Goal: Information Seeking & Learning: Learn about a topic

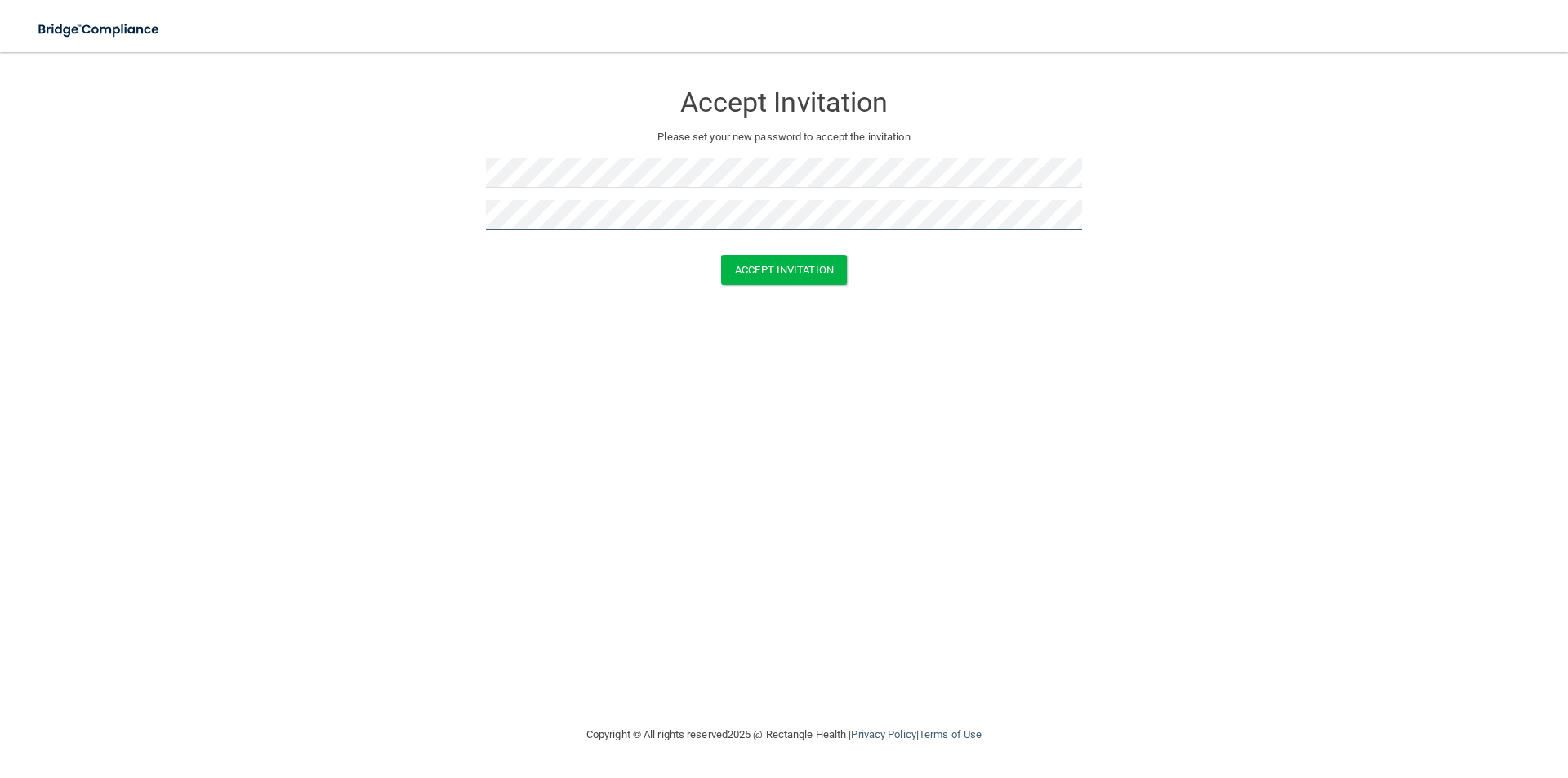
click at [721, 255] on button "Accept Invitation" at bounding box center [784, 270] width 126 height 30
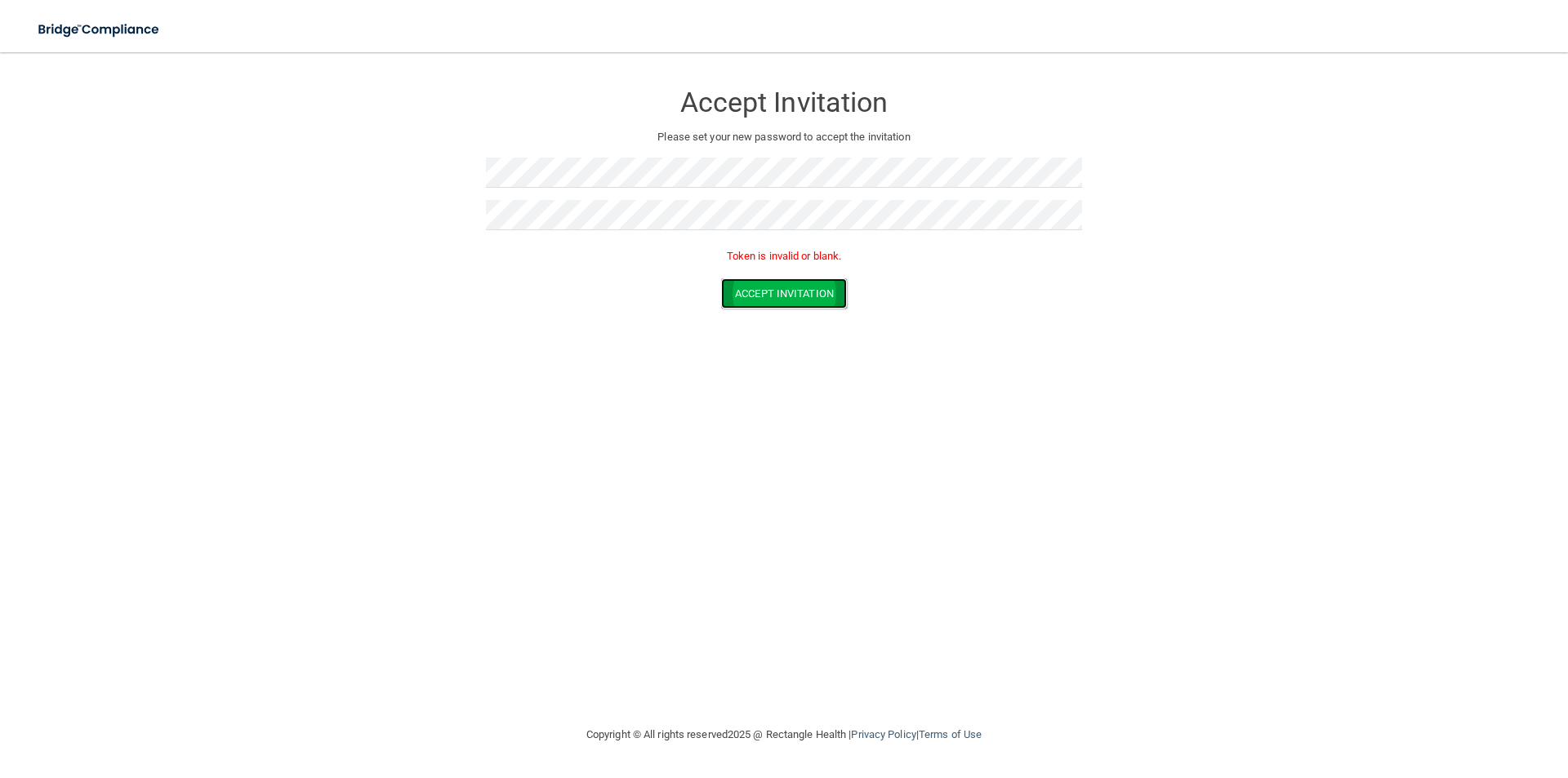
click at [782, 307] on button "Accept Invitation" at bounding box center [784, 293] width 126 height 30
click at [441, 147] on form "Accept Invitation Please set your new password to accept the invitation Token i…" at bounding box center [784, 199] width 1503 height 260
click at [721, 278] on button "Accept Invitation" at bounding box center [784, 293] width 126 height 30
click at [750, 299] on button "Accept Invitation" at bounding box center [784, 293] width 126 height 30
click at [829, 290] on button "Accept Invitation" at bounding box center [784, 293] width 126 height 30
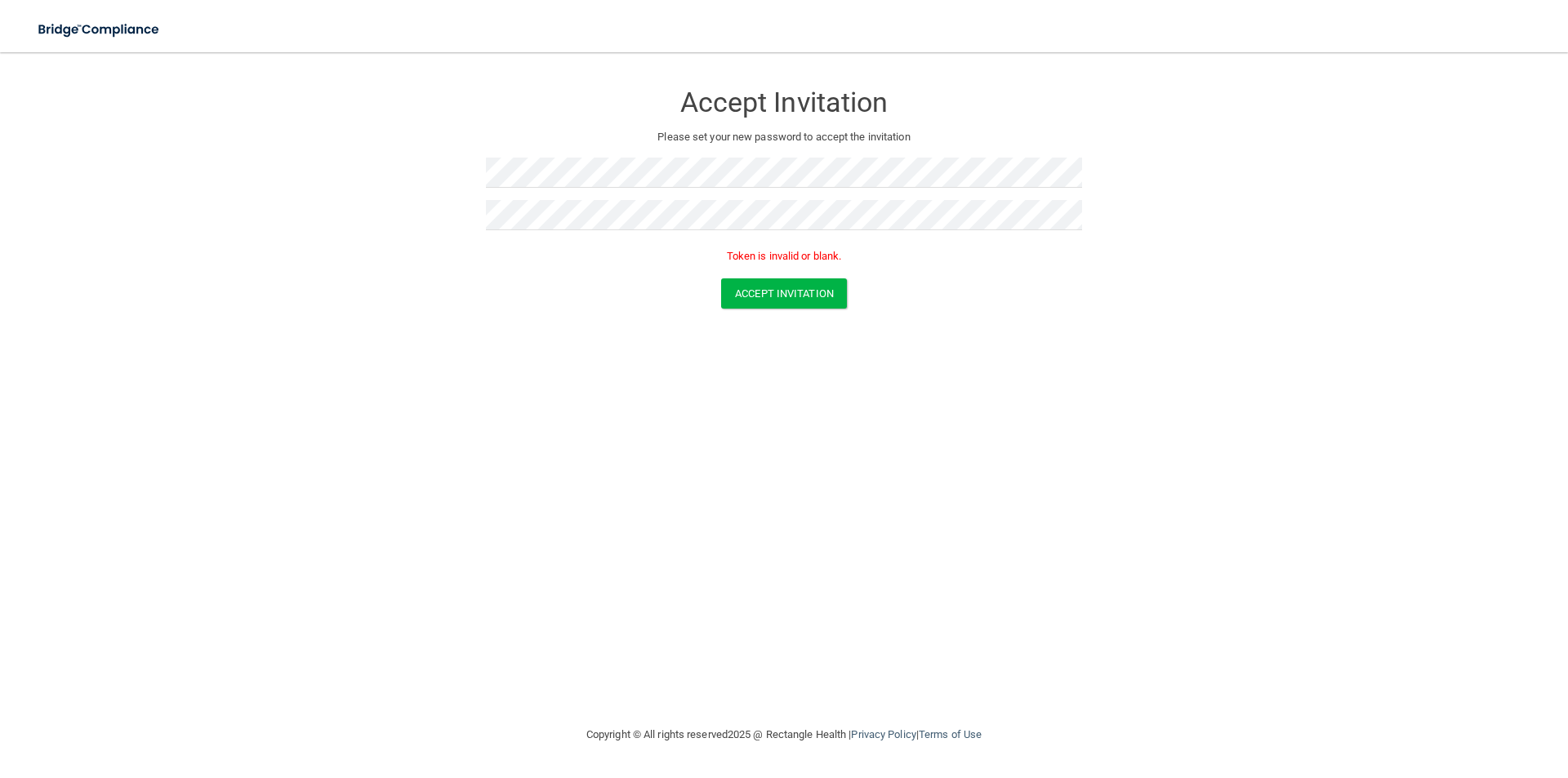
click at [599, 366] on div "Accept Invitation Please set your new password to accept the invitation Token i…" at bounding box center [784, 389] width 1503 height 641
click at [787, 274] on button "Accept Invitation" at bounding box center [784, 270] width 126 height 30
click at [424, 152] on form "Accept Invitation Please set your new password to accept the invitation Token i…" at bounding box center [784, 199] width 1503 height 260
click at [721, 278] on button "Accept Invitation" at bounding box center [784, 293] width 126 height 30
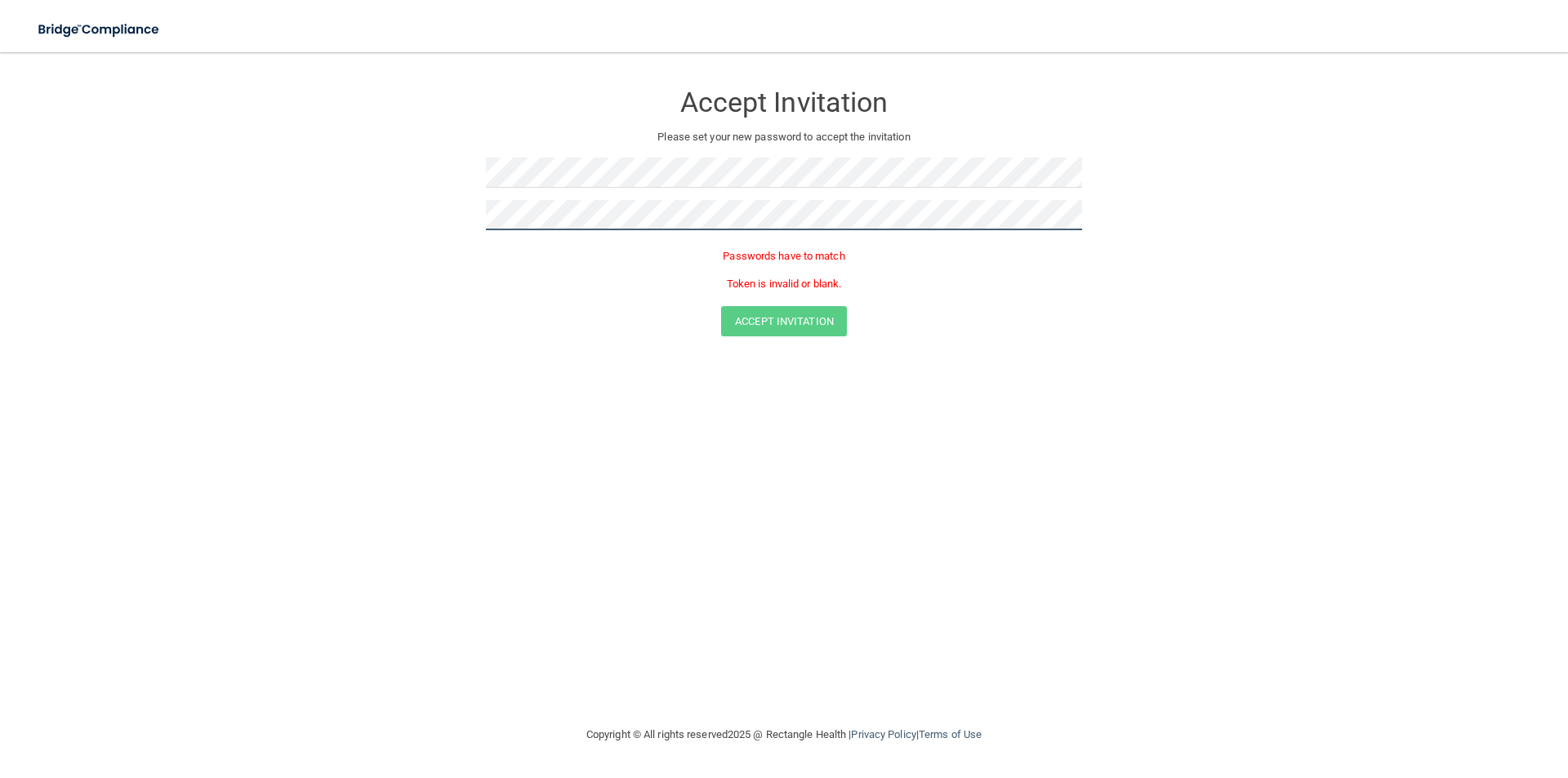
click at [397, 186] on form "Accept Invitation Please set your new password to accept the invitation Passwor…" at bounding box center [784, 212] width 1503 height 288
click at [721, 278] on button "Accept Invitation" at bounding box center [784, 293] width 126 height 30
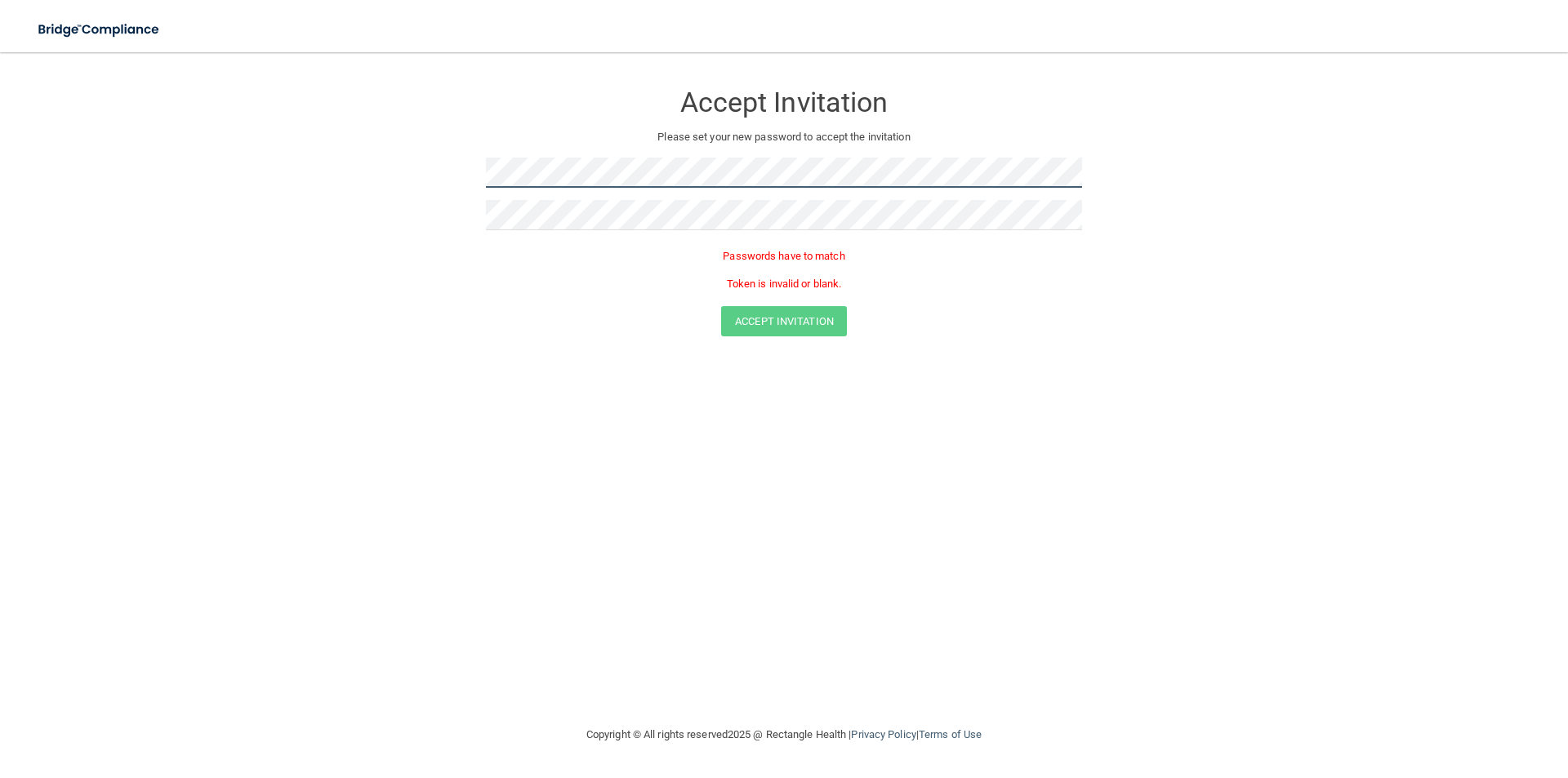
click at [247, 122] on form "Accept Invitation Please set your new password to accept the invitation Passwor…" at bounding box center [784, 212] width 1503 height 288
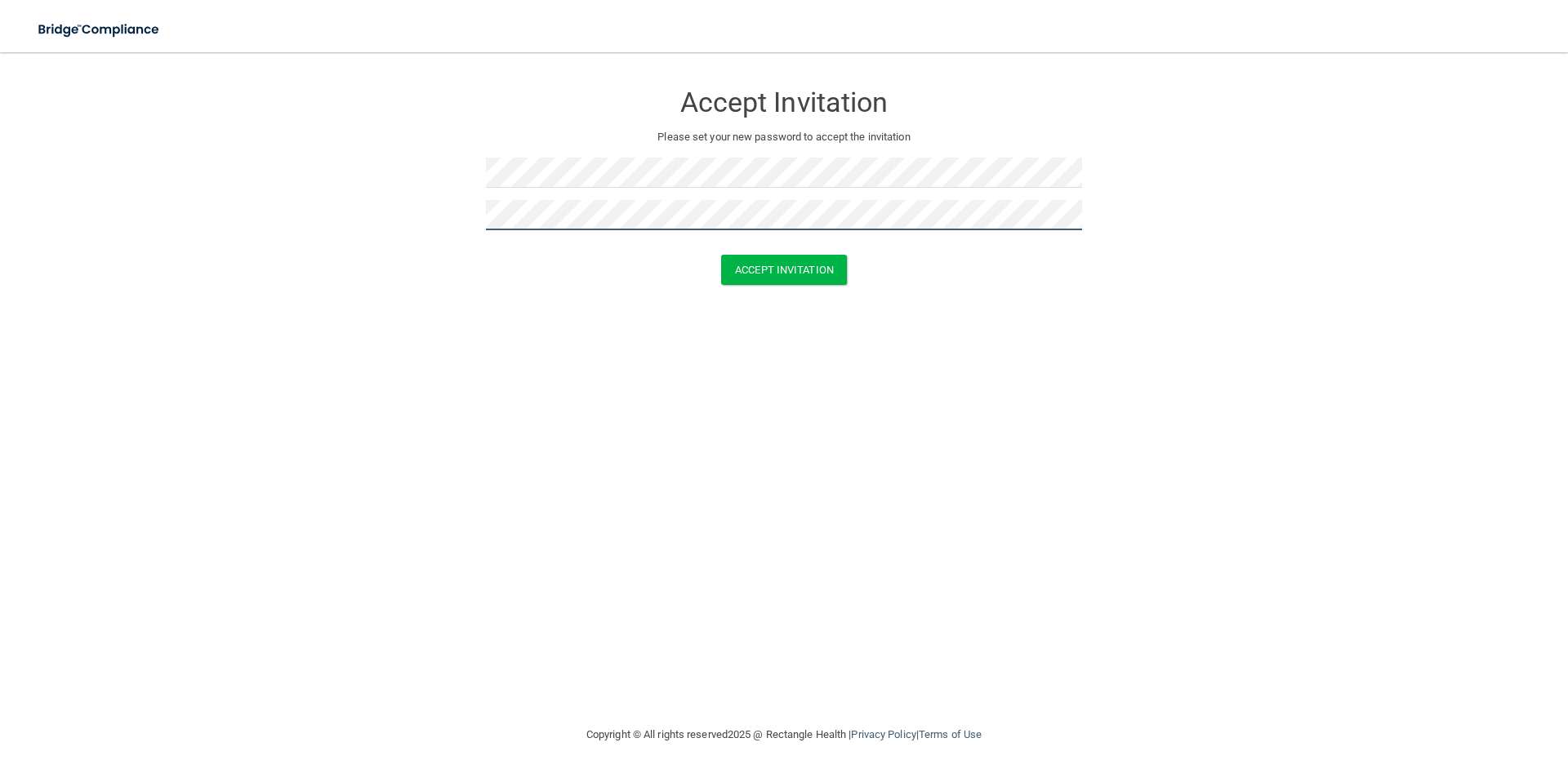
click at [721, 255] on button "Accept Invitation" at bounding box center [784, 270] width 126 height 30
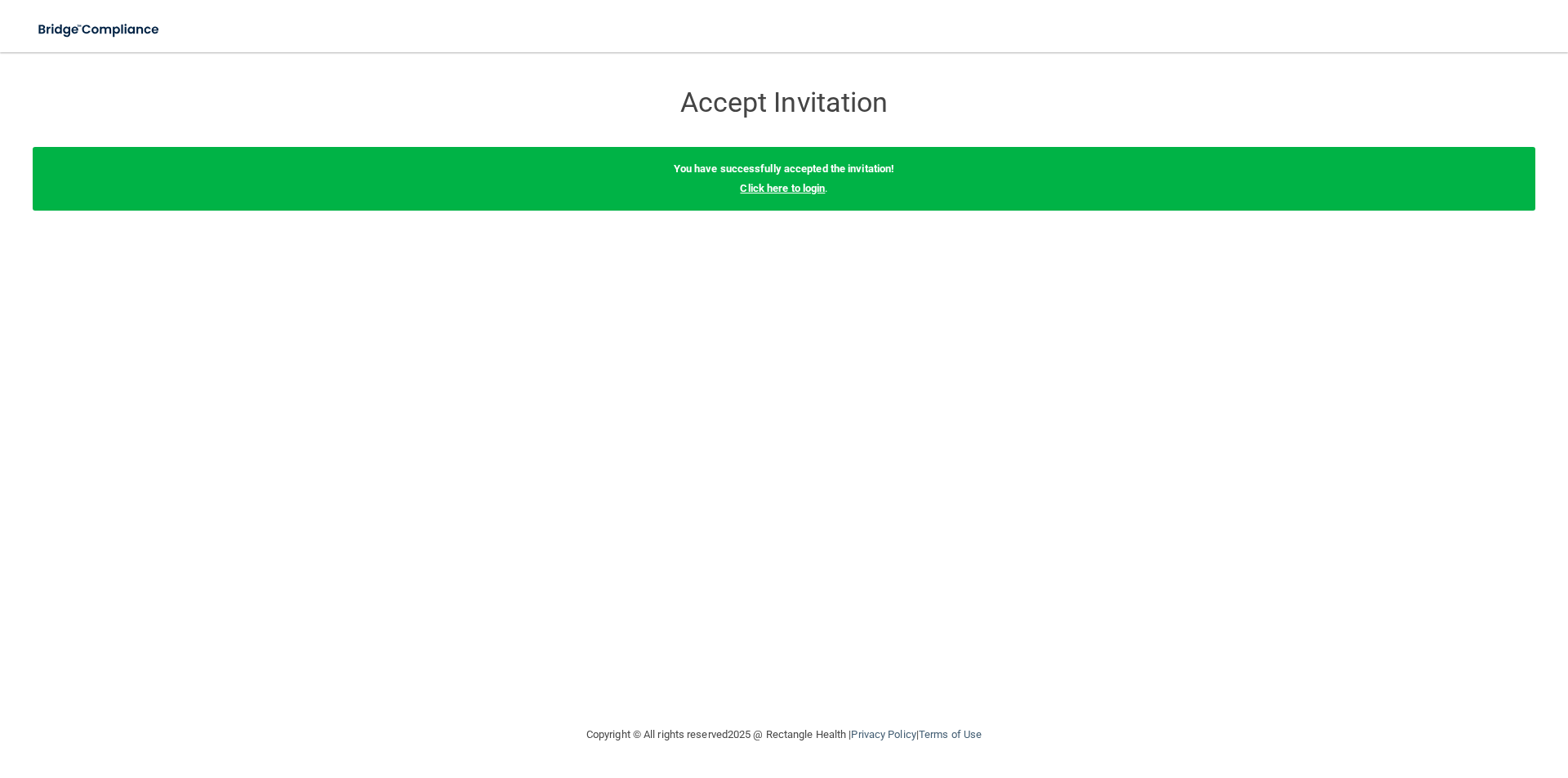
click at [762, 187] on link "Click here to login" at bounding box center [782, 188] width 85 height 13
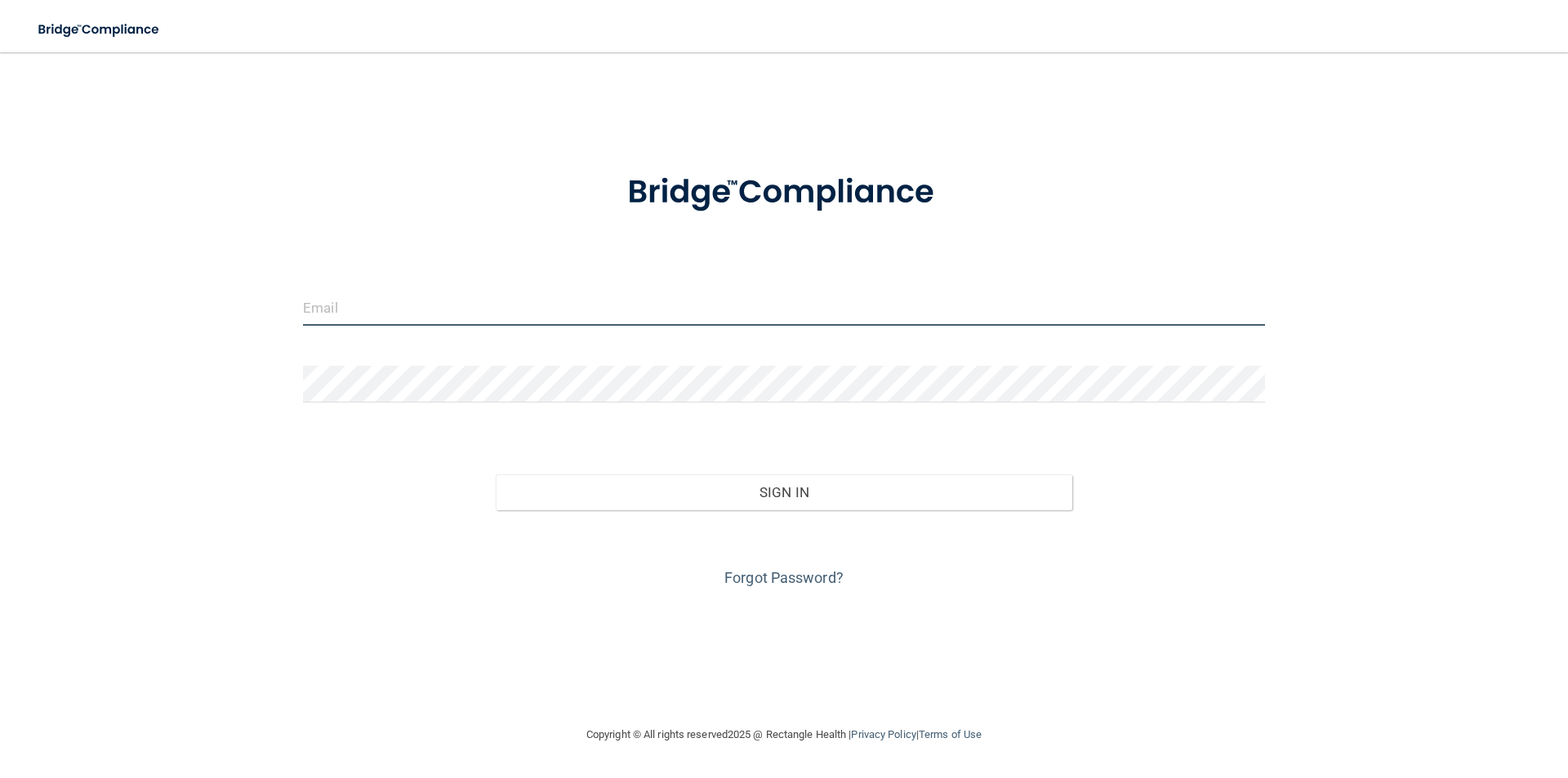
click at [675, 293] on input "email" at bounding box center [784, 308] width 963 height 37
type input "[EMAIL_ADDRESS][DOMAIN_NAME]"
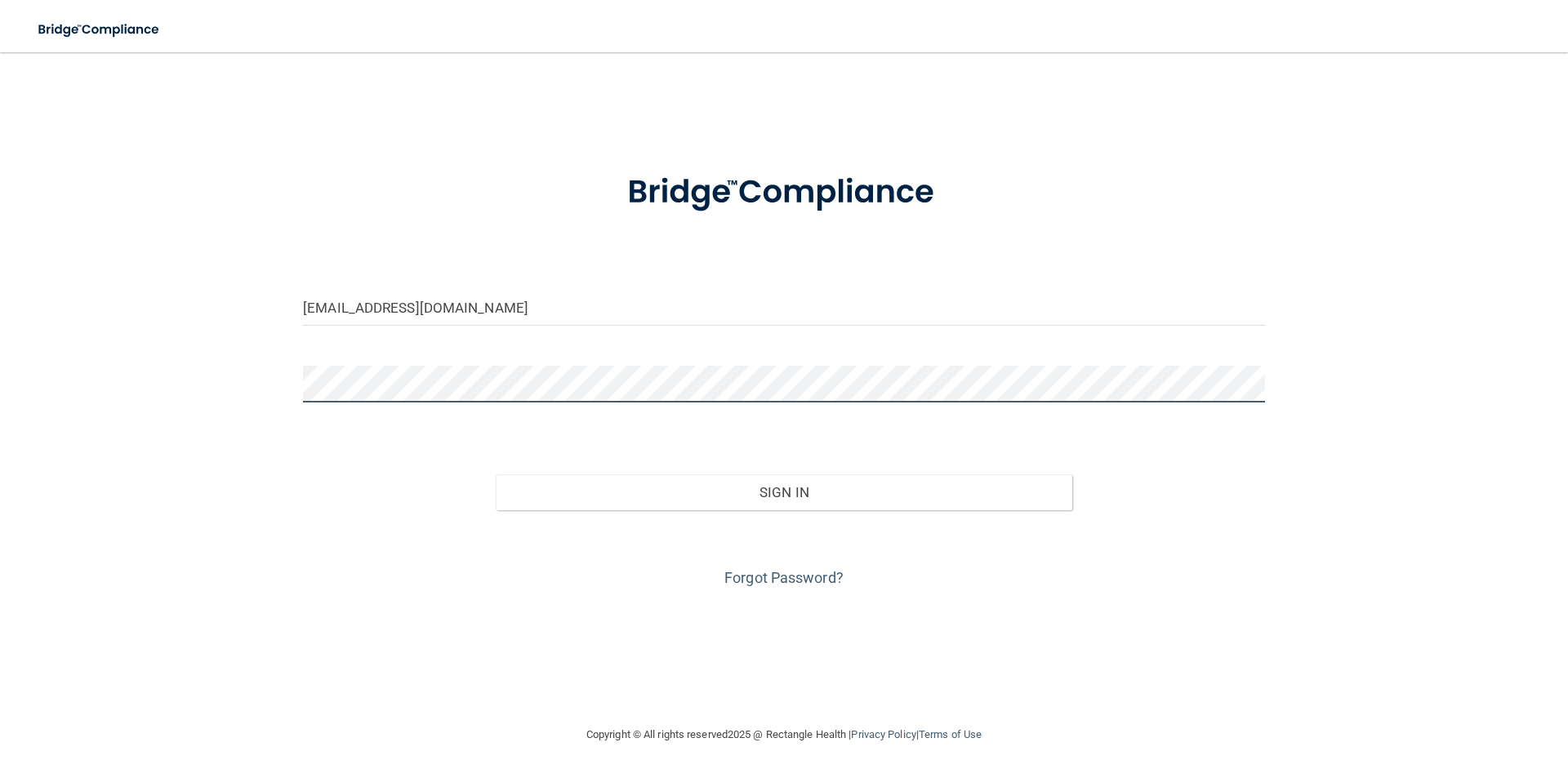
click at [496, 475] on button "Sign In" at bounding box center [784, 492] width 578 height 36
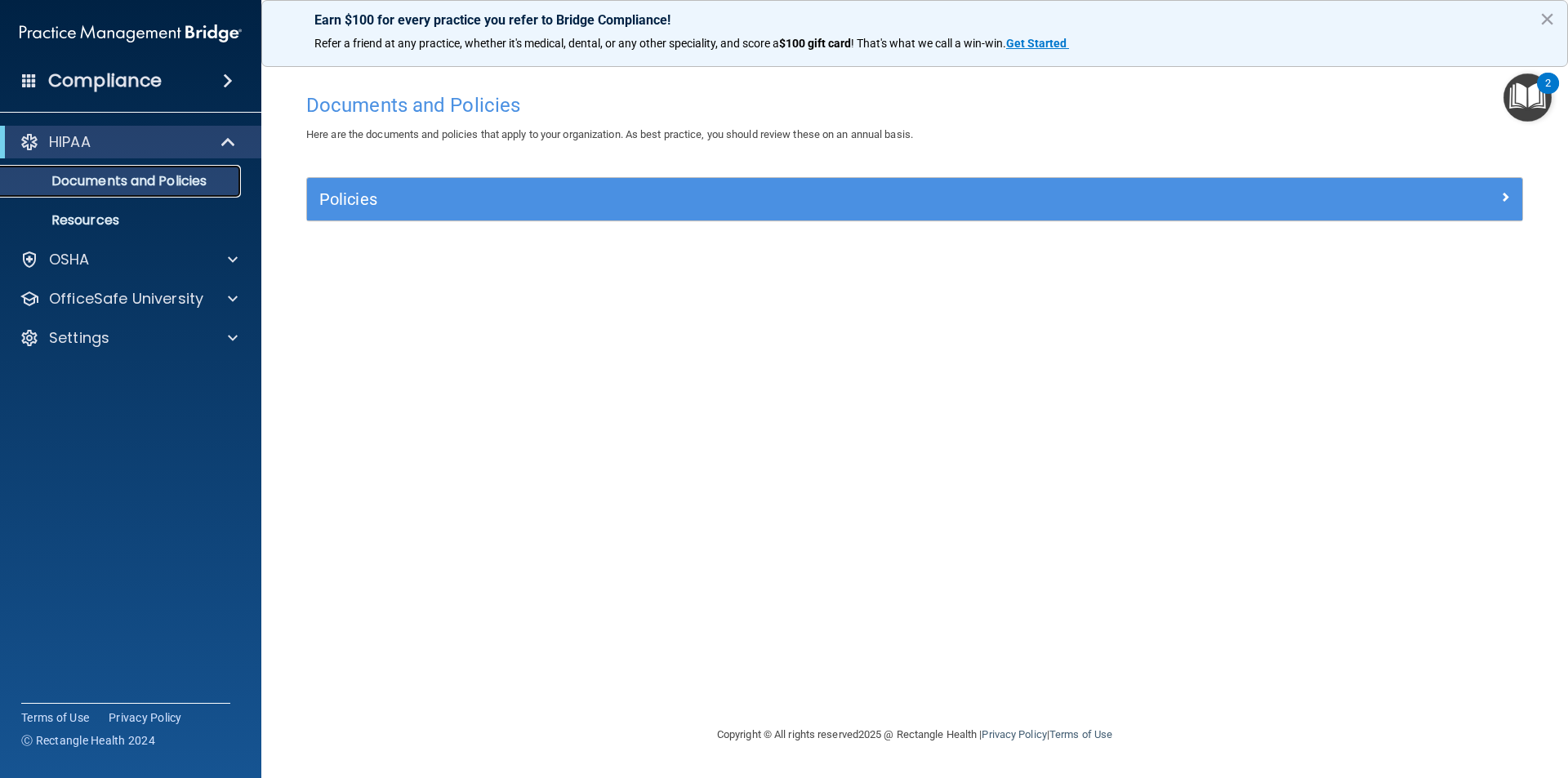
click at [127, 174] on p "Documents and Policies" at bounding box center [122, 181] width 223 height 16
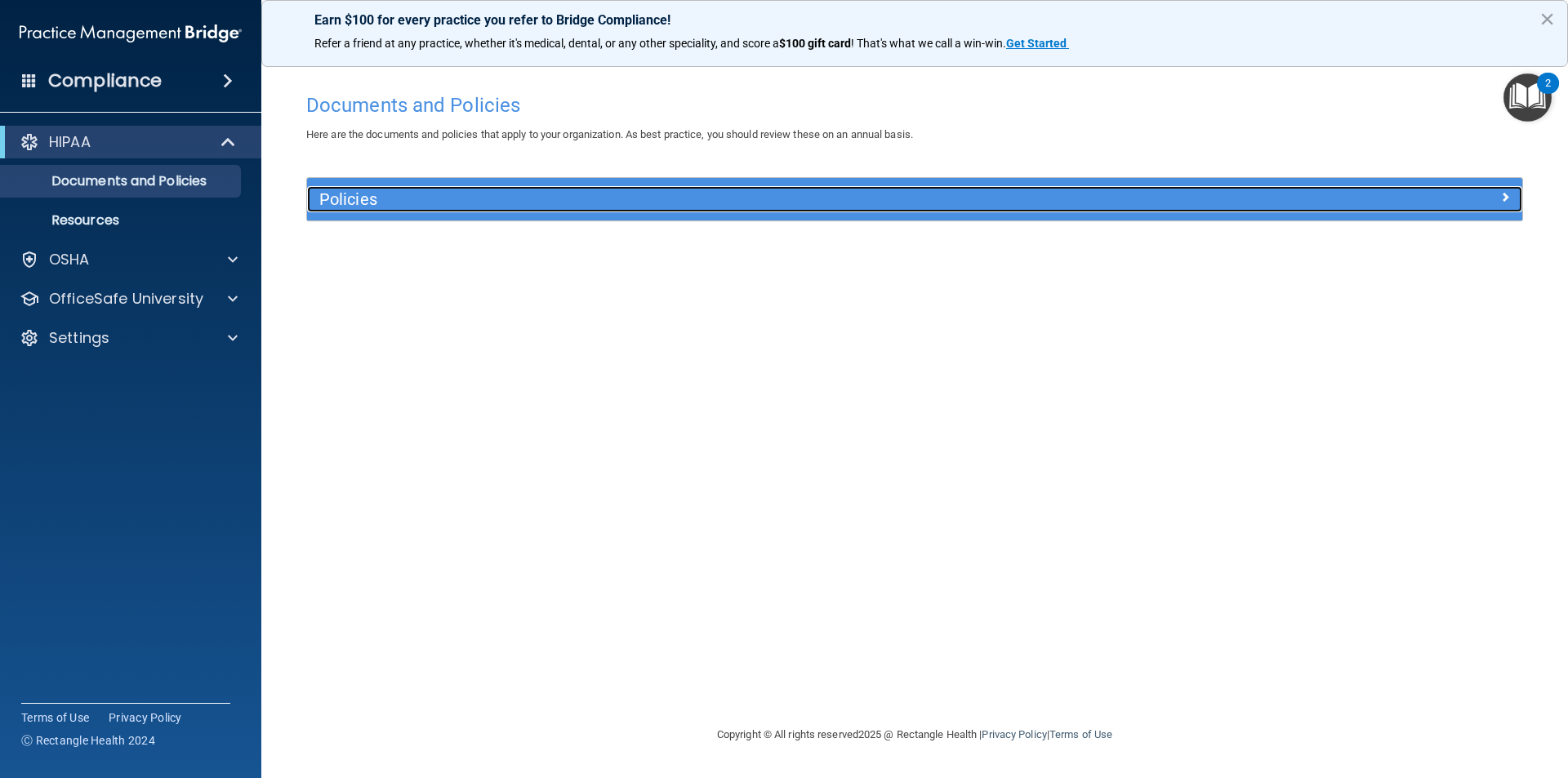
click at [475, 205] on h5 "Policies" at bounding box center [763, 199] width 887 height 18
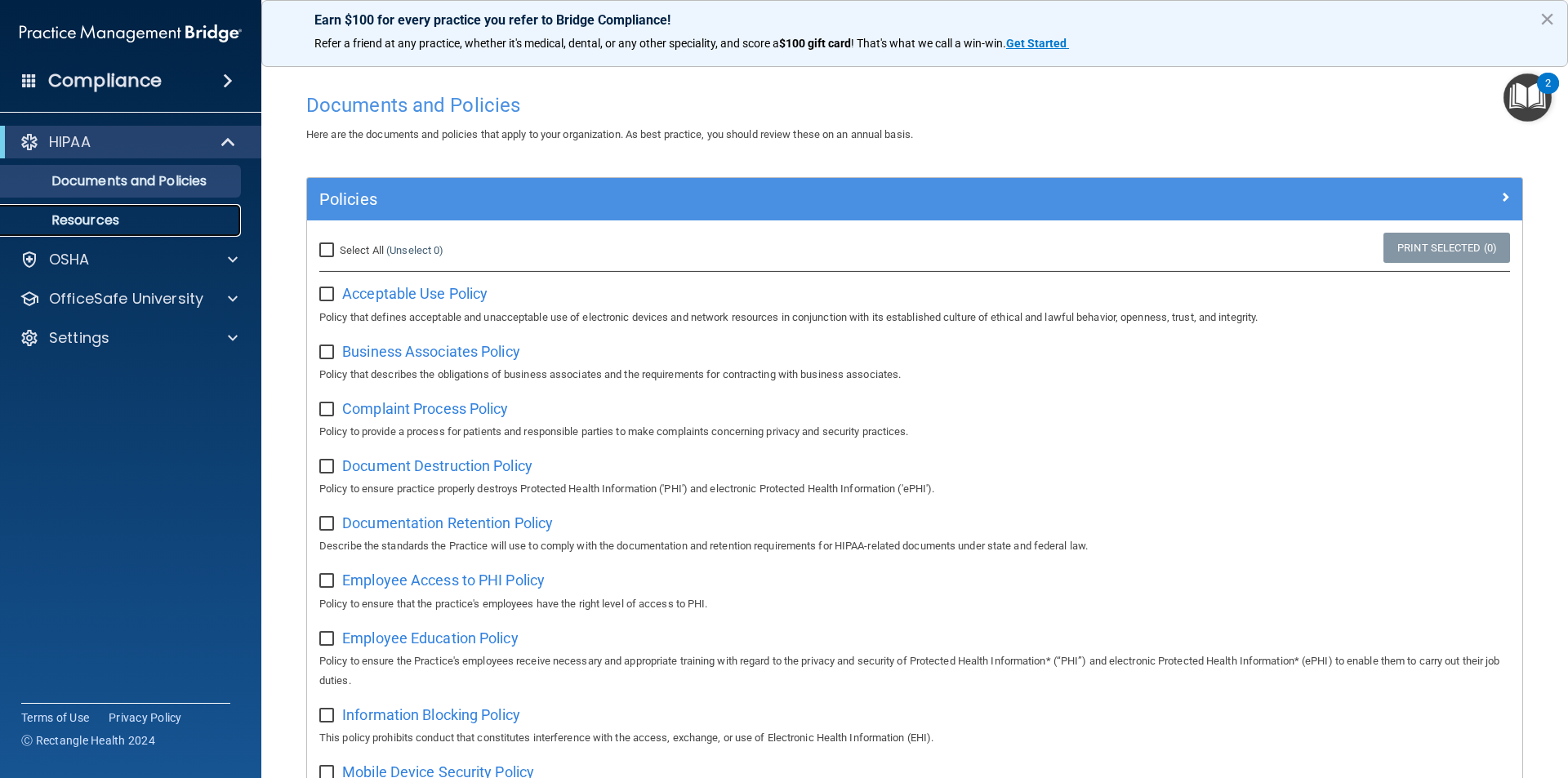
click at [79, 213] on p "Resources" at bounding box center [122, 220] width 223 height 16
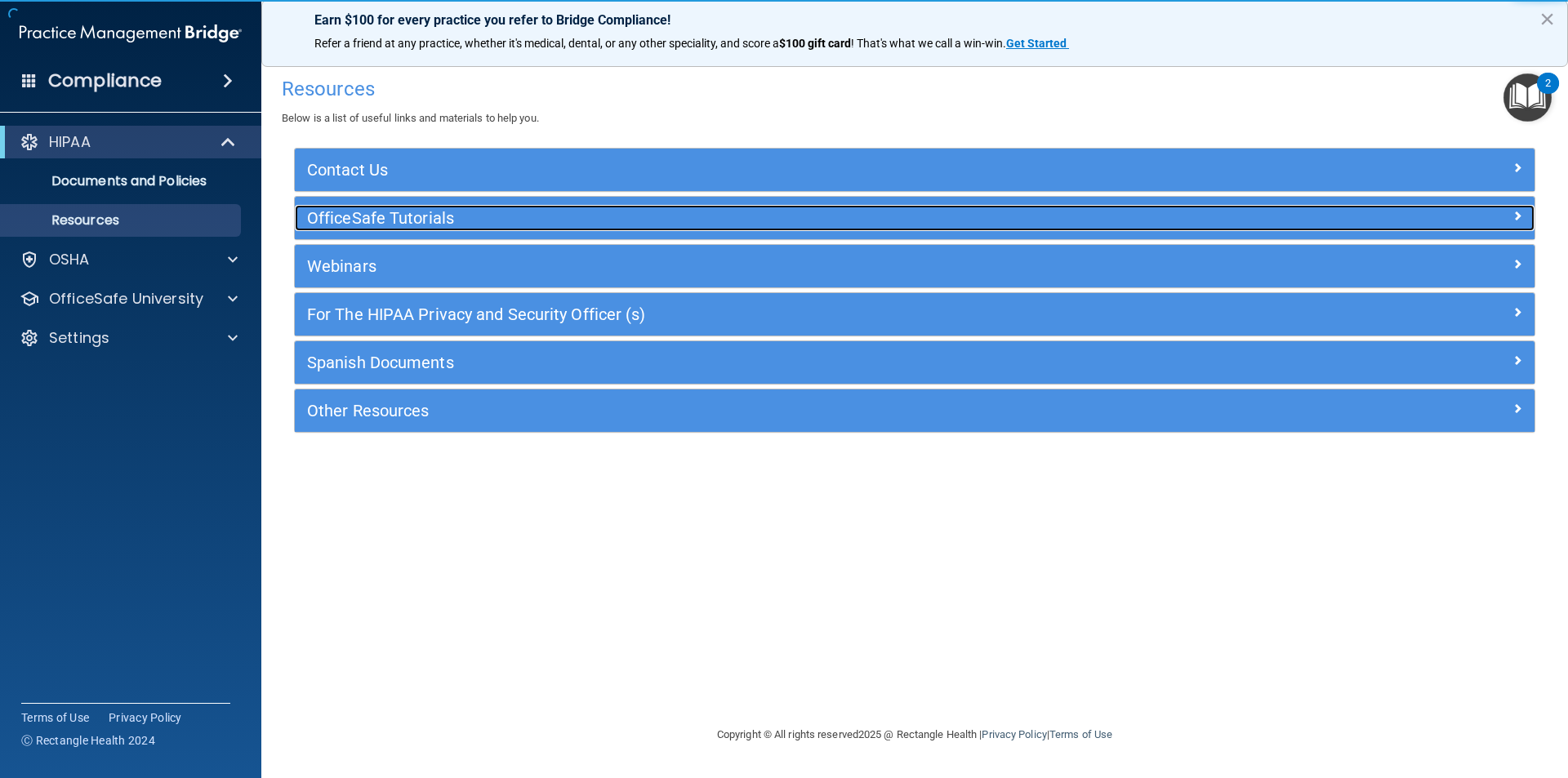
click at [402, 227] on h5 "OfficeSafe Tutorials" at bounding box center [760, 217] width 906 height 18
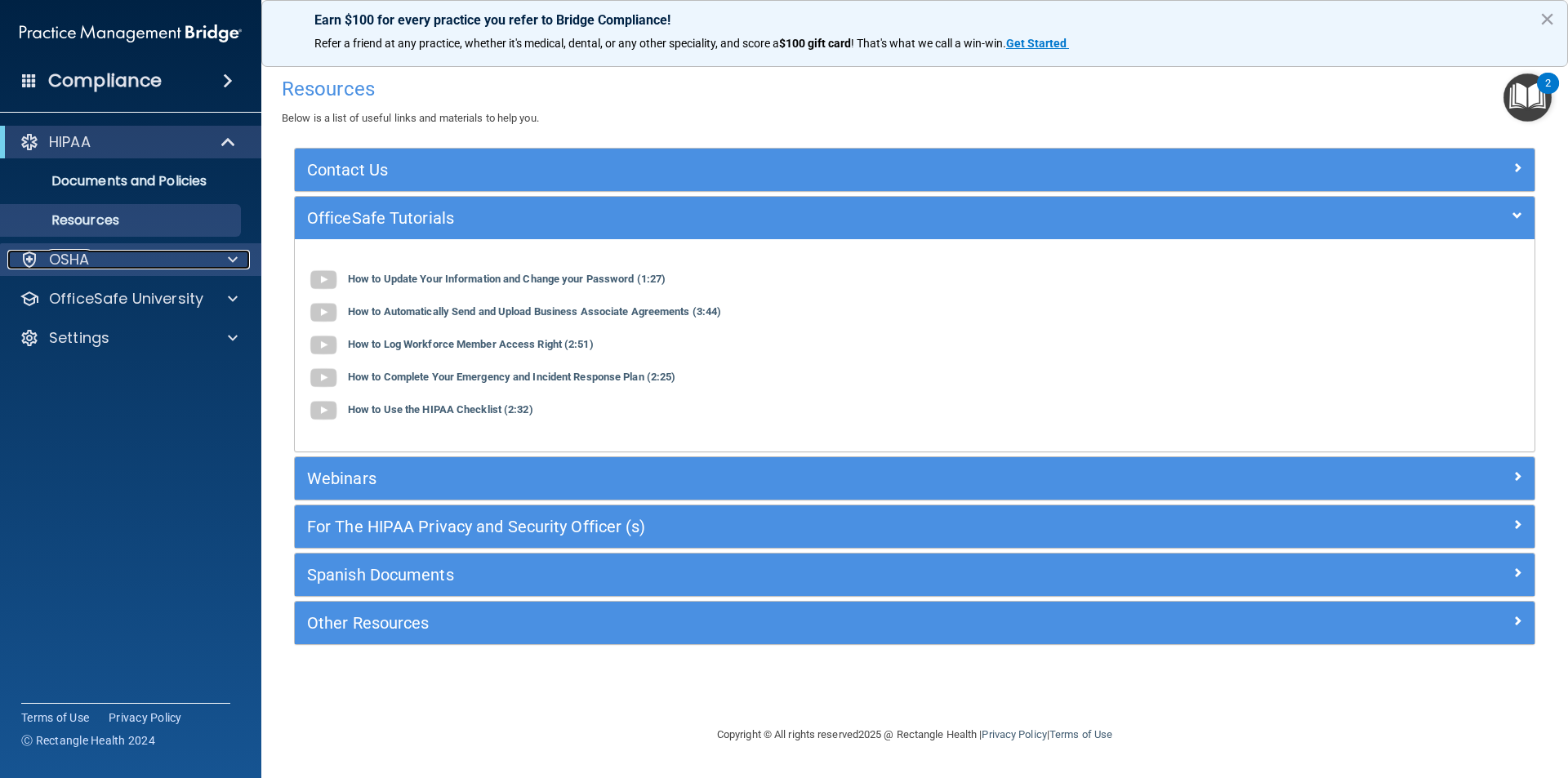
click at [103, 267] on div "OSHA" at bounding box center [109, 259] width 203 height 19
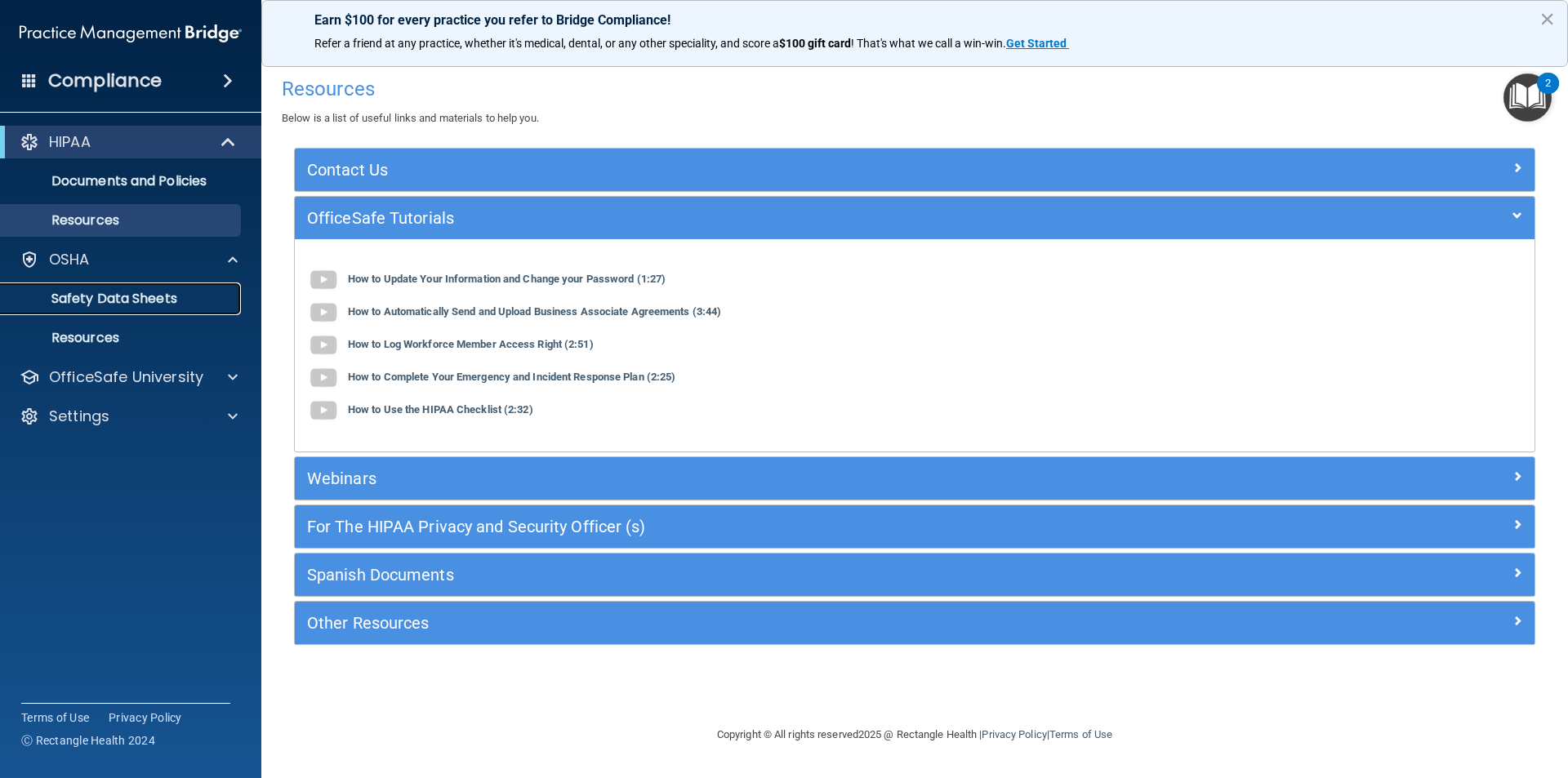
click at [93, 304] on p "Safety Data Sheets" at bounding box center [122, 298] width 223 height 16
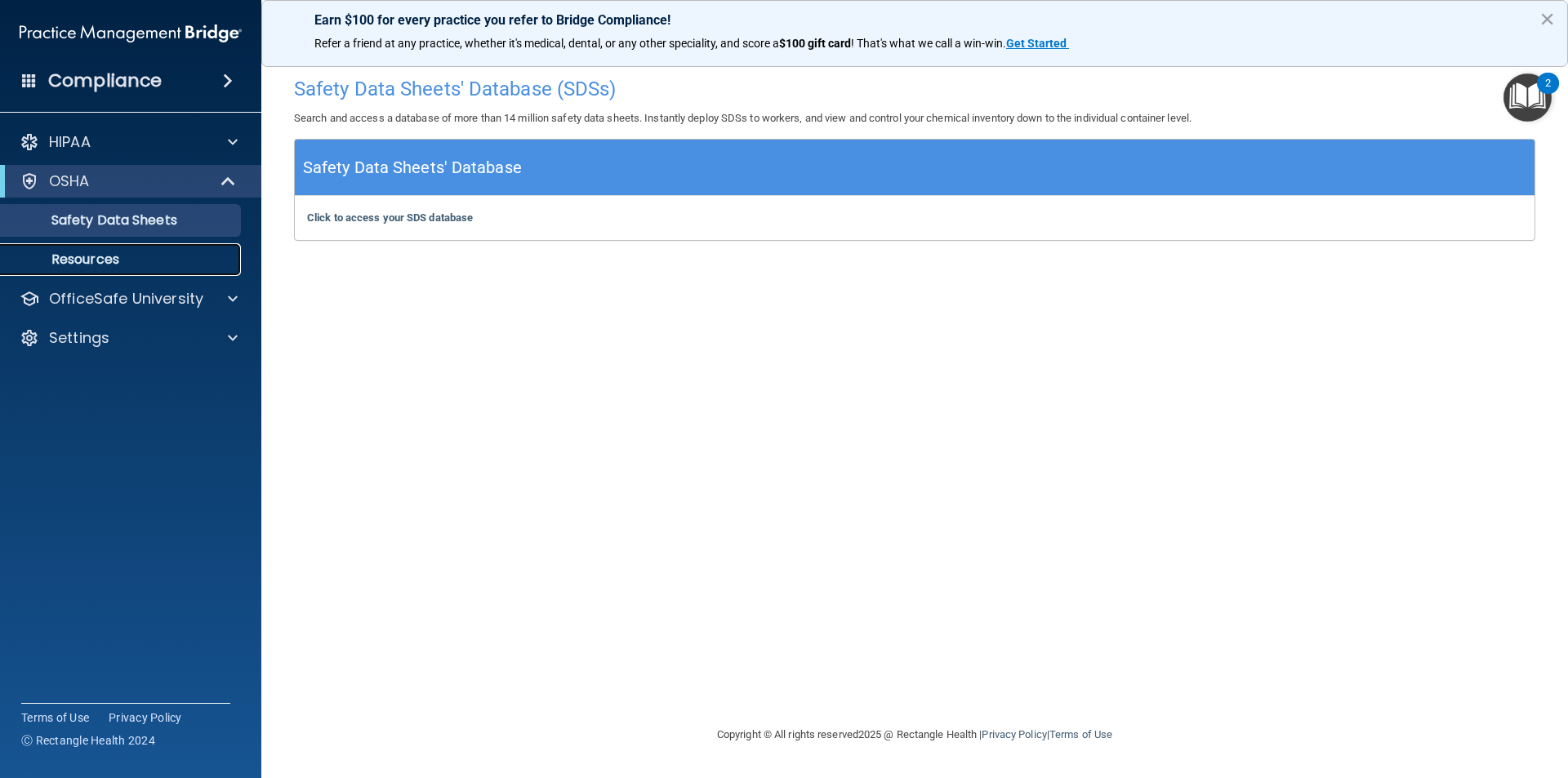
click at [100, 249] on link "Resources" at bounding box center [112, 259] width 257 height 33
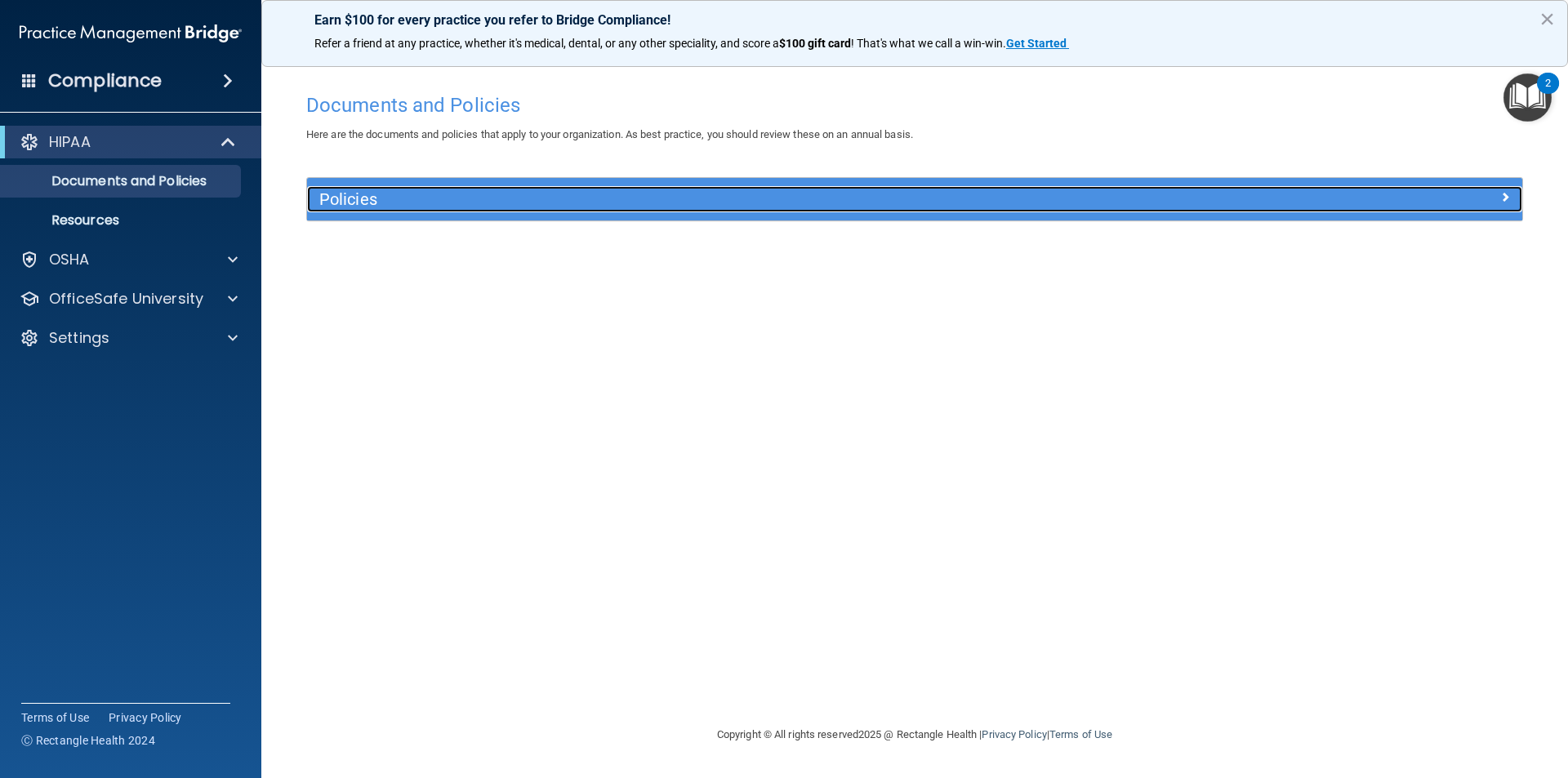
click at [343, 194] on h5 "Policies" at bounding box center [763, 199] width 887 height 18
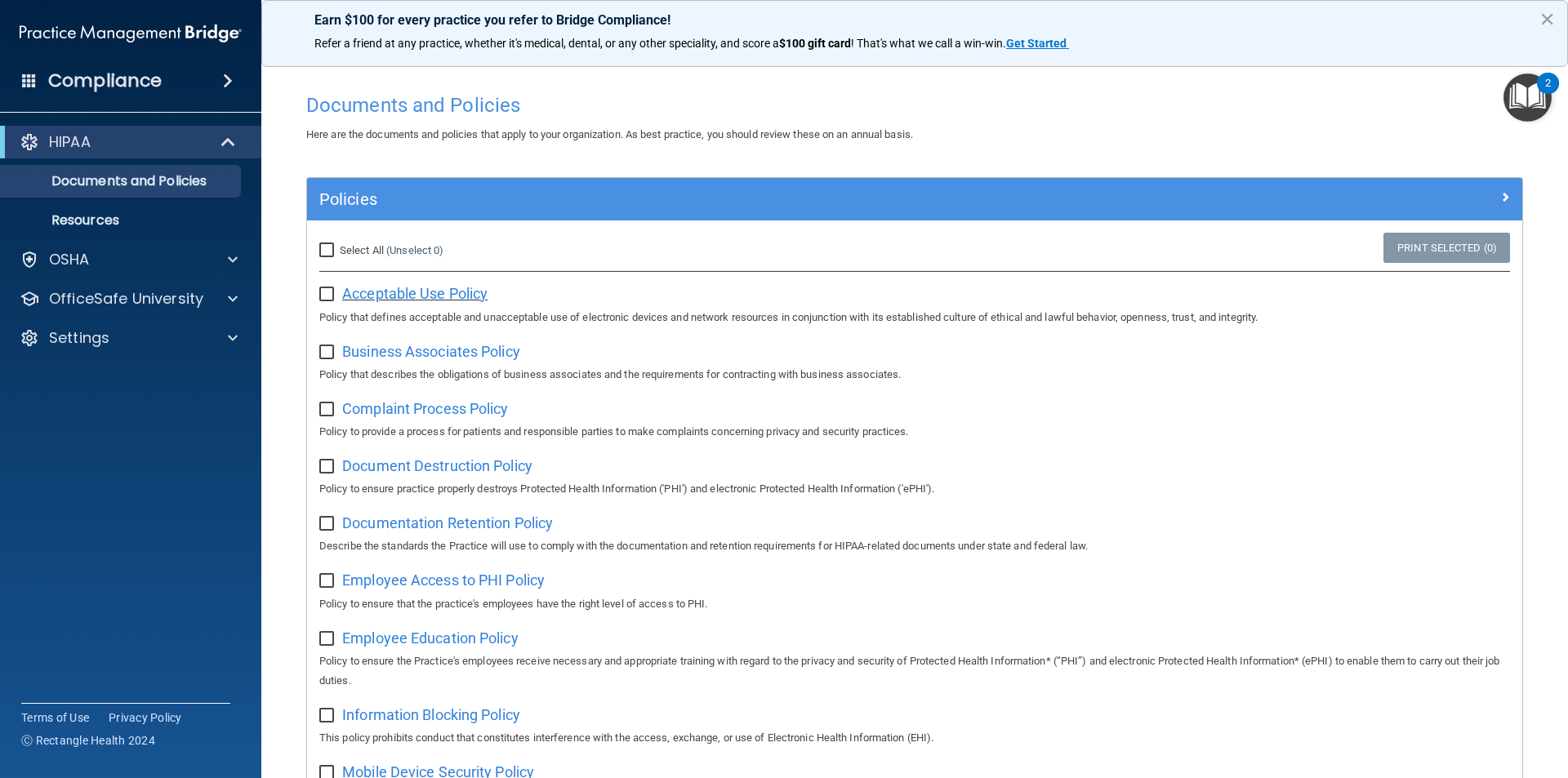
click at [439, 296] on span "Acceptable Use Policy" at bounding box center [414, 293] width 145 height 17
click at [114, 208] on link "Resources" at bounding box center [112, 220] width 257 height 33
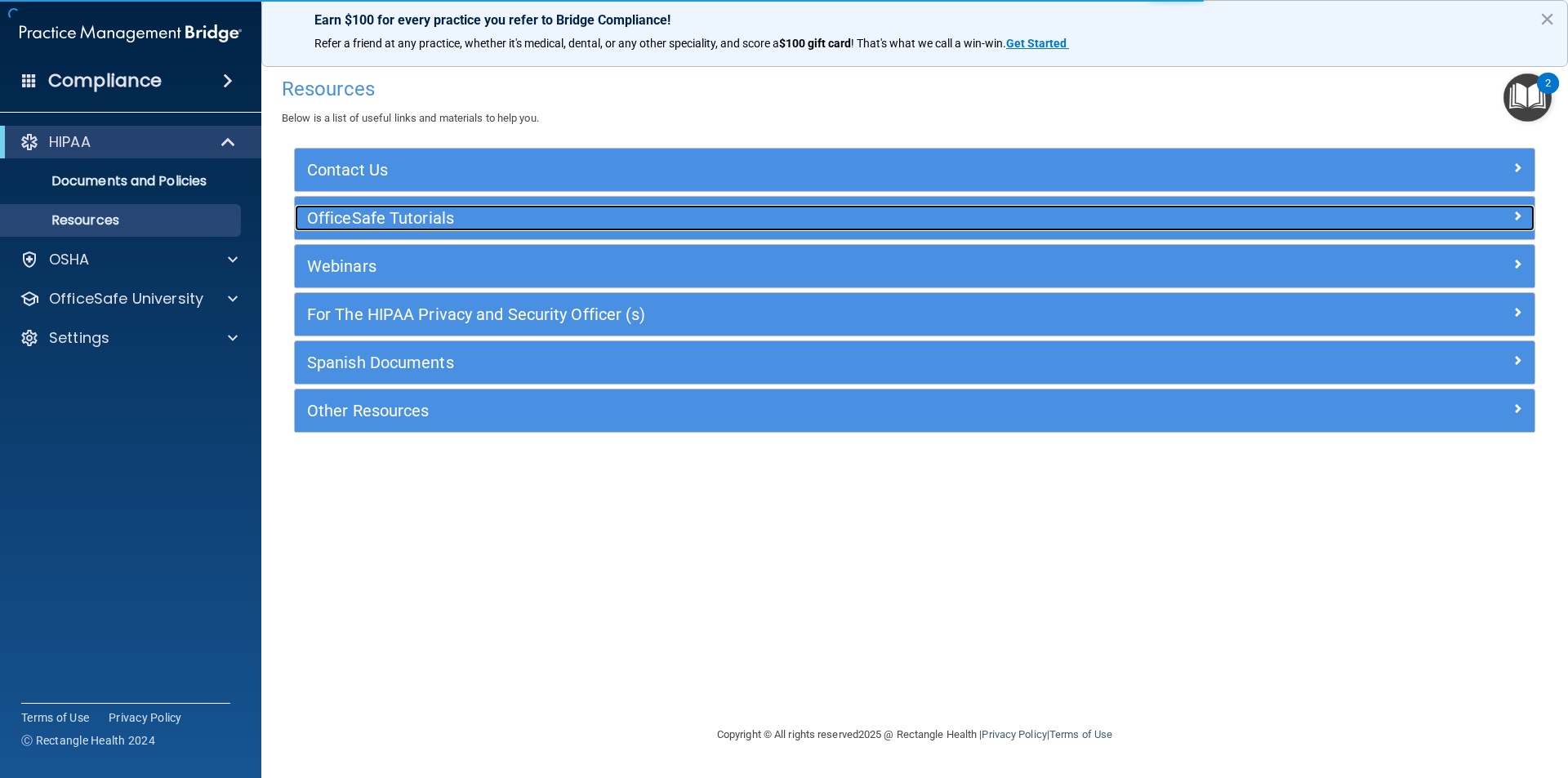
click at [431, 213] on h5 "OfficeSafe Tutorials" at bounding box center [760, 217] width 906 height 18
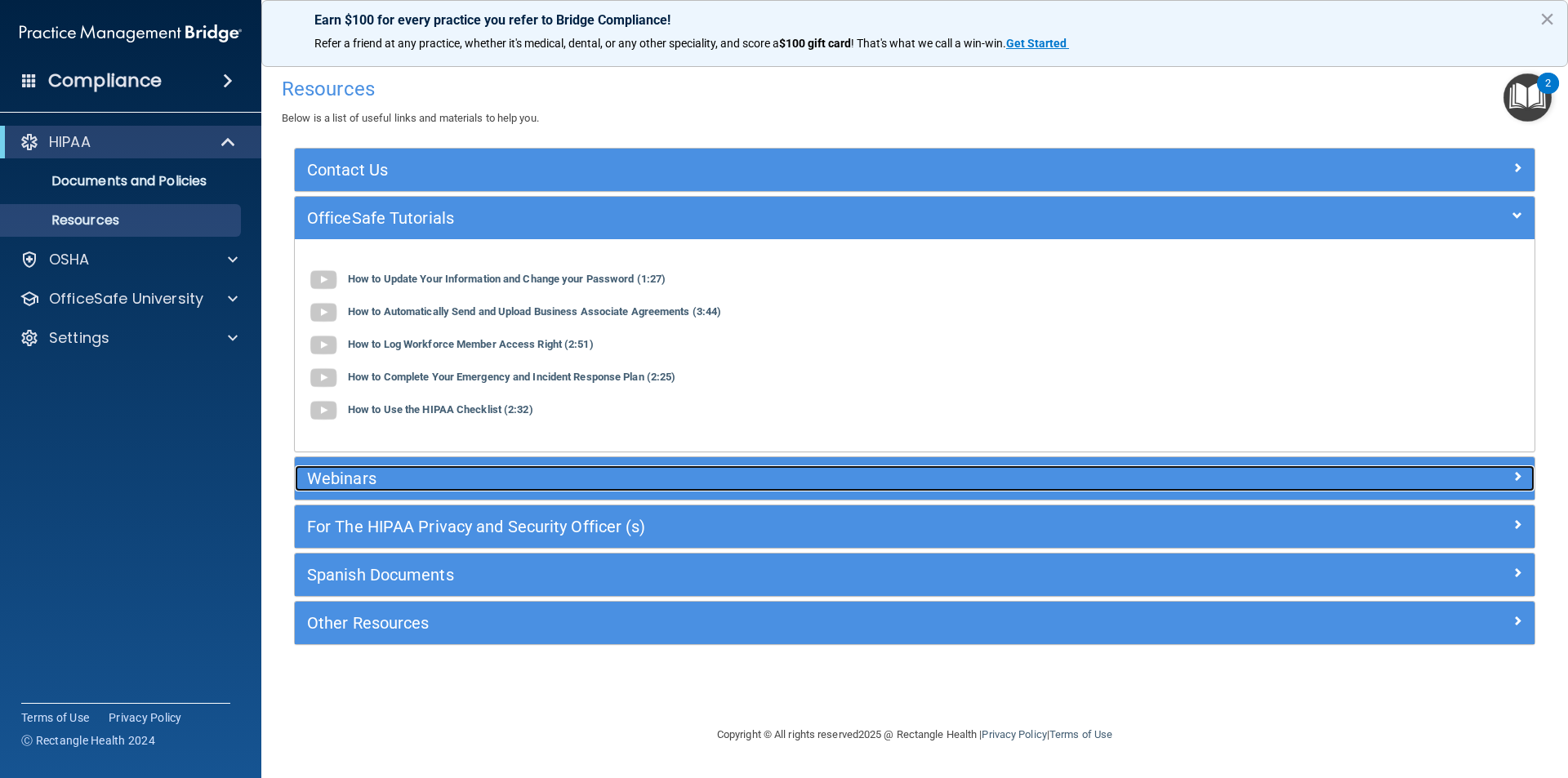
click at [480, 476] on h5 "Webinars" at bounding box center [760, 478] width 906 height 18
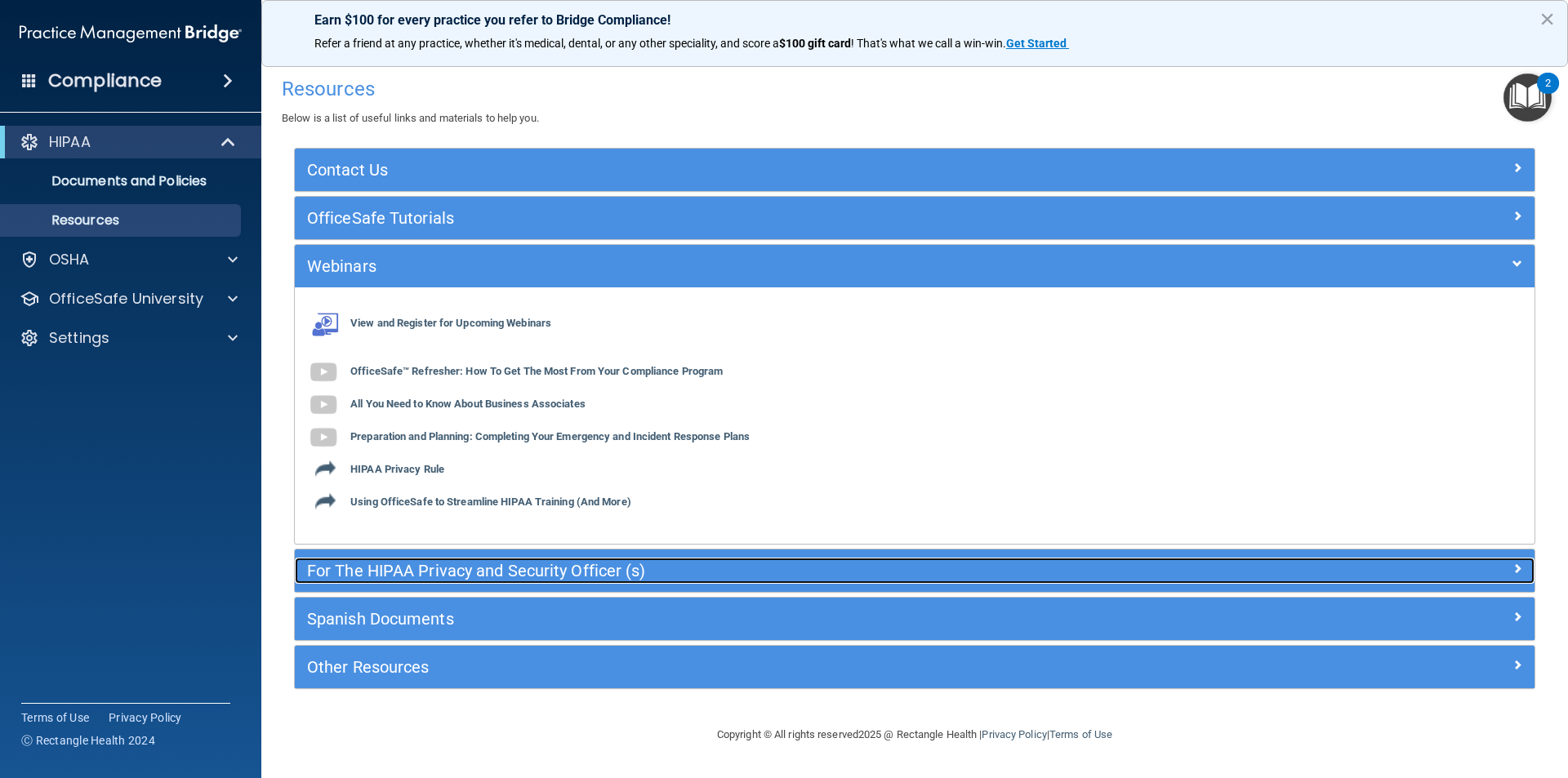
click at [420, 571] on h5 "For The HIPAA Privacy and Security Officer (s)" at bounding box center [760, 570] width 906 height 18
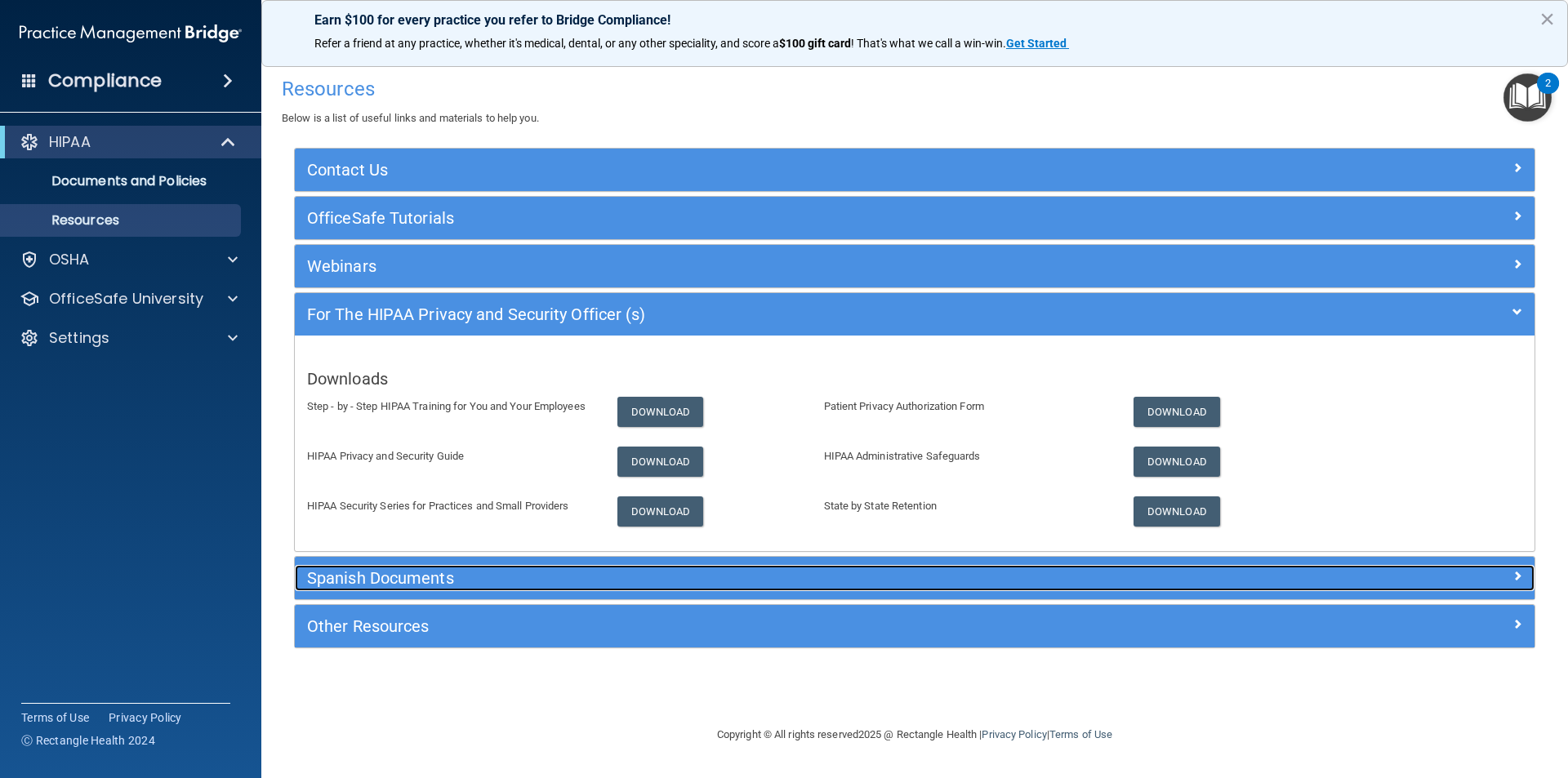
click at [428, 586] on h5 "Spanish Documents" at bounding box center [760, 578] width 906 height 18
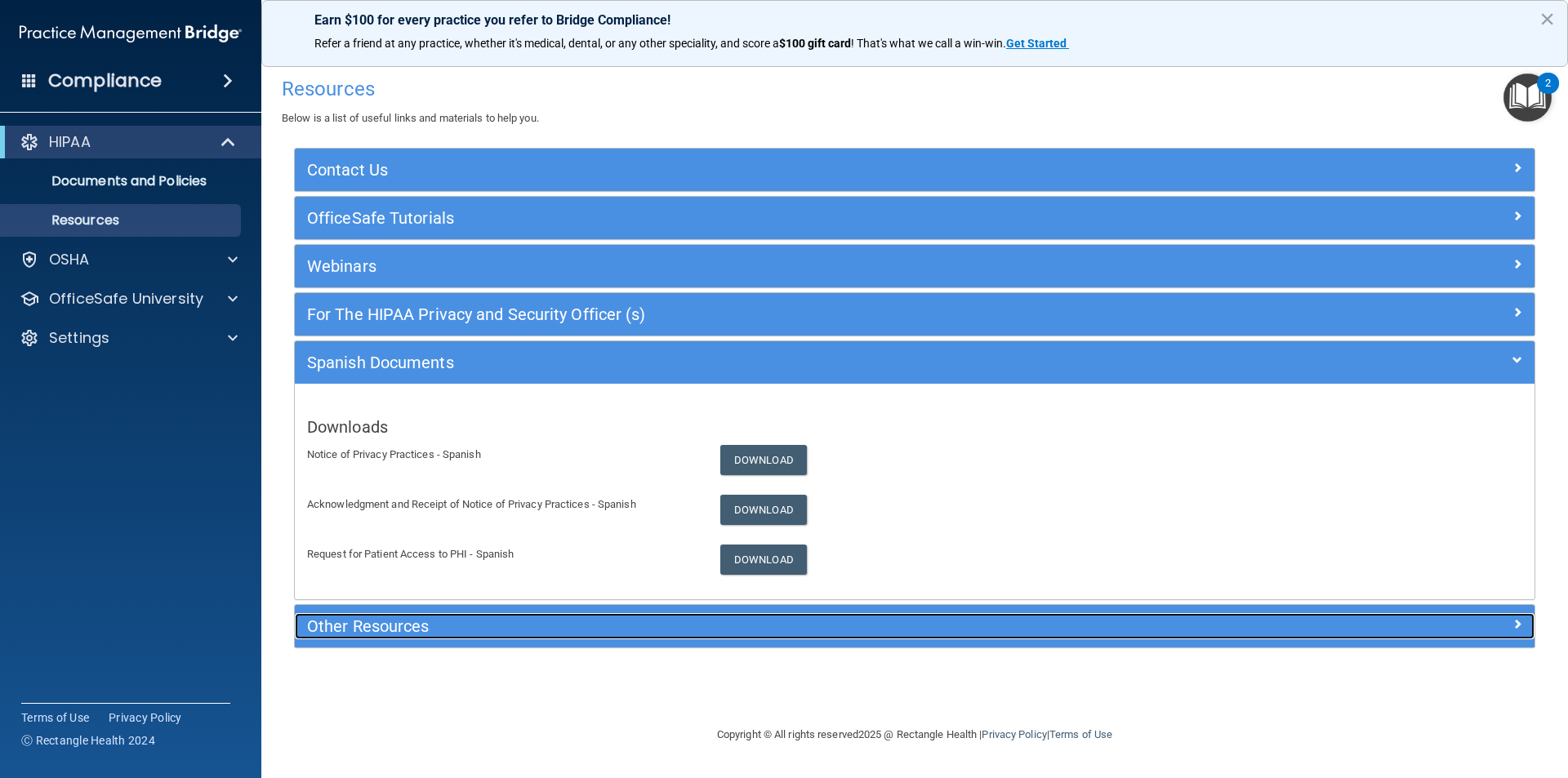
click at [412, 624] on h5 "Other Resources" at bounding box center [760, 625] width 906 height 18
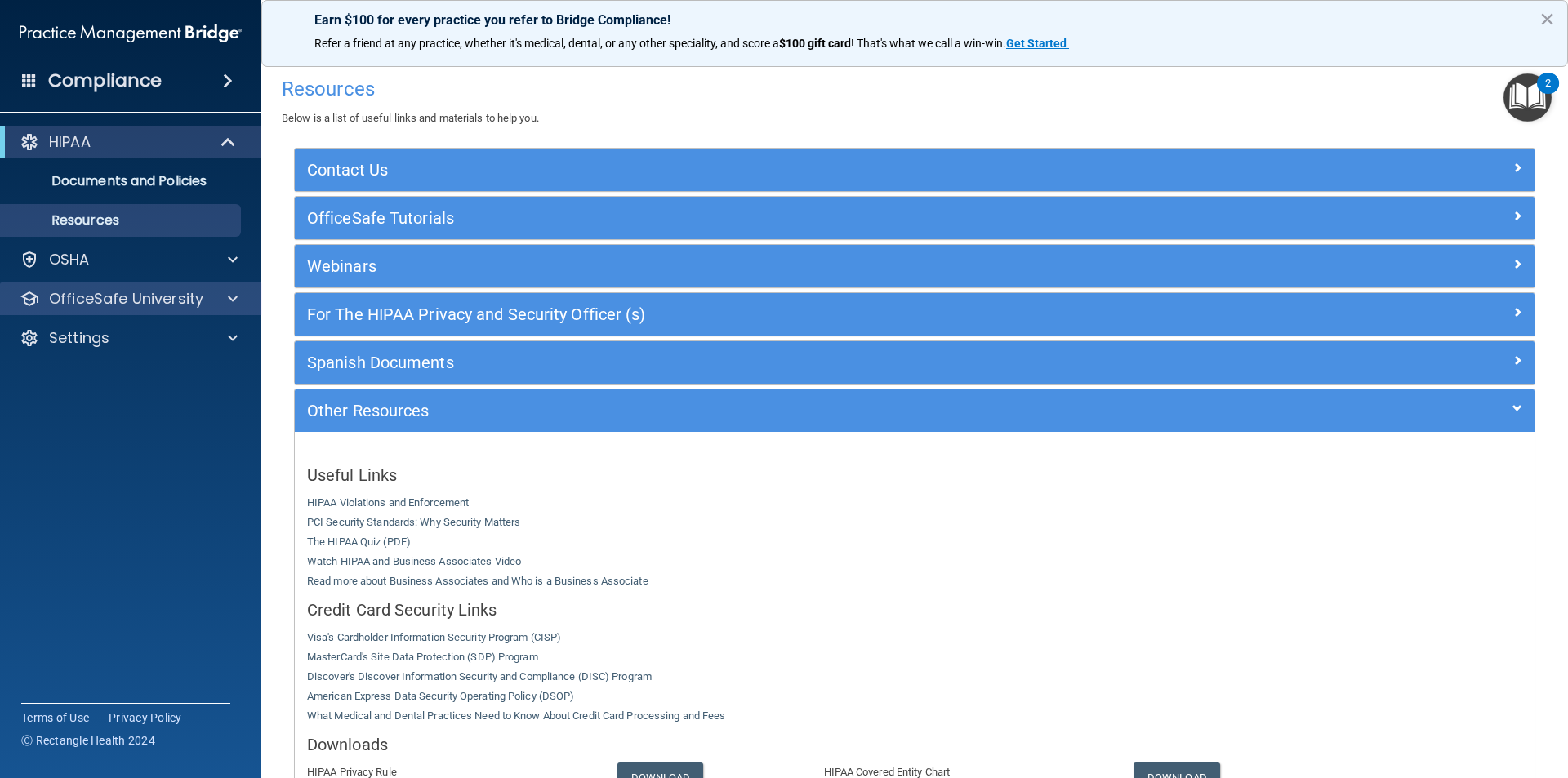
click at [112, 285] on div "OfficeSafe University" at bounding box center [131, 298] width 262 height 33
click at [222, 295] on div at bounding box center [230, 298] width 41 height 19
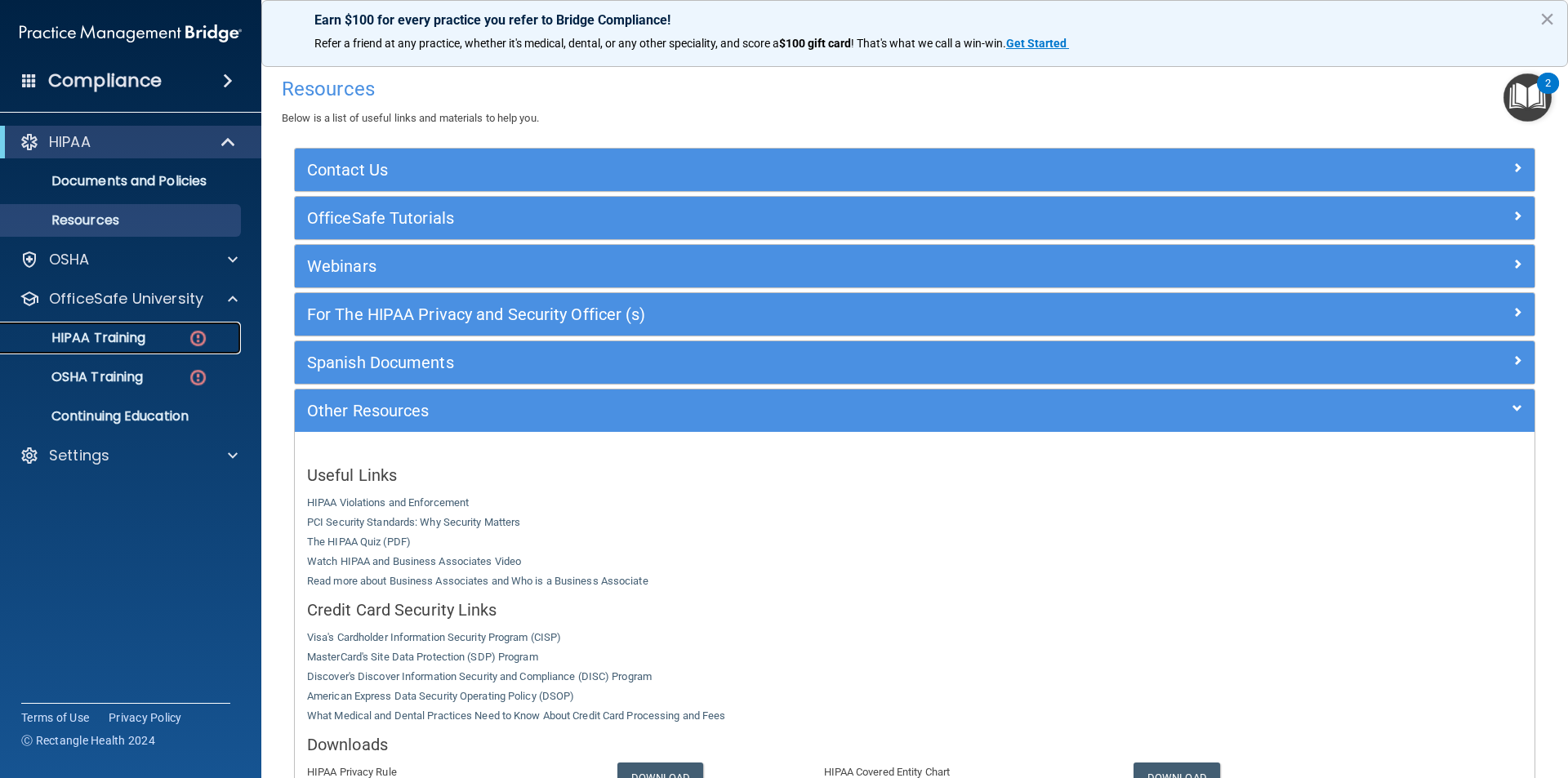
click at [162, 334] on div "HIPAA Training" at bounding box center [122, 338] width 223 height 16
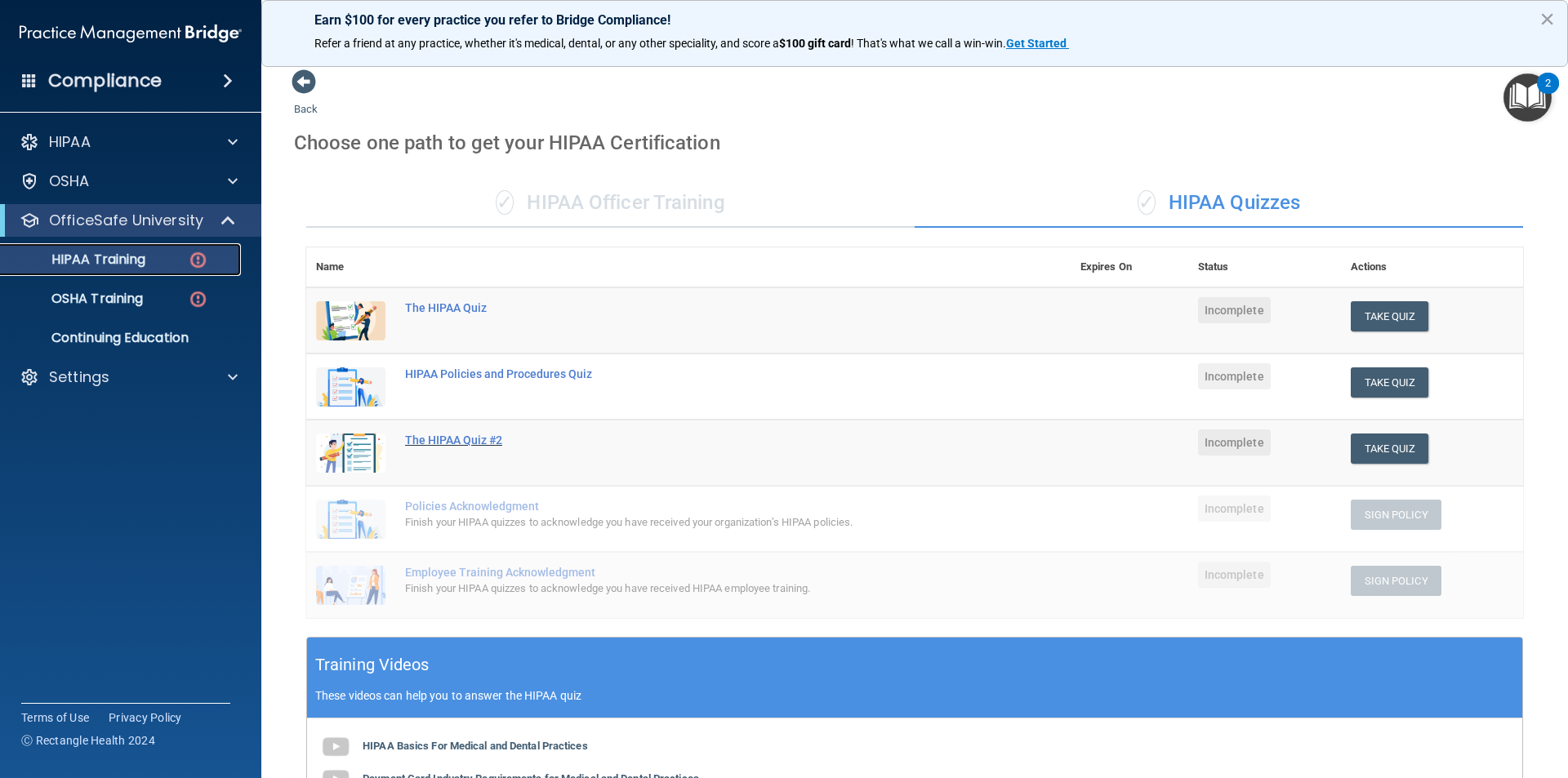
scroll to position [366, 0]
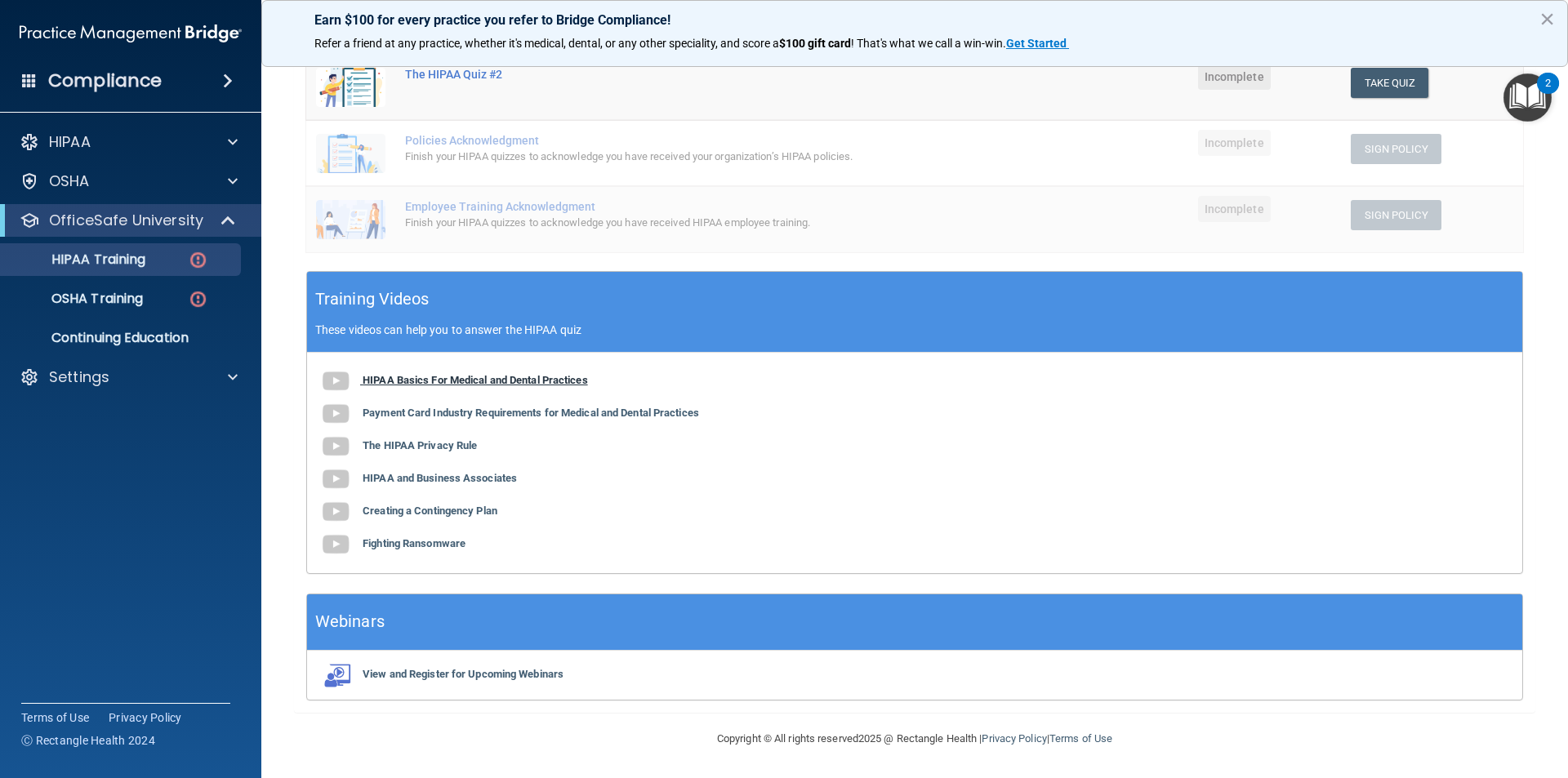
click at [459, 381] on b "HIPAA Basics For Medical and Dental Practices" at bounding box center [475, 380] width 226 height 13
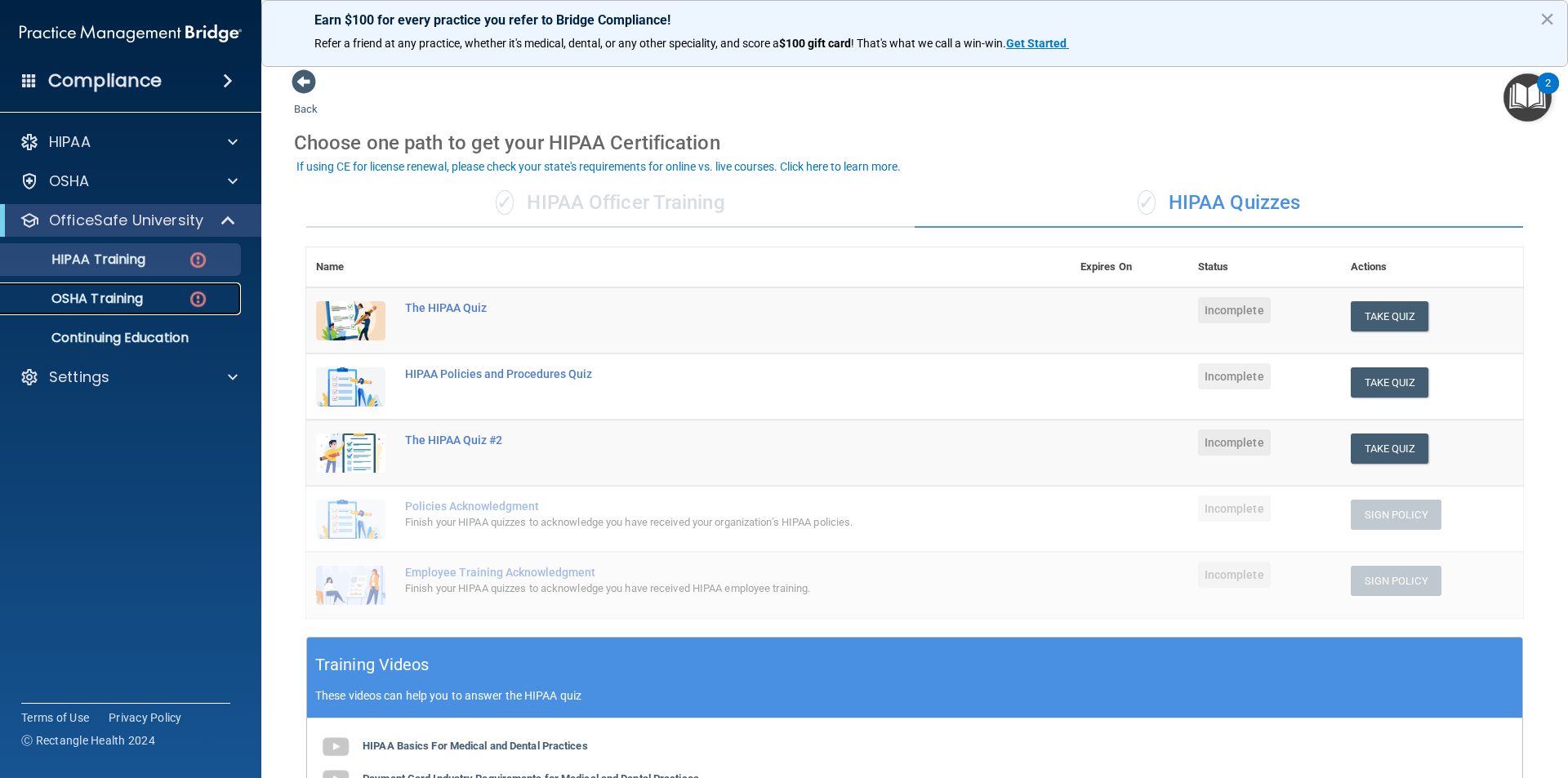
click at [79, 305] on p "OSHA Training" at bounding box center [77, 298] width 132 height 16
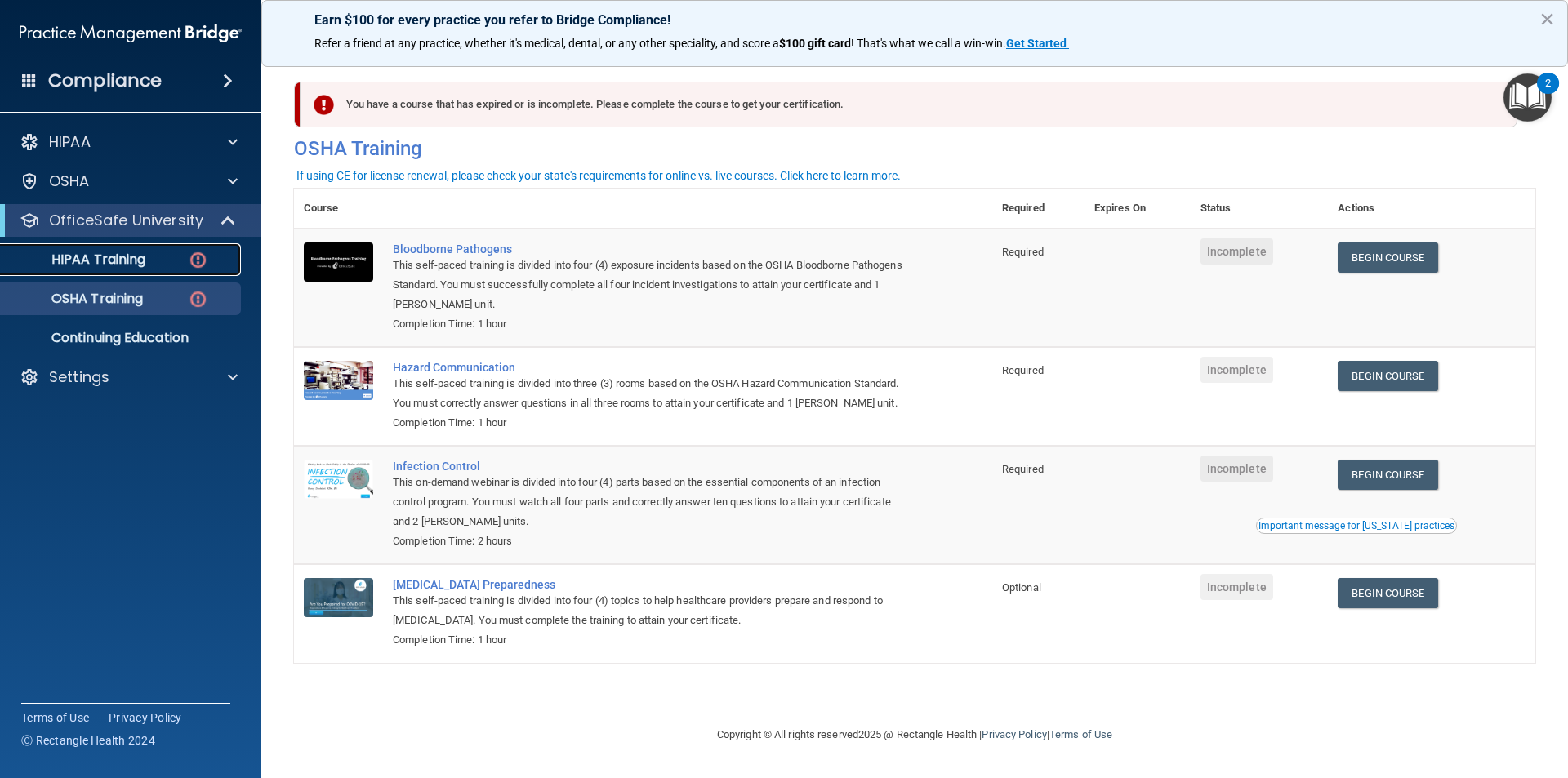
click at [120, 265] on p "HIPAA Training" at bounding box center [78, 259] width 135 height 16
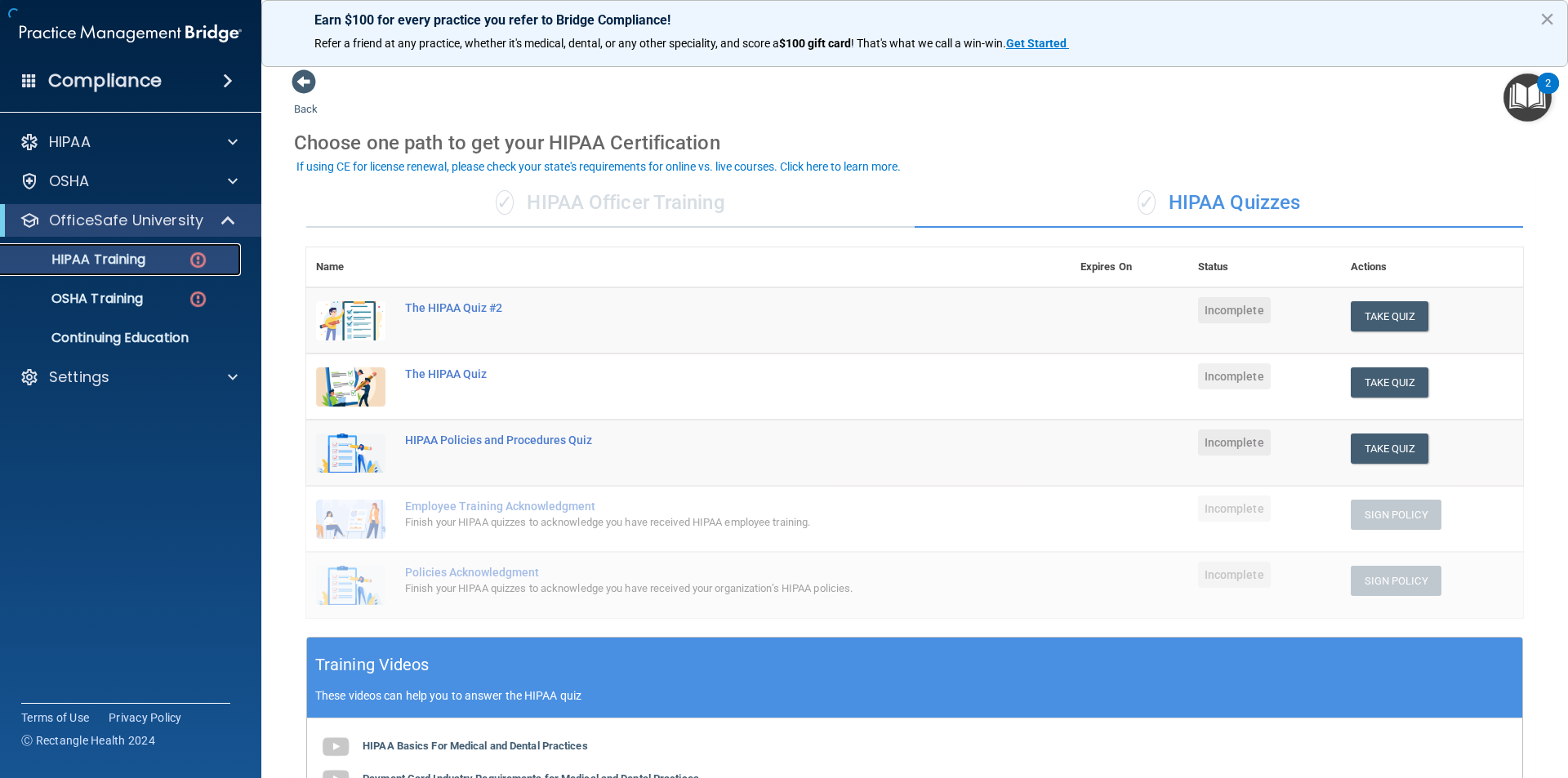
scroll to position [366, 0]
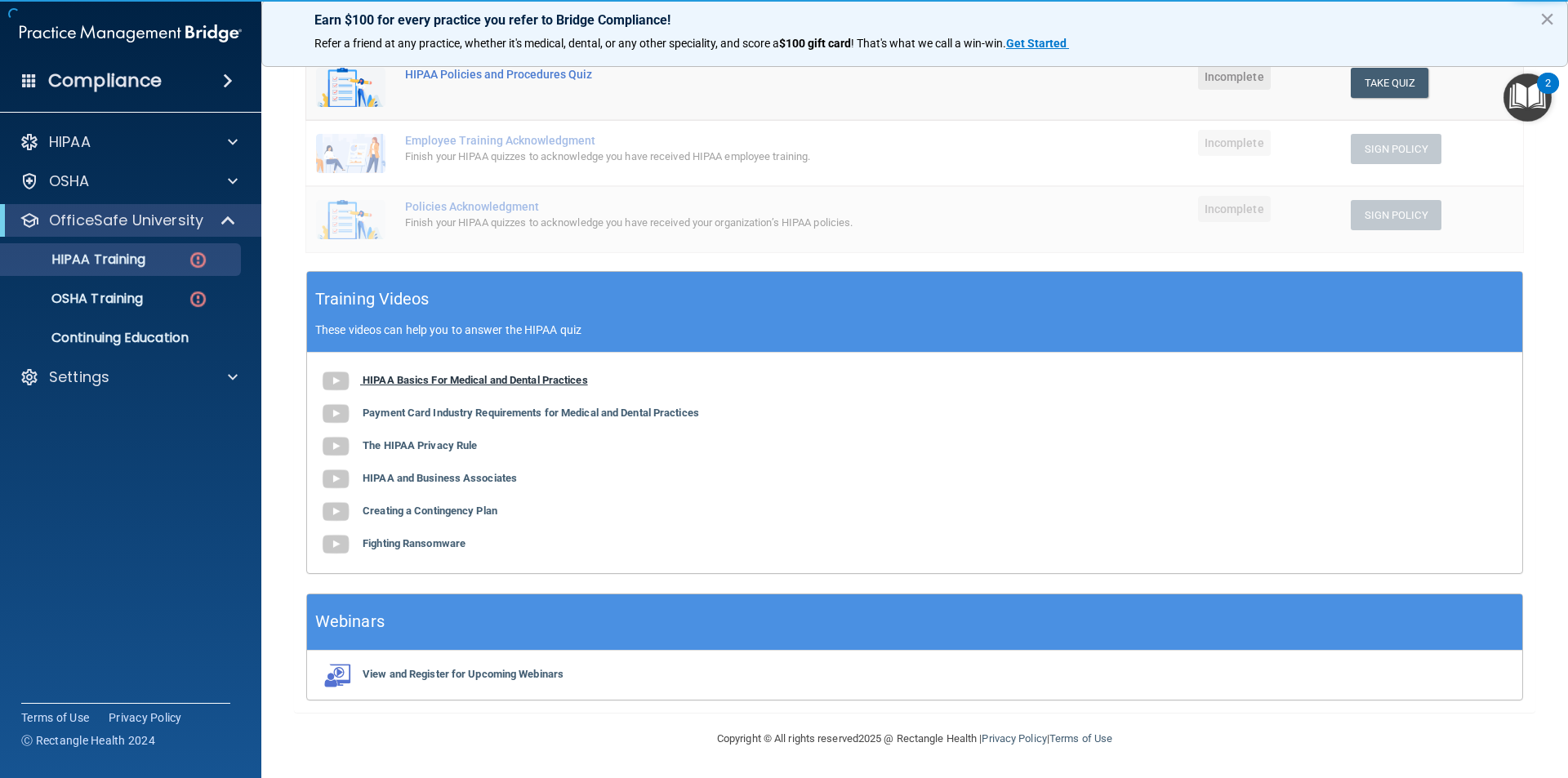
click at [470, 380] on b "HIPAA Basics For Medical and Dental Practices" at bounding box center [475, 380] width 226 height 13
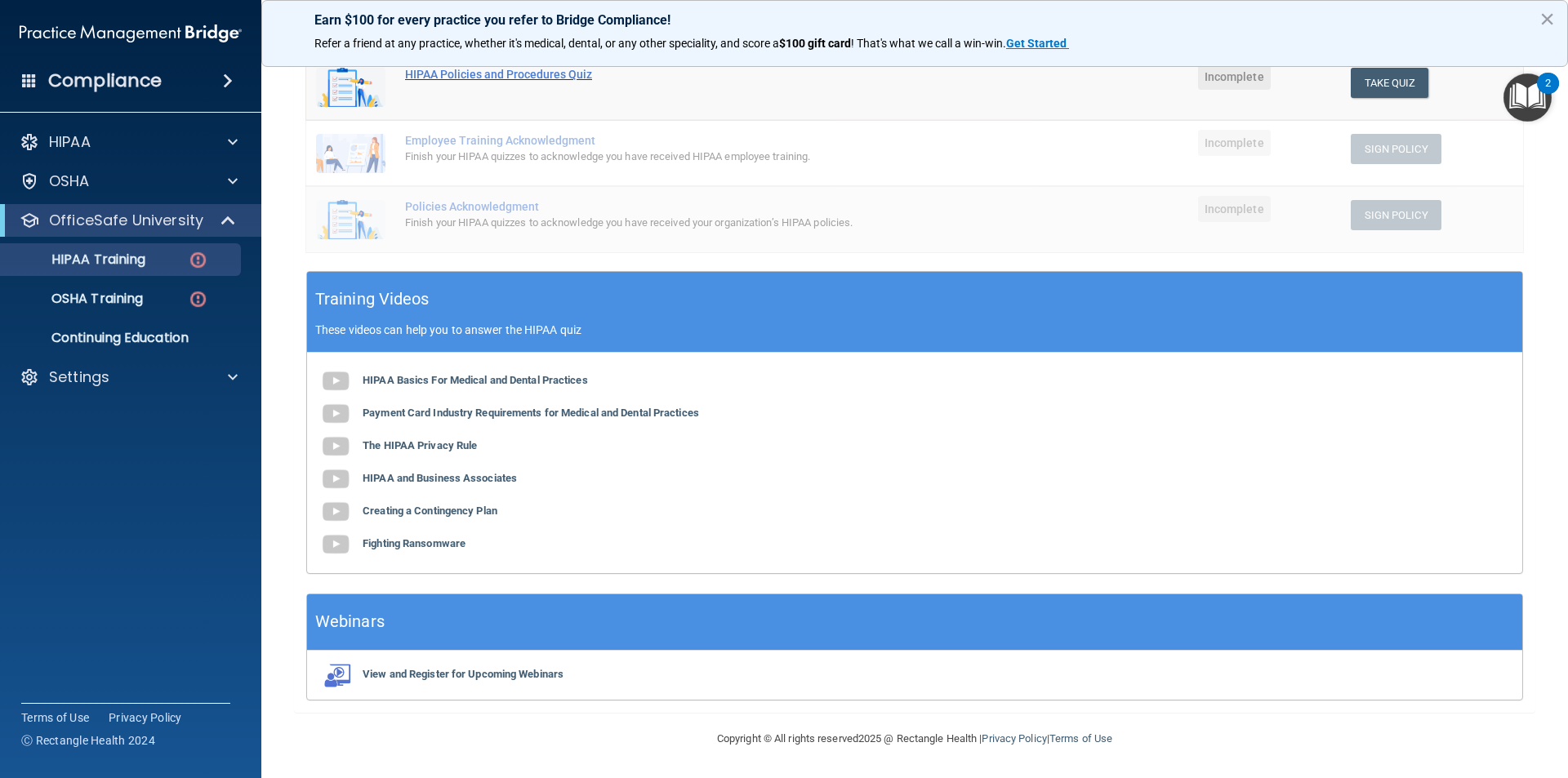
scroll to position [0, 0]
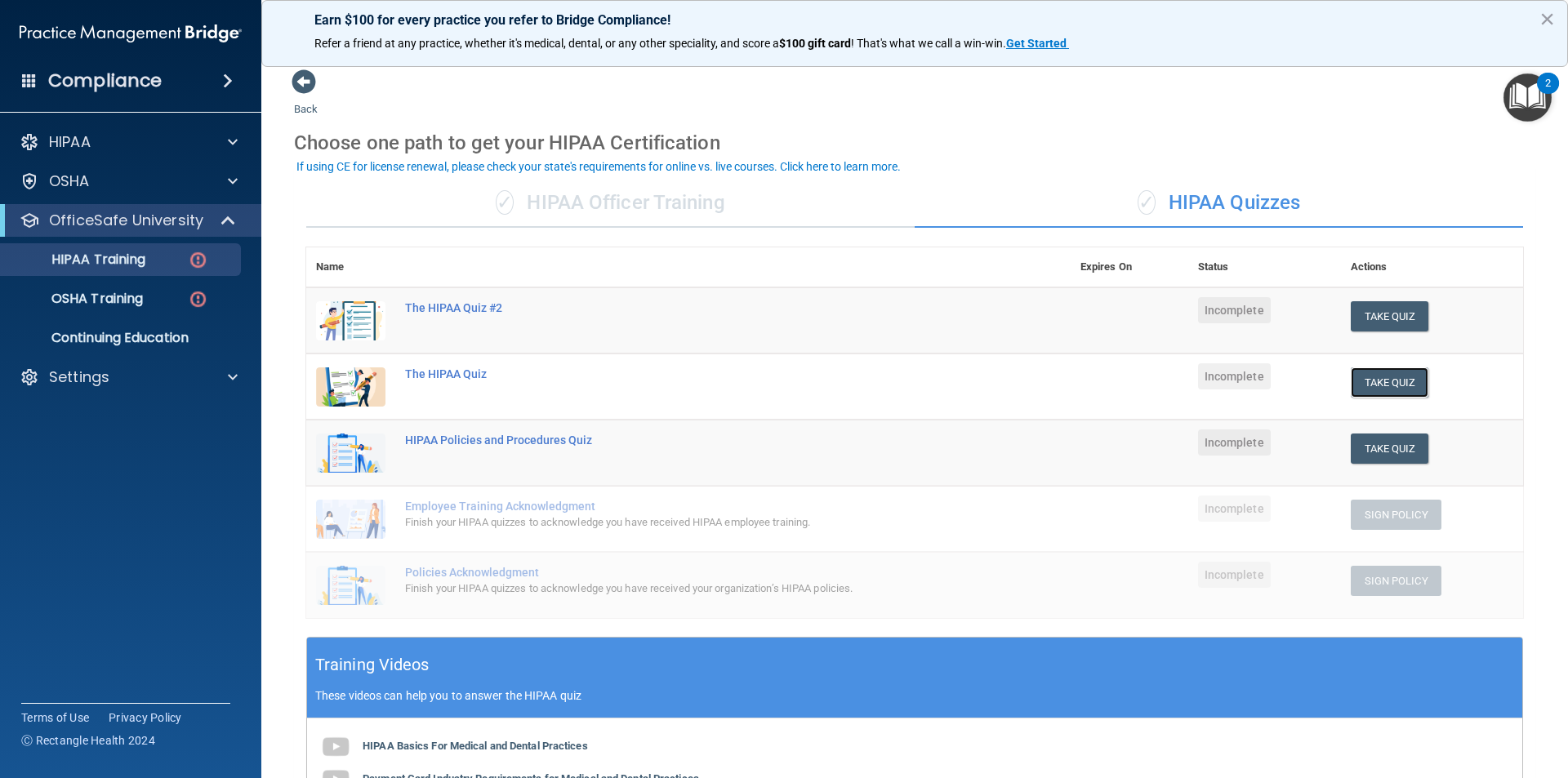
drag, startPoint x: 1391, startPoint y: 376, endPoint x: 1311, endPoint y: 371, distance: 80.2
click at [1311, 371] on tr "The HIPAA Quiz Incomplete Take Quiz Download Certificate" at bounding box center [914, 386] width 1217 height 66
click at [1311, 371] on td "Incomplete" at bounding box center [1264, 386] width 153 height 66
click at [1389, 373] on button "Take Quiz" at bounding box center [1390, 382] width 79 height 30
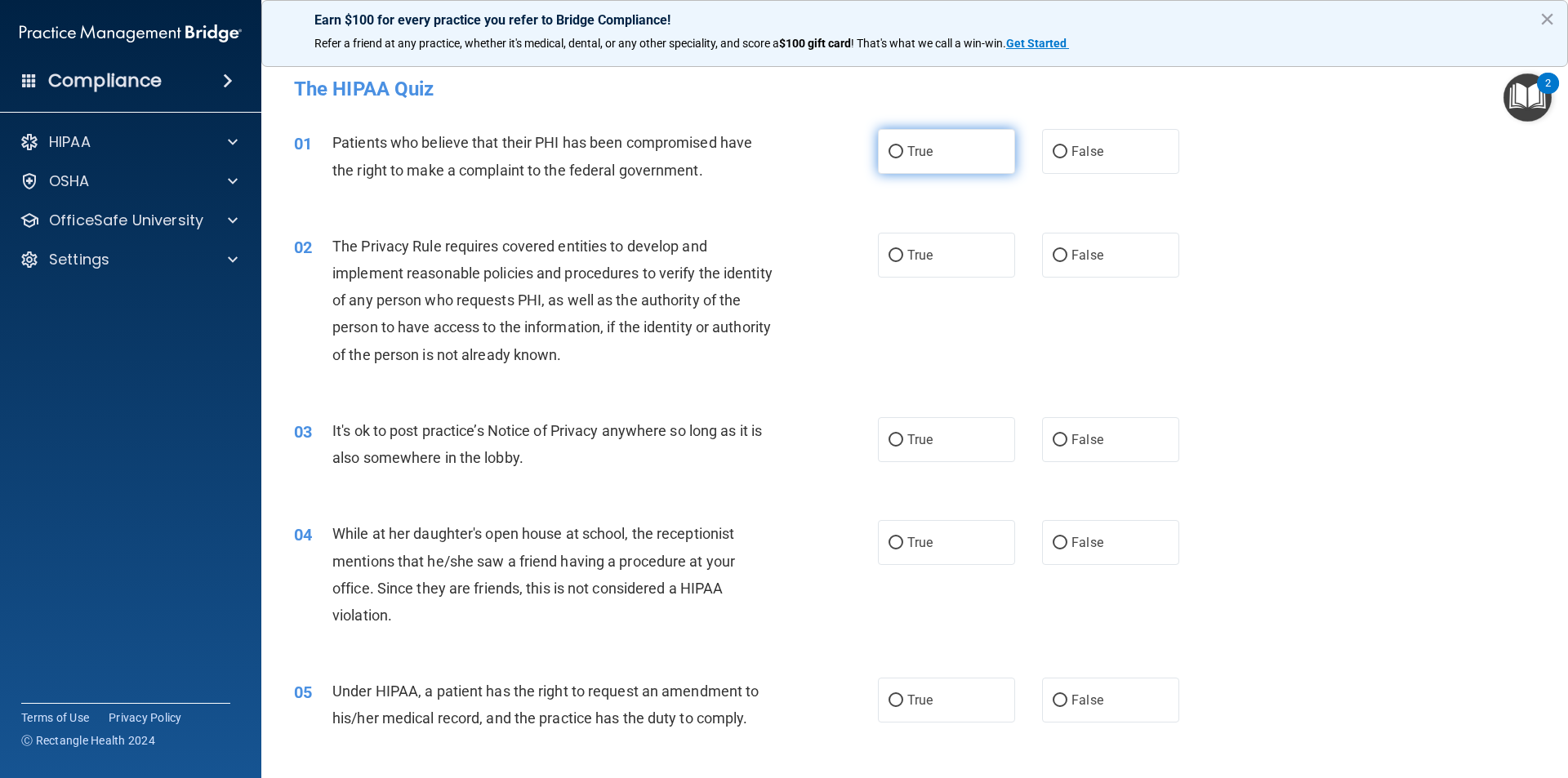
click at [963, 168] on label "True" at bounding box center [947, 152] width 138 height 45
click at [903, 158] on input "True" at bounding box center [896, 152] width 15 height 13
radio input "true"
click at [915, 265] on label "True" at bounding box center [947, 256] width 138 height 45
click at [903, 262] on input "True" at bounding box center [896, 256] width 15 height 13
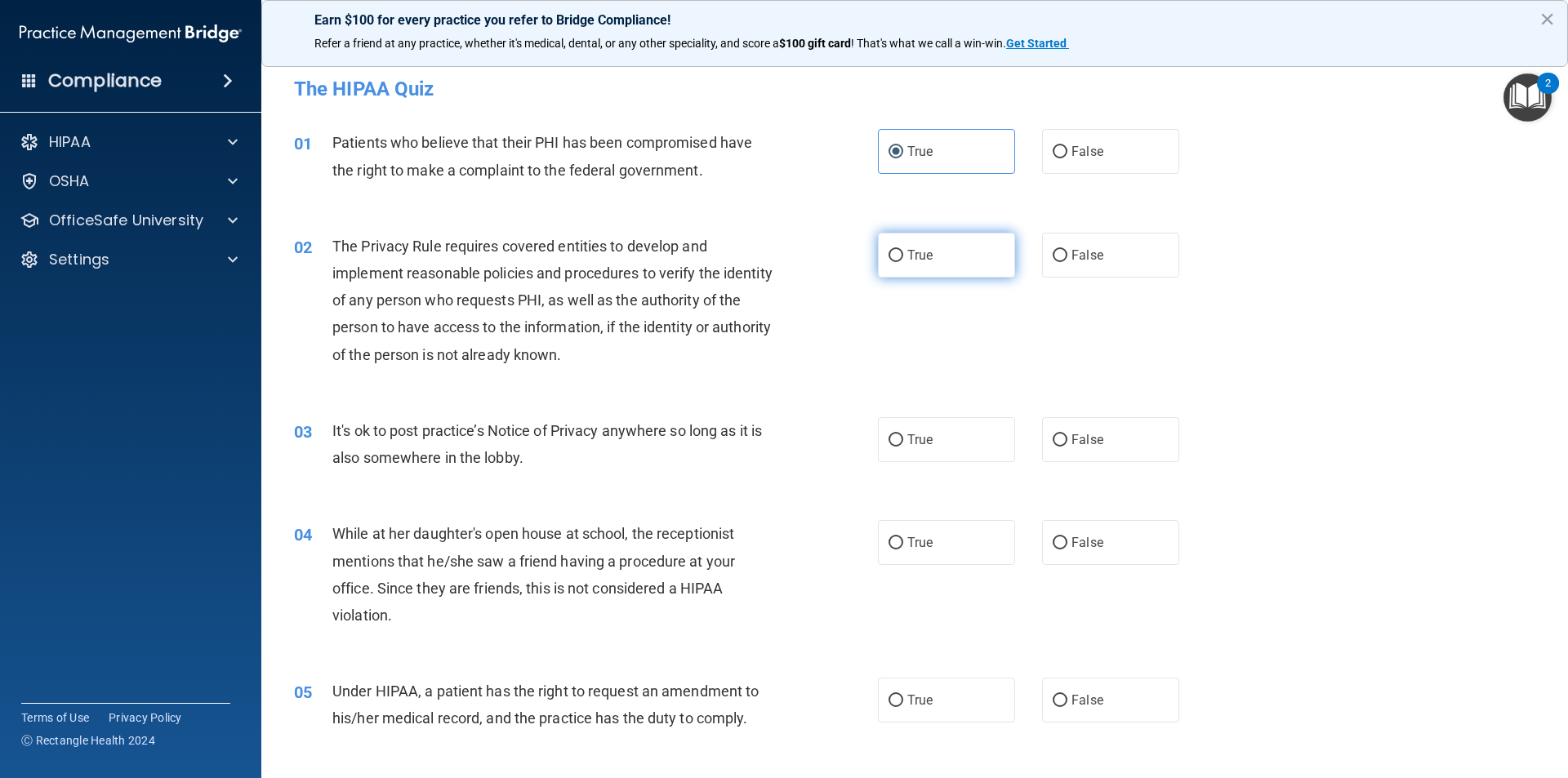
radio input "true"
click at [954, 451] on label "True" at bounding box center [947, 440] width 138 height 45
click at [903, 447] on input "True" at bounding box center [896, 440] width 15 height 13
radio input "true"
click at [1125, 558] on label "False" at bounding box center [1111, 543] width 138 height 45
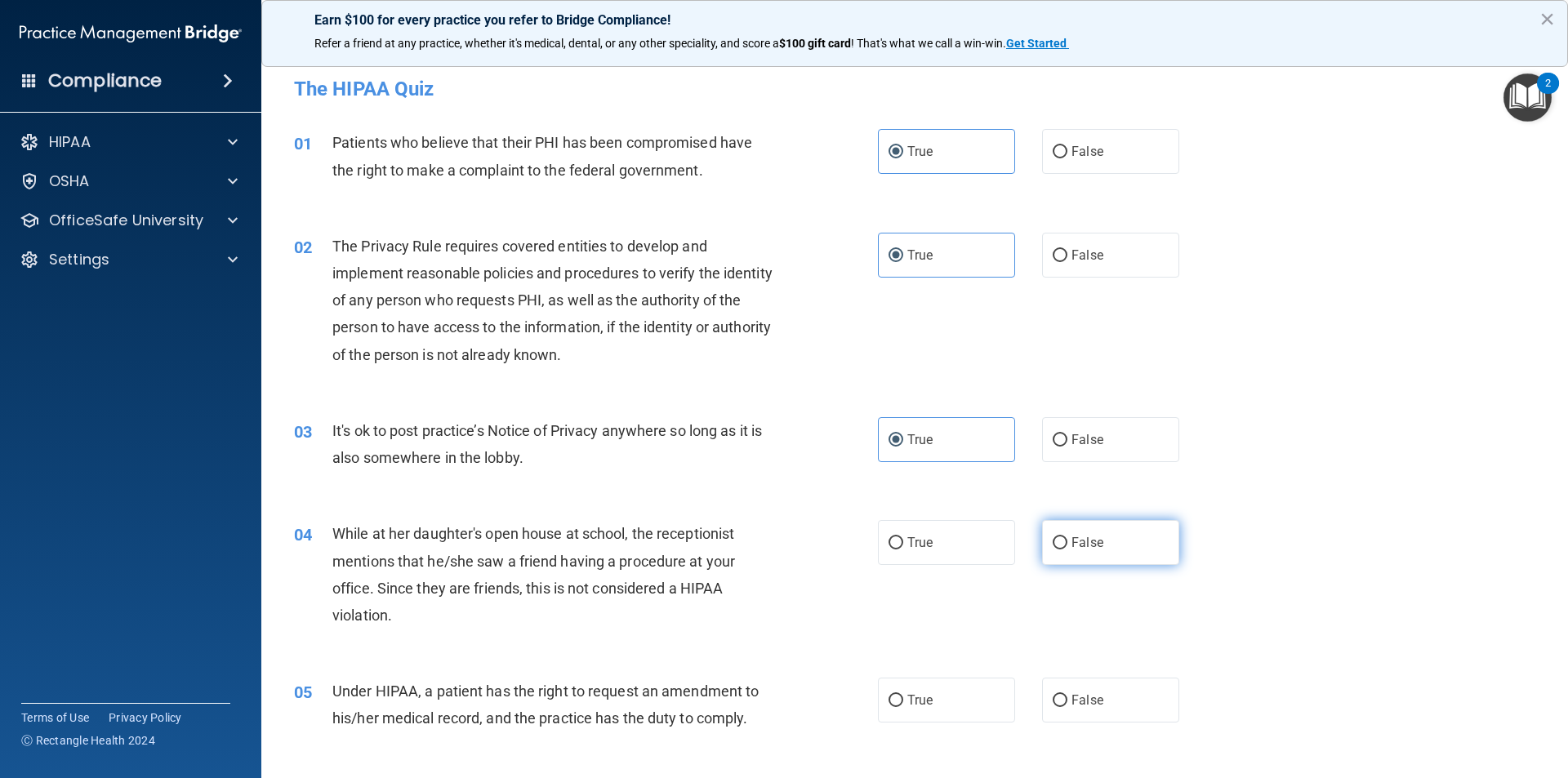
click at [1067, 550] on input "False" at bounding box center [1061, 543] width 15 height 13
radio input "true"
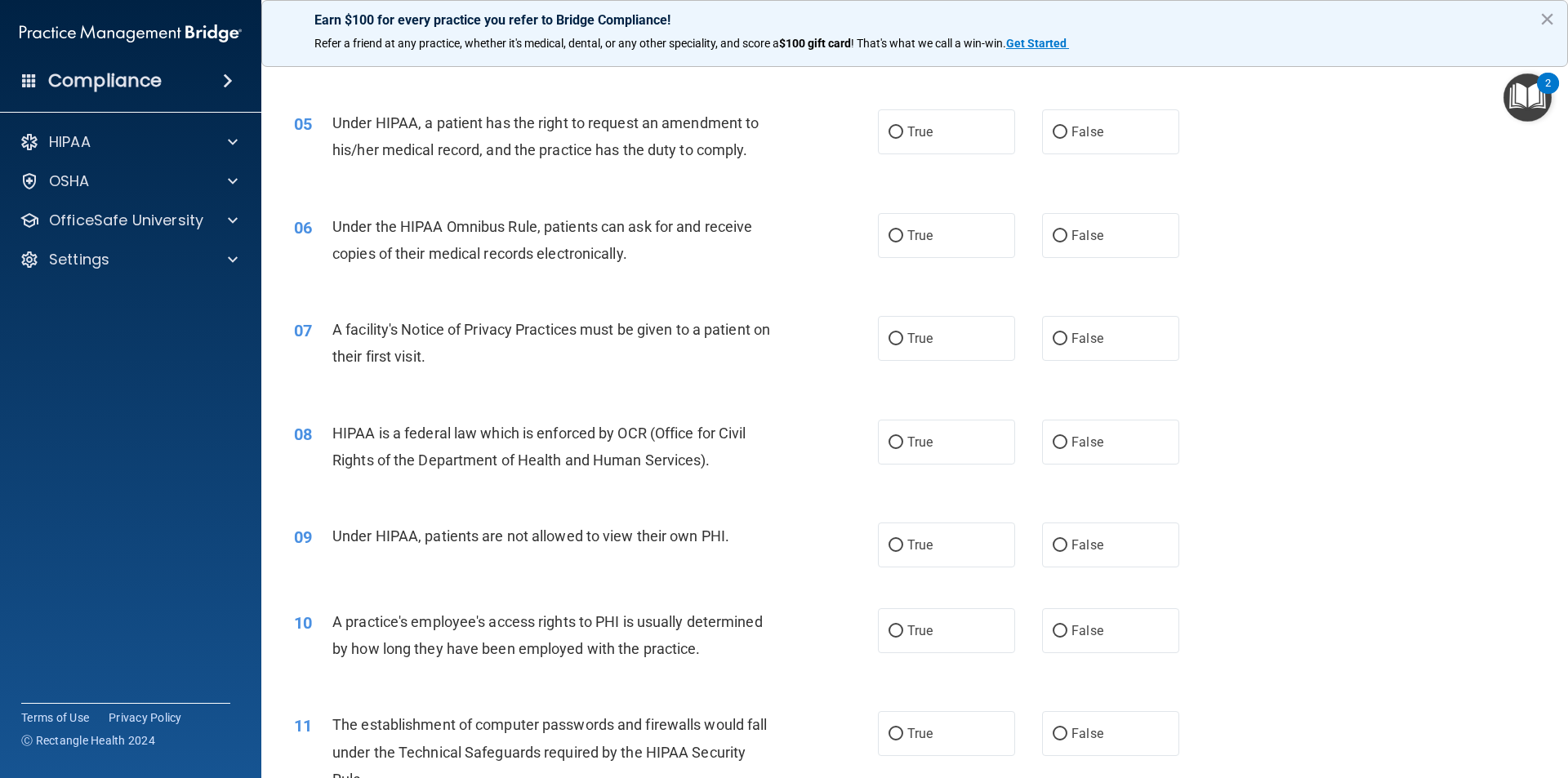
scroll to position [573, 0]
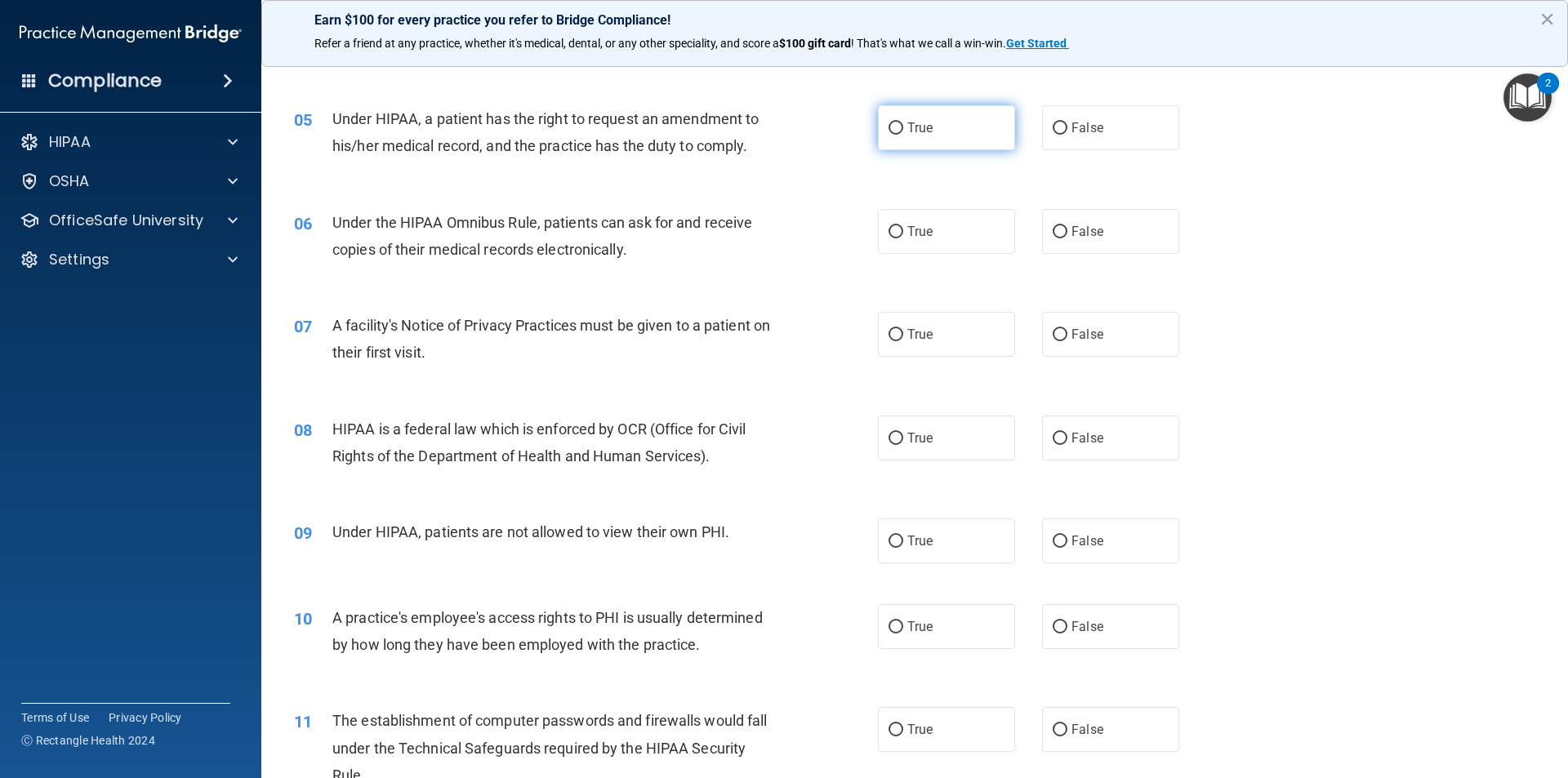
click at [974, 134] on label "True" at bounding box center [947, 128] width 138 height 45
click at [903, 134] on input "True" at bounding box center [896, 128] width 15 height 13
radio input "true"
click at [915, 252] on label "True" at bounding box center [947, 231] width 138 height 45
click at [903, 238] on input "True" at bounding box center [896, 232] width 15 height 13
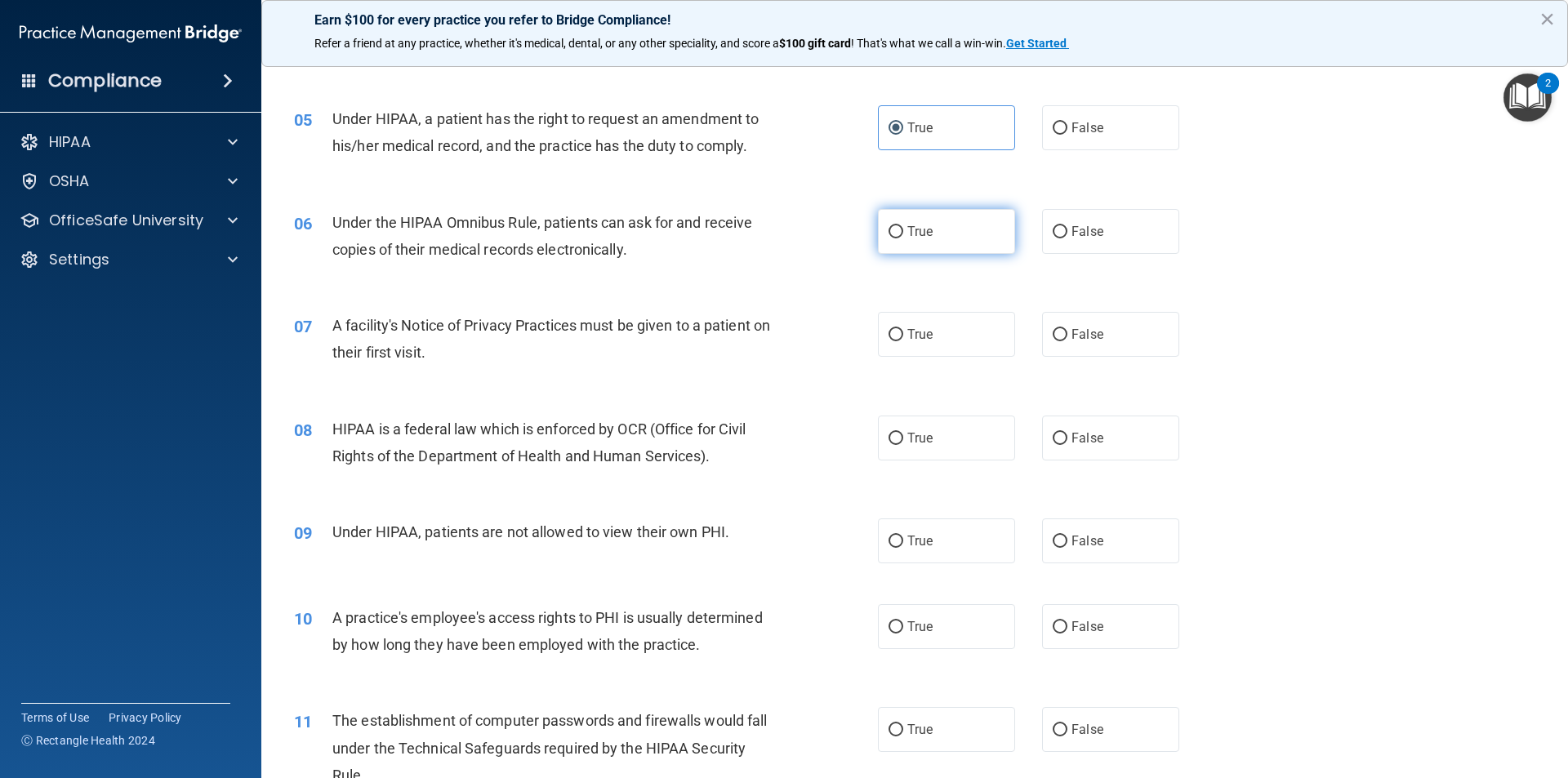
radio input "true"
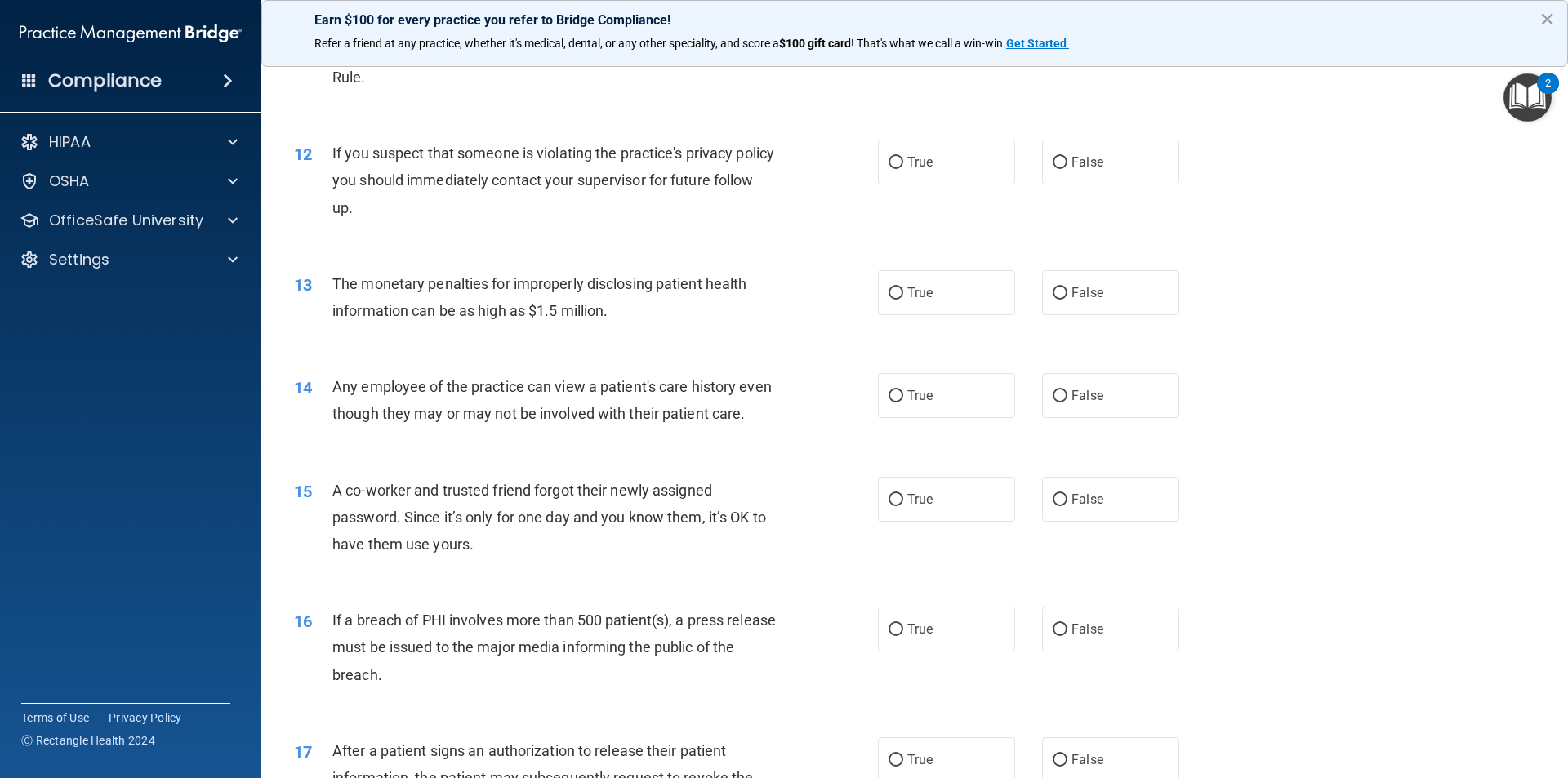
scroll to position [3087, 0]
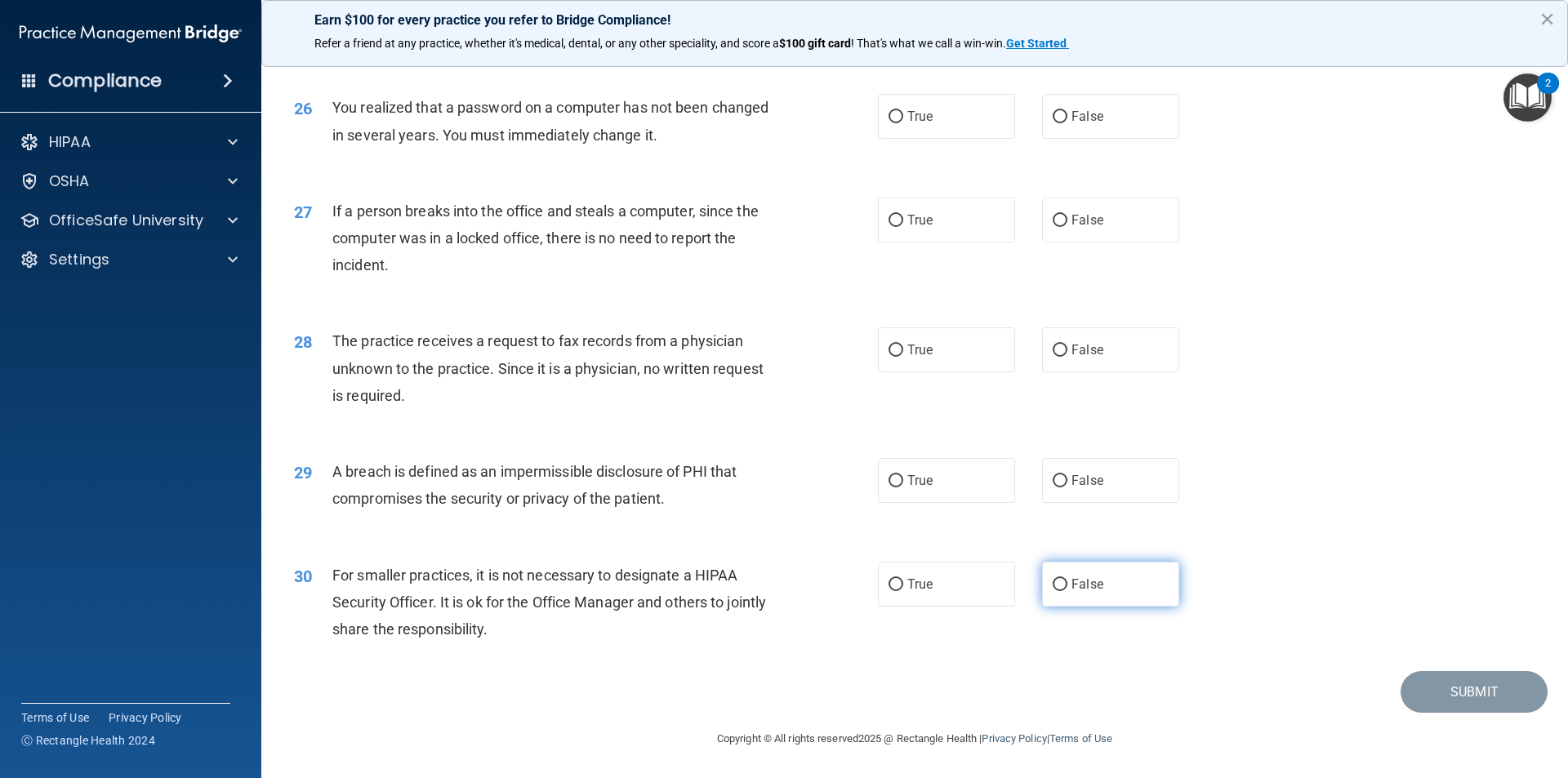
click at [1093, 575] on label "False" at bounding box center [1111, 584] width 138 height 45
click at [1067, 579] on input "False" at bounding box center [1061, 585] width 15 height 13
radio input "true"
click at [988, 127] on label "True" at bounding box center [947, 117] width 138 height 45
click at [903, 123] on input "True" at bounding box center [896, 117] width 15 height 13
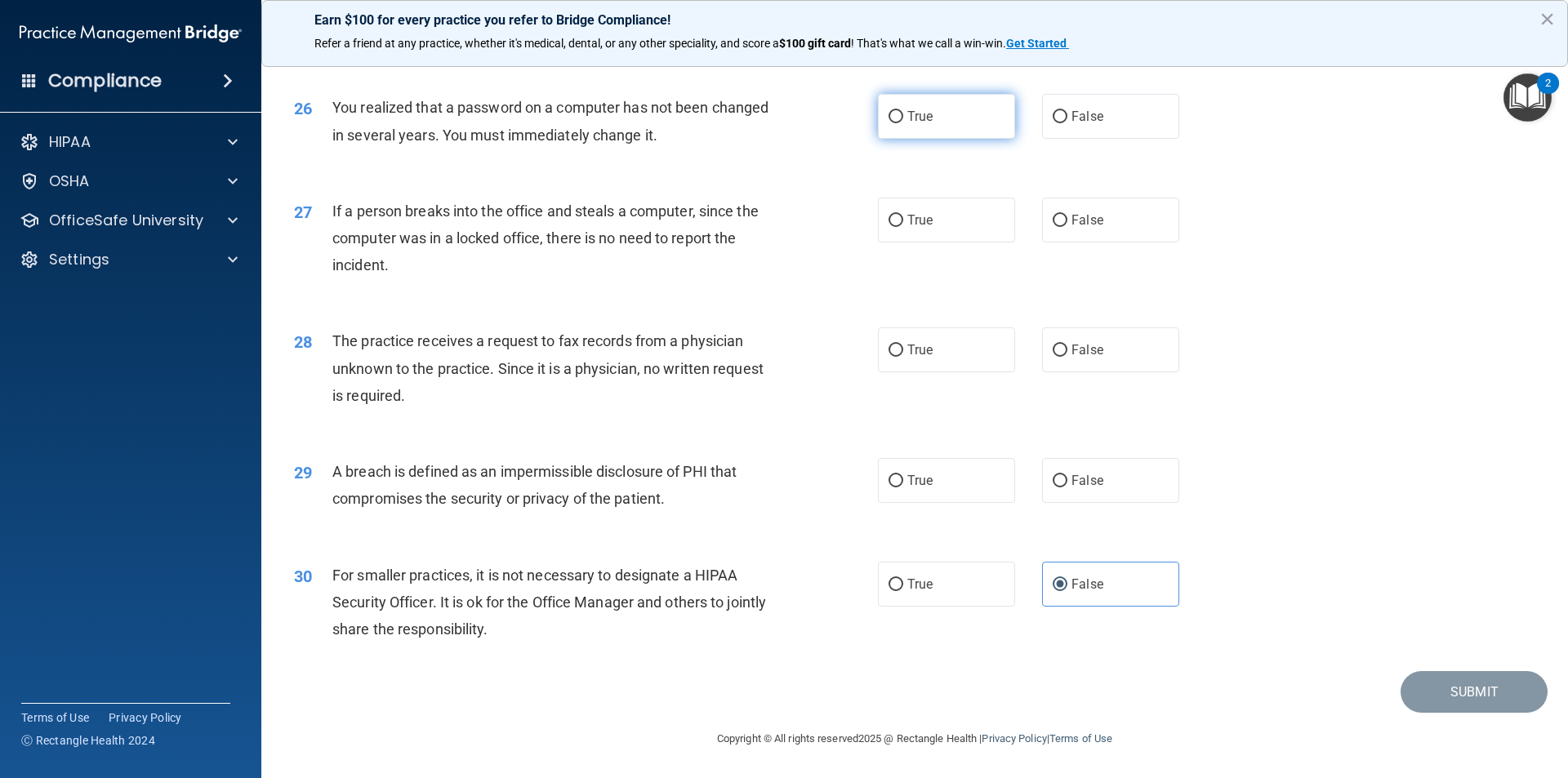
radio input "true"
click at [1076, 228] on label "False" at bounding box center [1111, 220] width 138 height 45
click at [1067, 227] on input "False" at bounding box center [1061, 220] width 15 height 13
radio input "true"
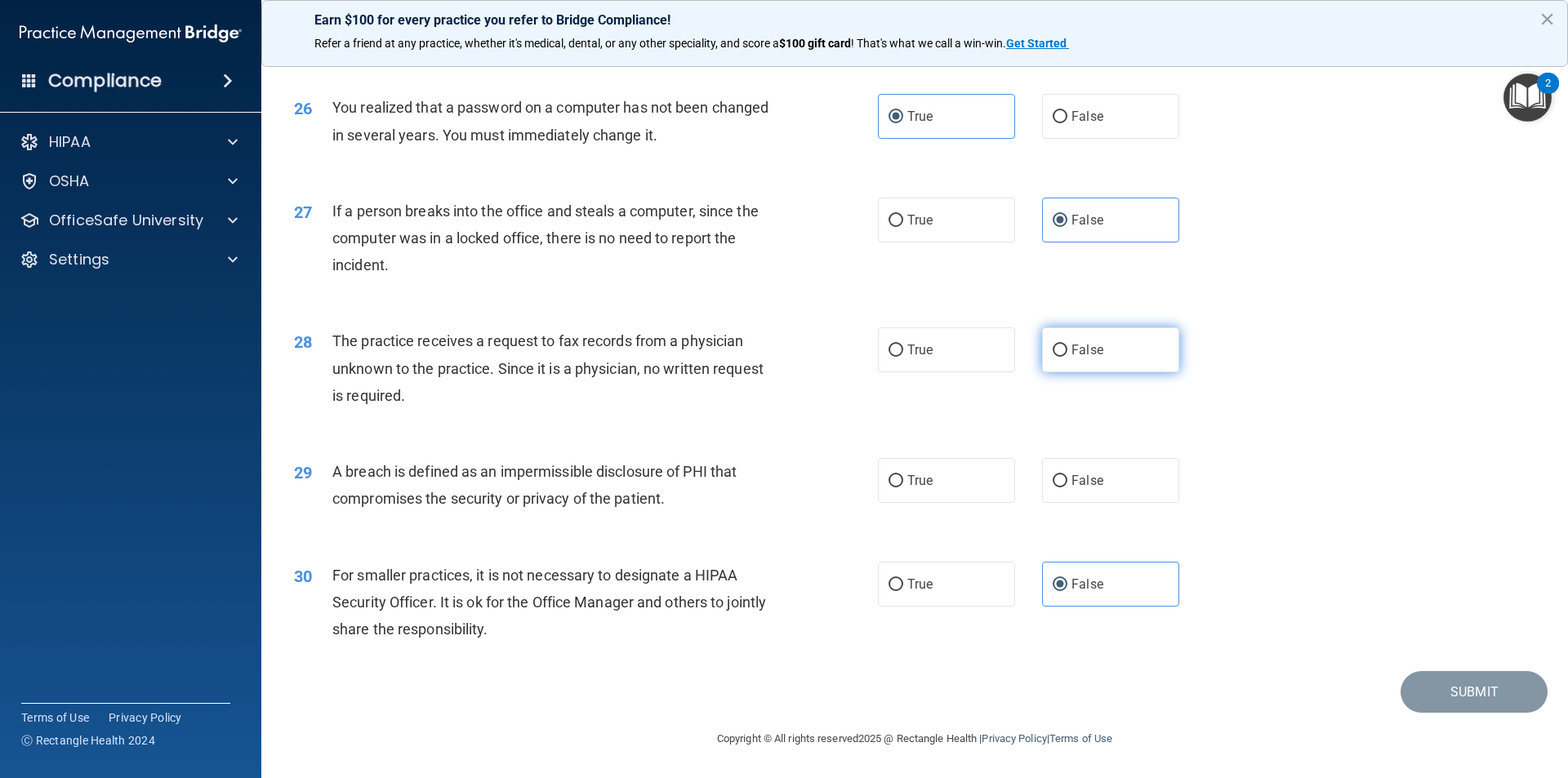
click at [1079, 345] on span "False" at bounding box center [1088, 350] width 32 height 16
click at [1067, 345] on input "False" at bounding box center [1061, 350] width 15 height 13
radio input "true"
click at [953, 470] on label "True" at bounding box center [947, 480] width 138 height 45
click at [903, 475] on input "True" at bounding box center [896, 481] width 15 height 13
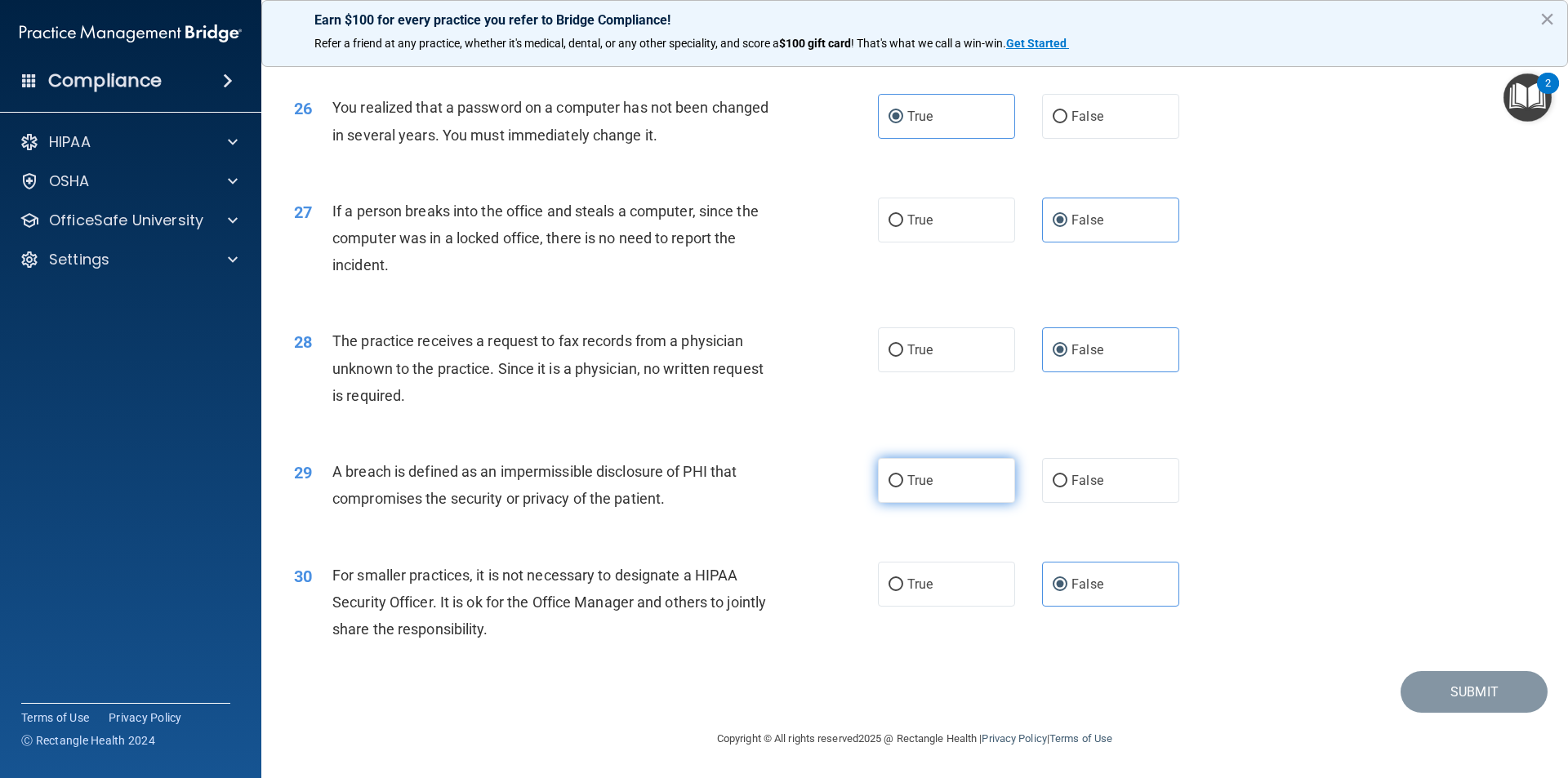
radio input "true"
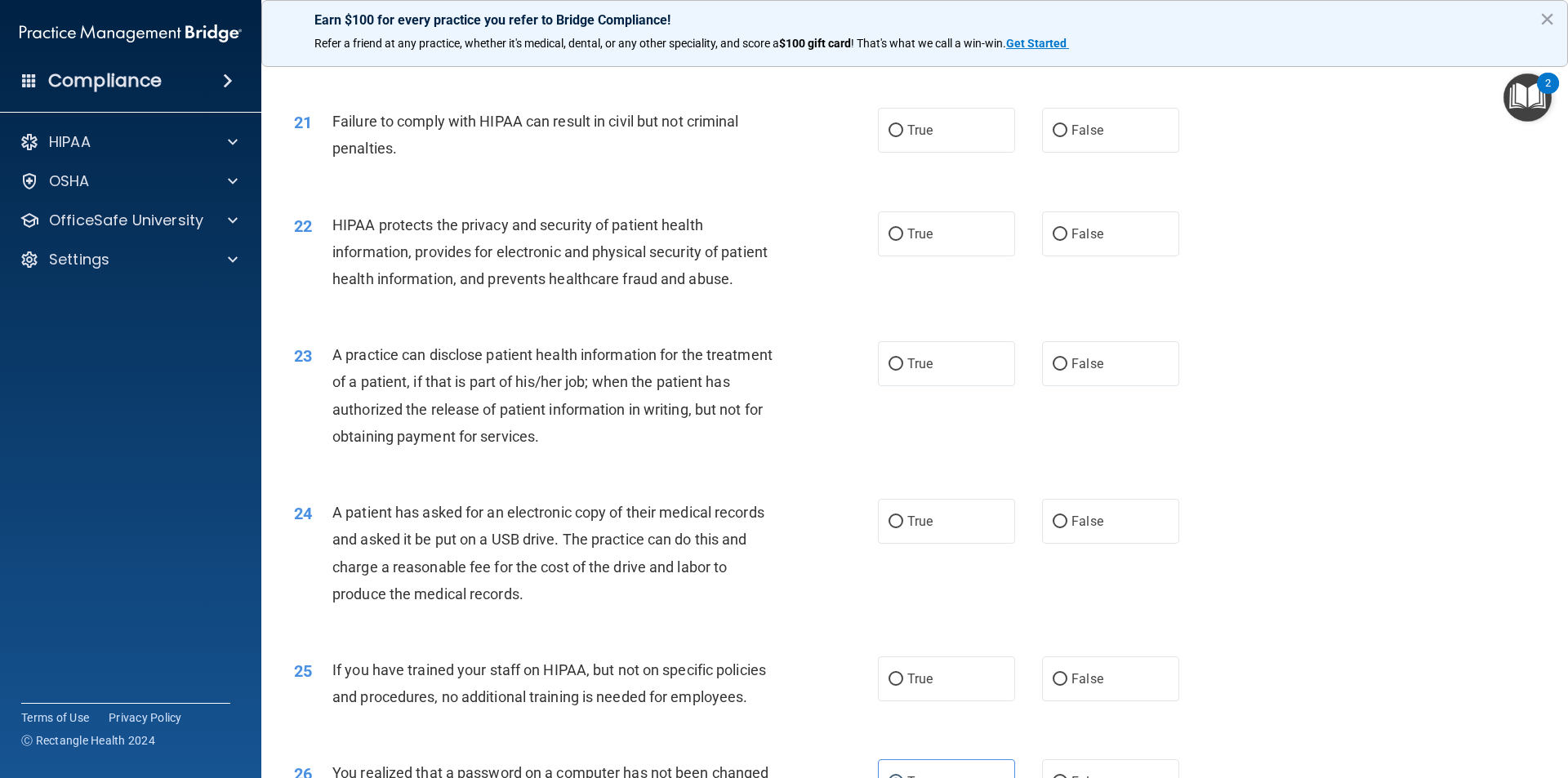
scroll to position [2394, 0]
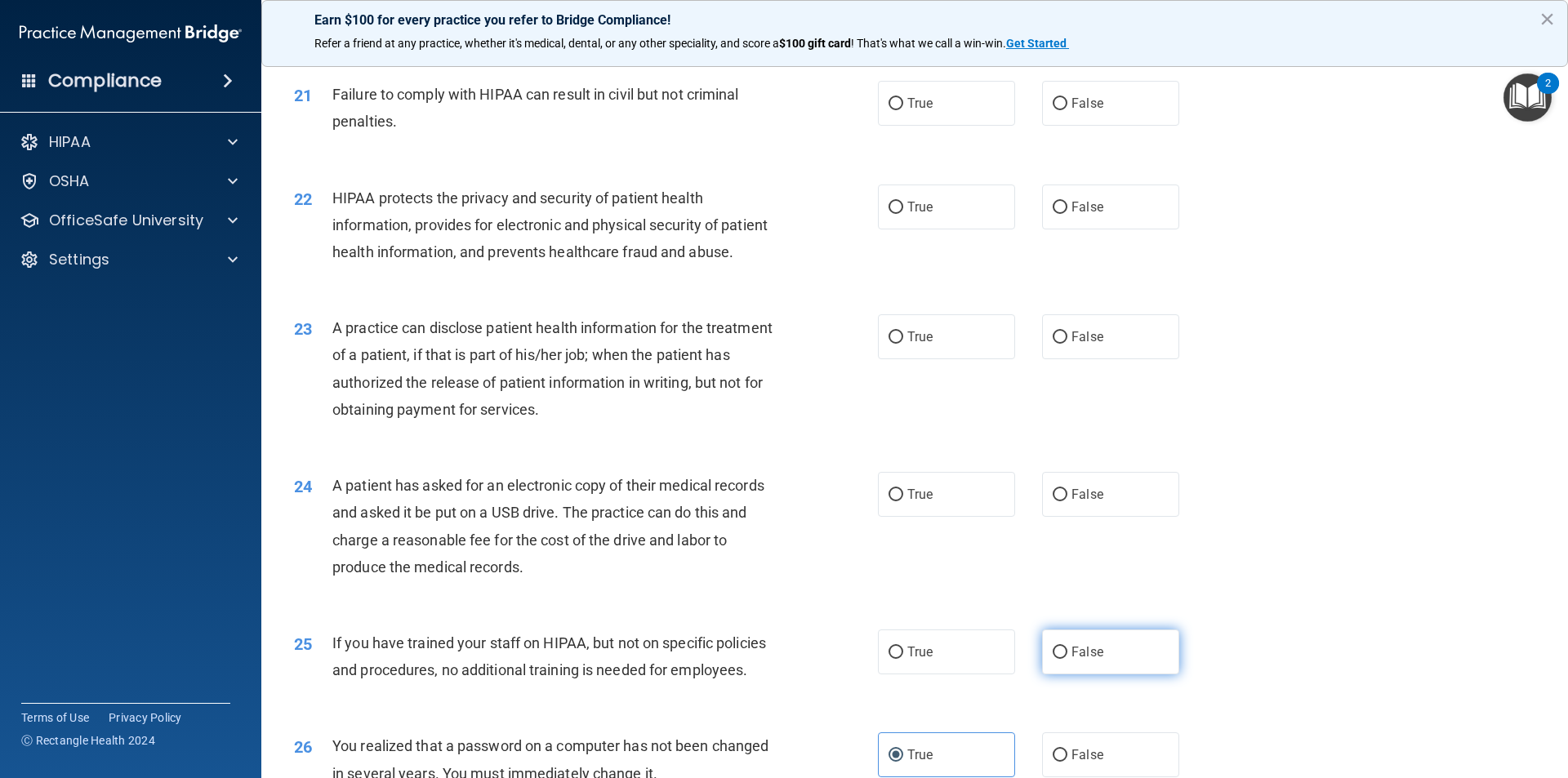
click at [1075, 675] on label "False" at bounding box center [1111, 652] width 138 height 45
click at [1067, 659] on input "False" at bounding box center [1061, 653] width 15 height 13
radio input "true"
click at [896, 517] on label "True" at bounding box center [947, 495] width 138 height 45
click at [896, 501] on input "True" at bounding box center [896, 495] width 15 height 13
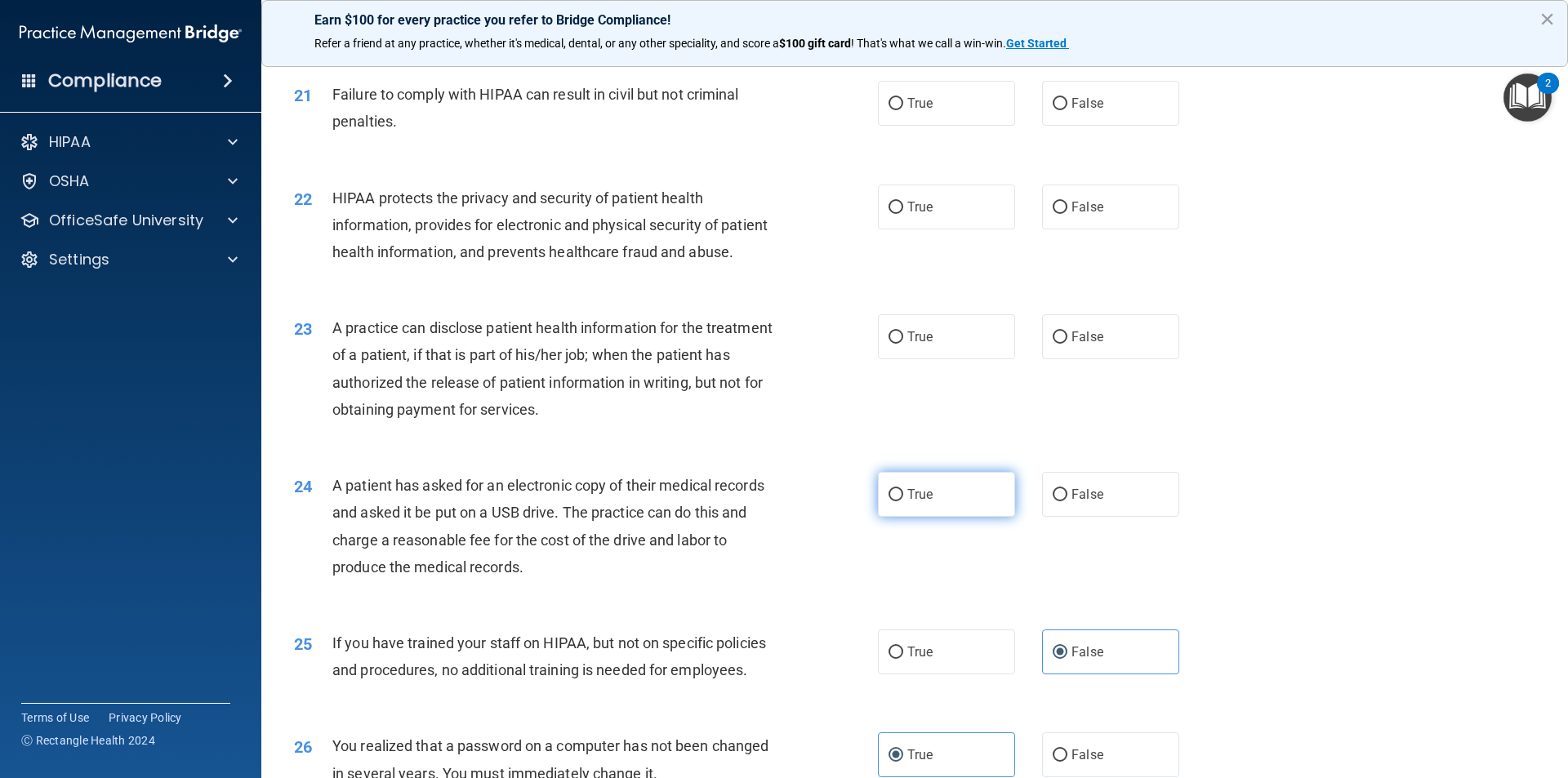
radio input "true"
click at [893, 366] on div "23 A practice can disclose patient health information for the treatment of a pa…" at bounding box center [915, 373] width 1266 height 158
click at [894, 360] on label "True" at bounding box center [947, 337] width 138 height 45
click at [894, 344] on input "True" at bounding box center [896, 337] width 15 height 13
radio input "true"
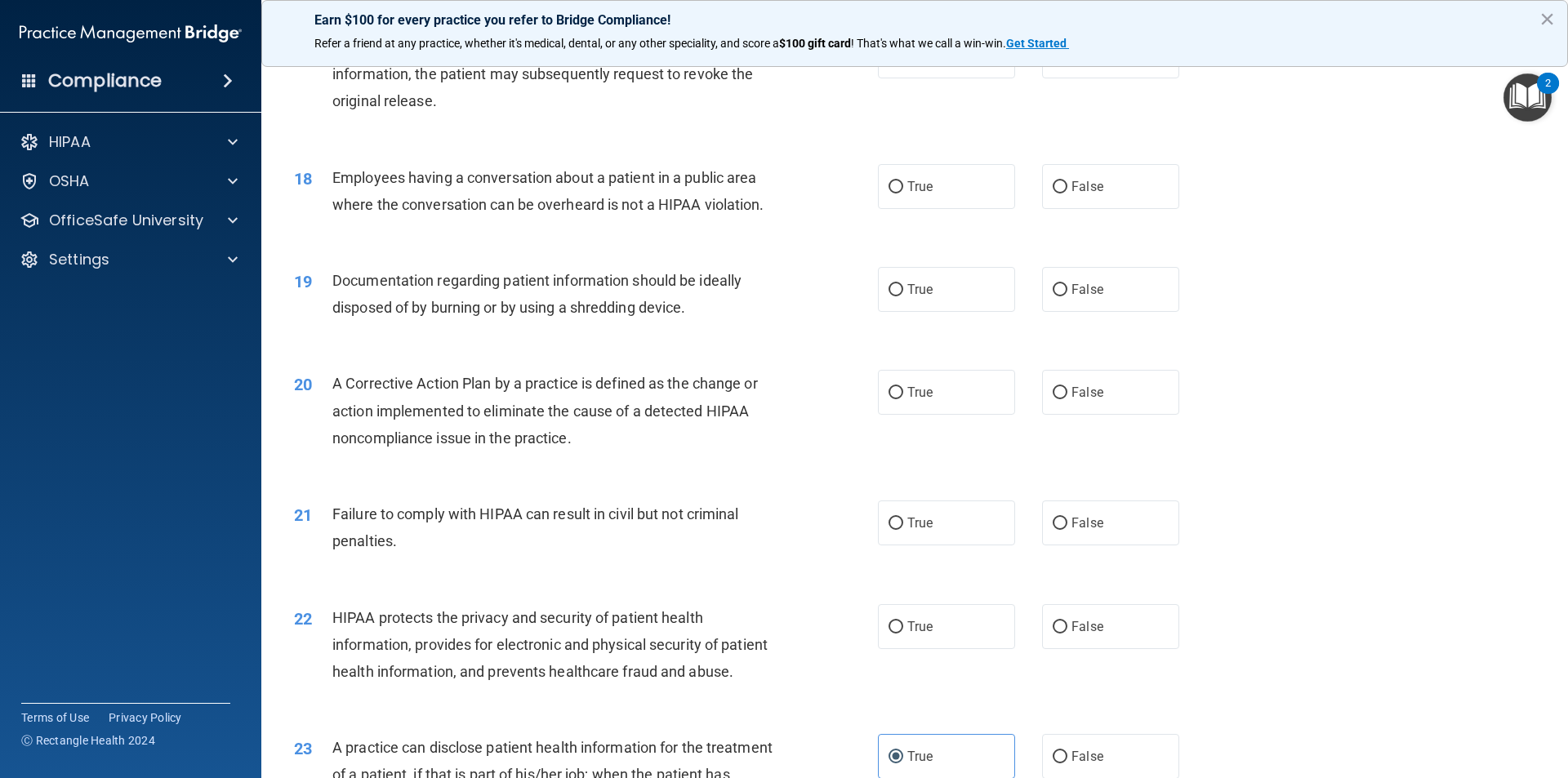
scroll to position [1966, 0]
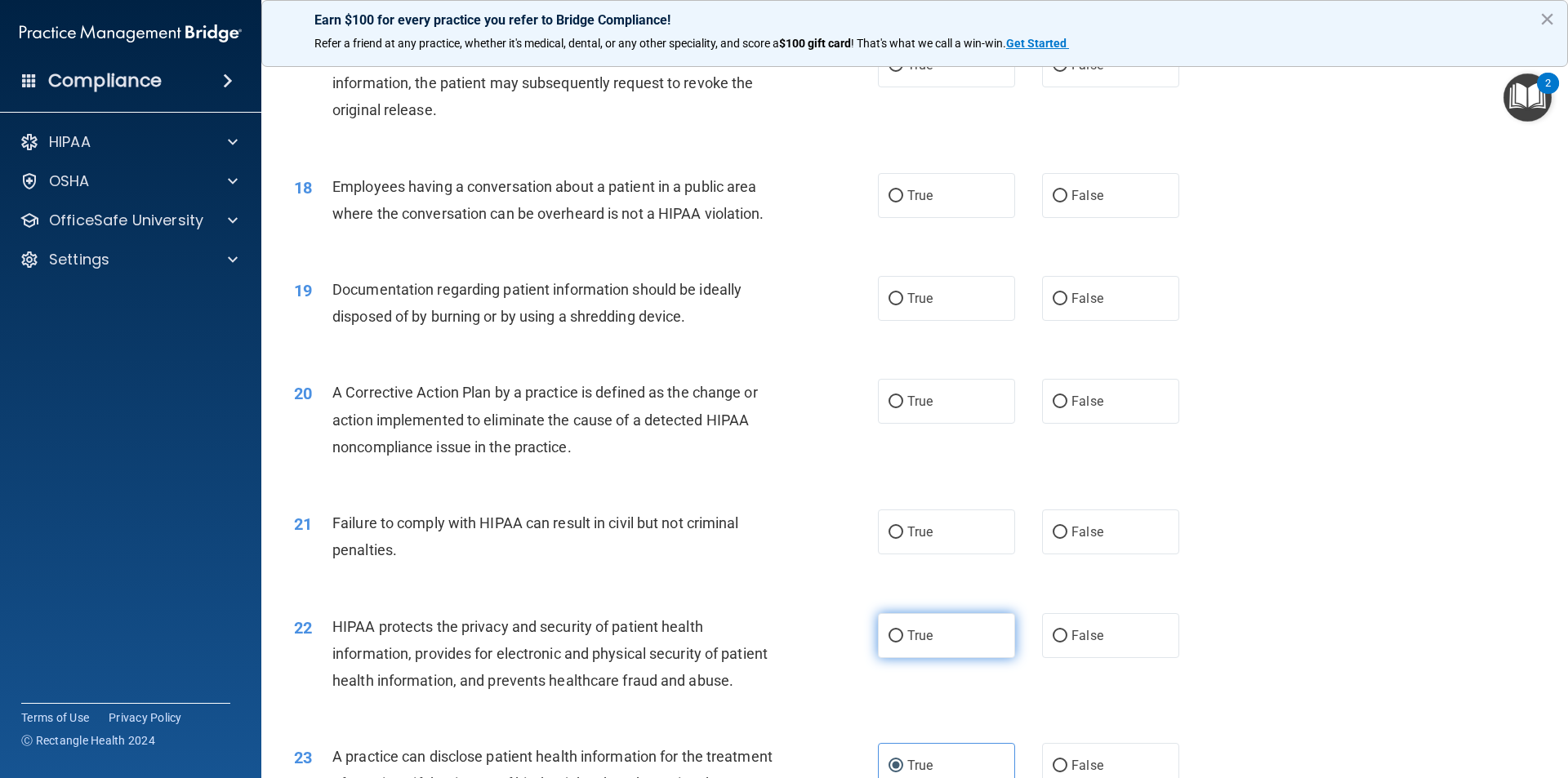
click at [979, 658] on label "True" at bounding box center [947, 636] width 138 height 45
click at [903, 643] on input "True" at bounding box center [896, 636] width 15 height 13
radio input "true"
drag, startPoint x: 751, startPoint y: 605, endPoint x: 748, endPoint y: 615, distance: 10.4
click at [748, 592] on div "21 Failure to comply with HIPAA can result in civil but not criminal penalties.…" at bounding box center [915, 541] width 1266 height 103
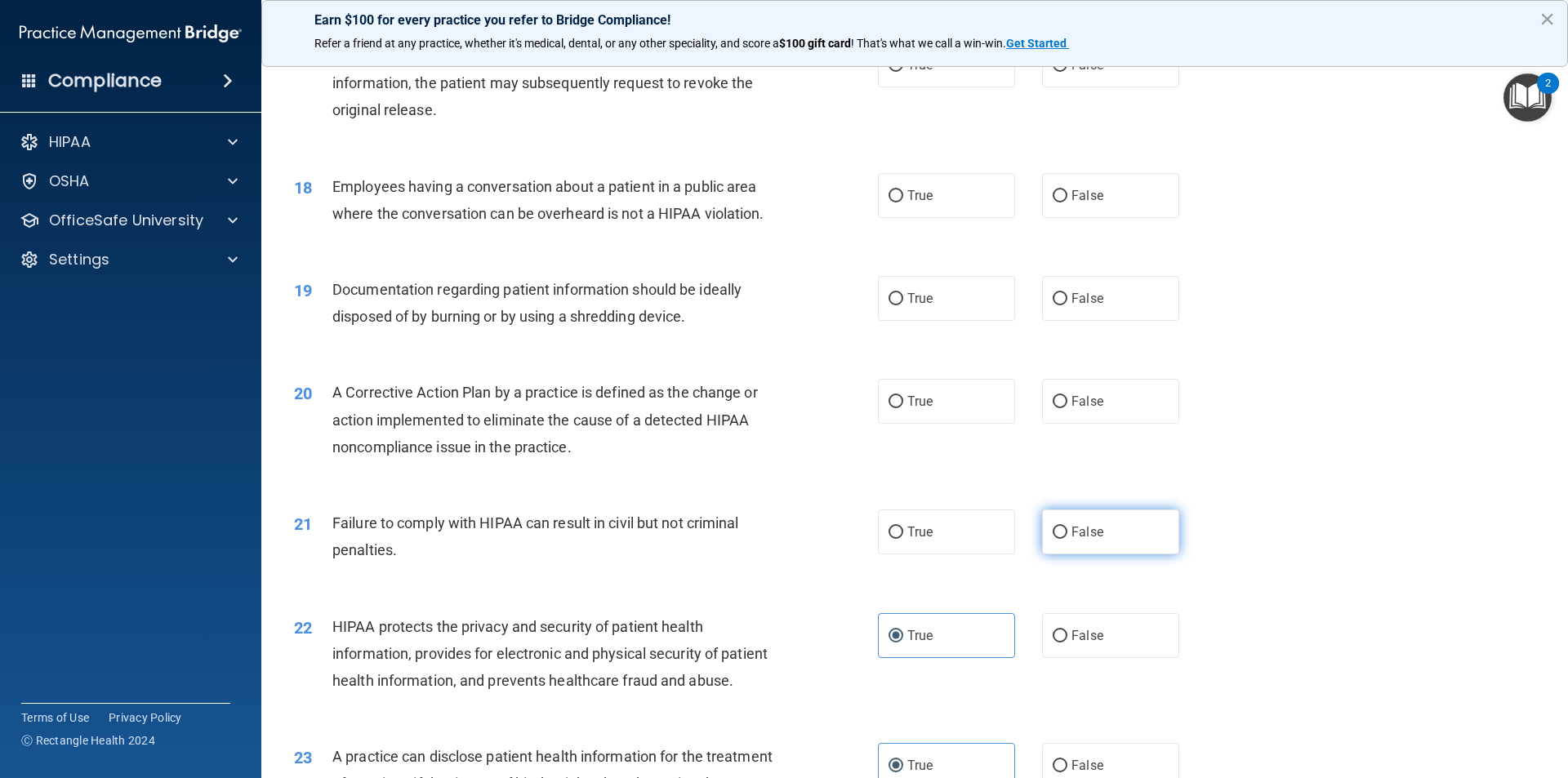
click at [1101, 554] on label "False" at bounding box center [1111, 532] width 138 height 45
click at [1067, 539] on input "False" at bounding box center [1061, 532] width 15 height 13
radio input "true"
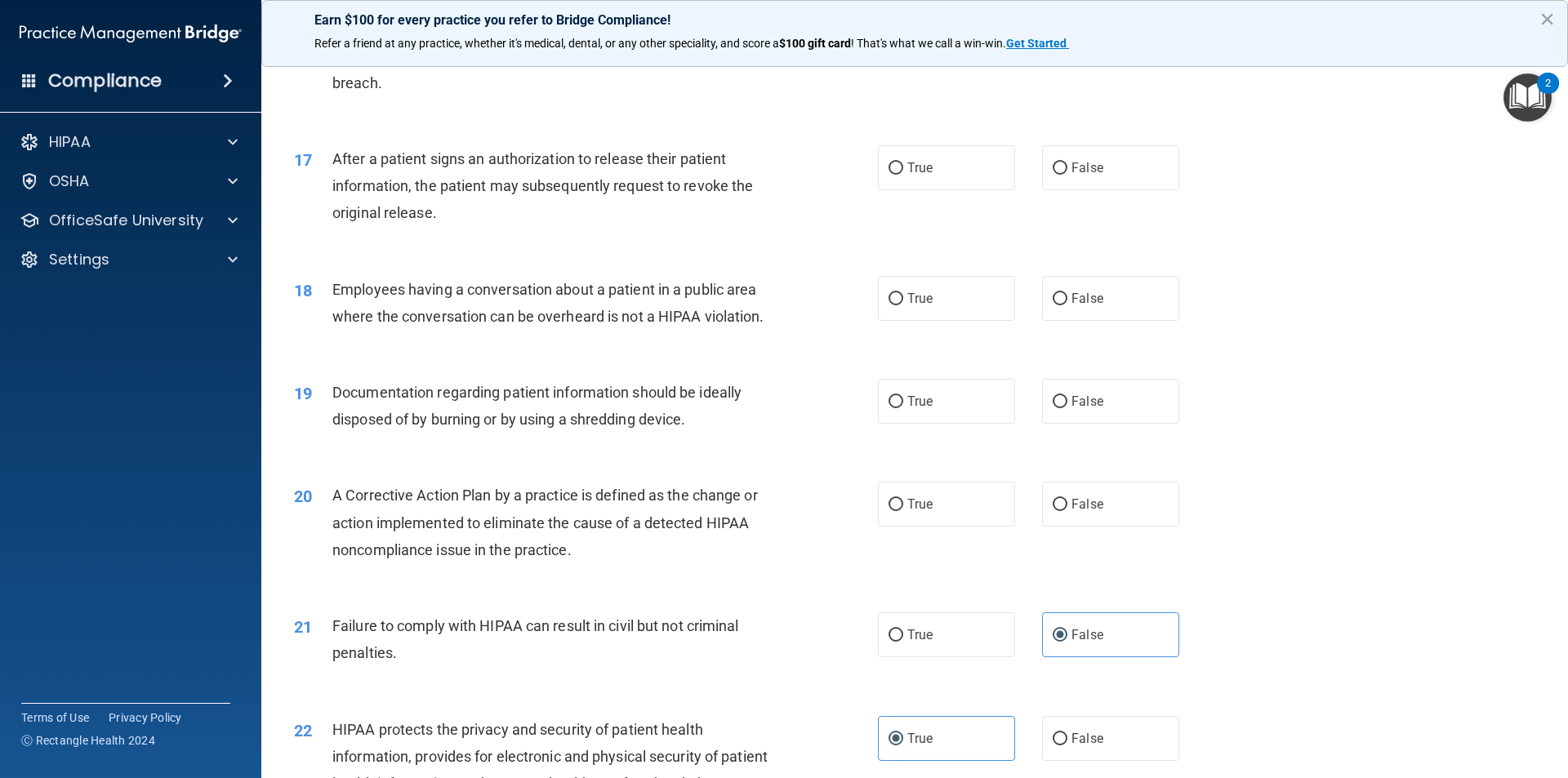
scroll to position [1849, 0]
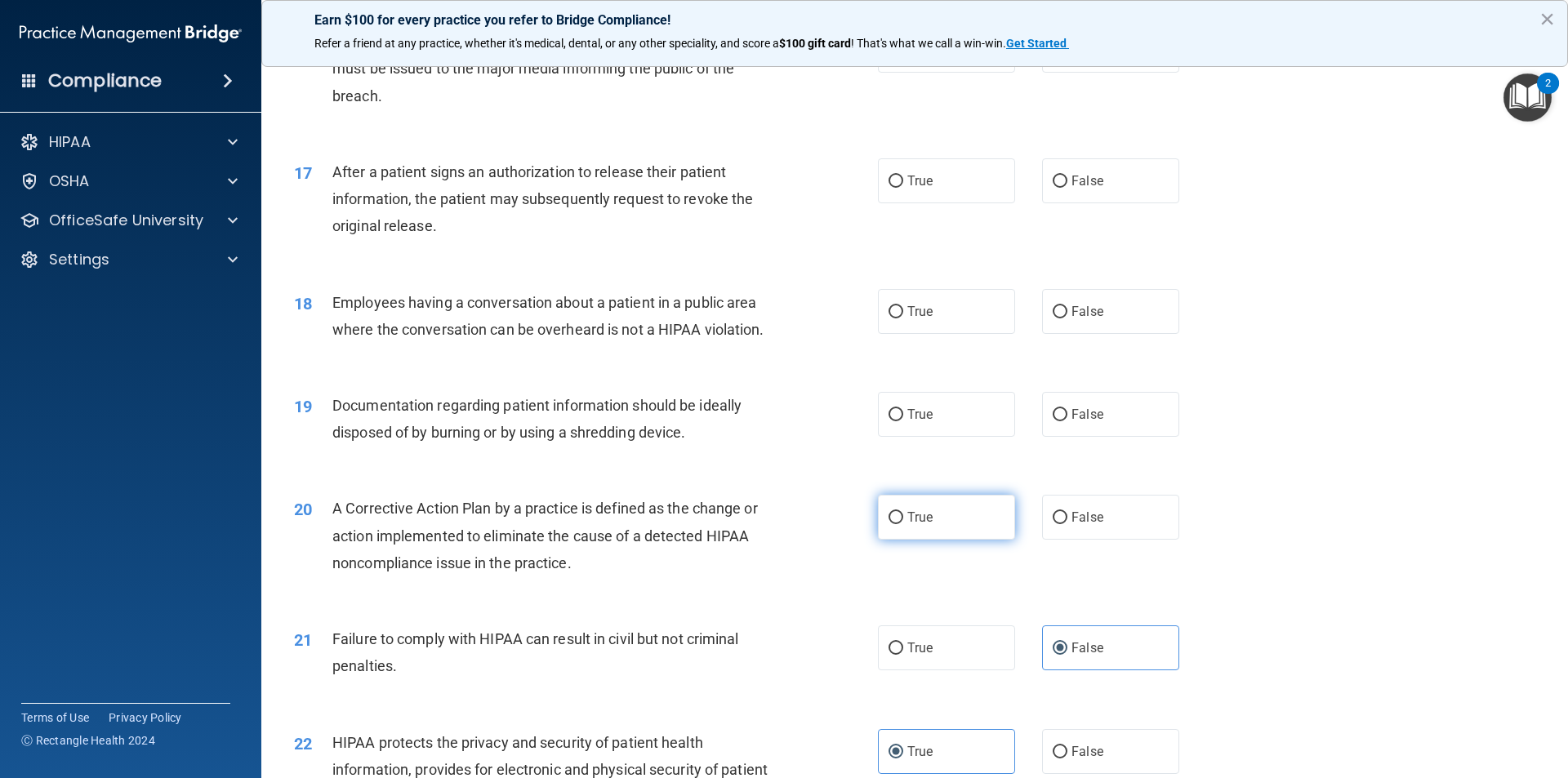
click at [933, 540] on label "True" at bounding box center [947, 517] width 138 height 45
click at [903, 524] on input "True" at bounding box center [896, 518] width 15 height 13
radio input "true"
click at [880, 433] on label "True" at bounding box center [947, 415] width 138 height 45
click at [889, 422] on input "True" at bounding box center [896, 415] width 15 height 13
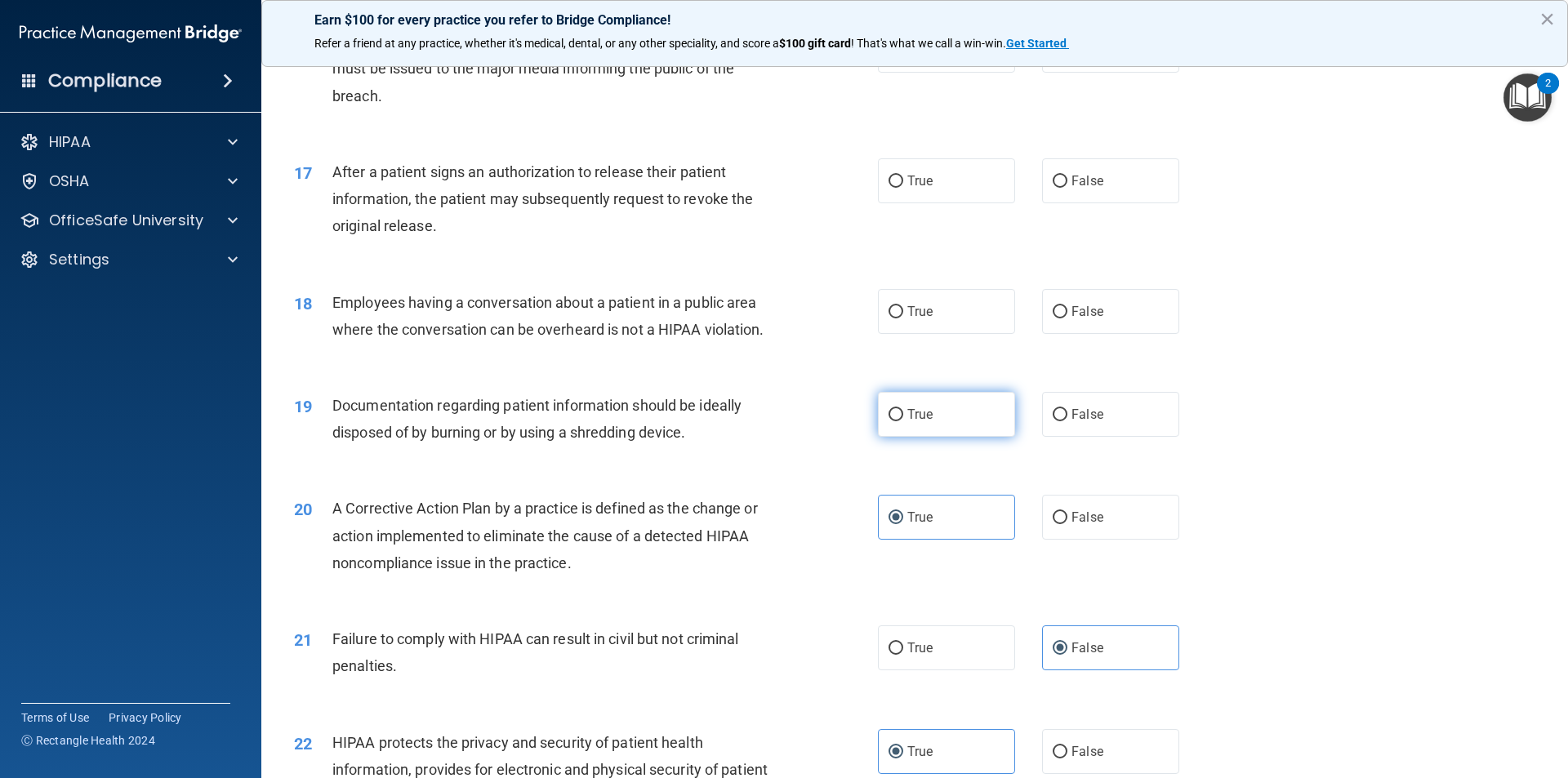
radio input "true"
click at [1095, 334] on label "False" at bounding box center [1111, 312] width 138 height 45
click at [1067, 319] on input "False" at bounding box center [1061, 312] width 15 height 13
radio input "true"
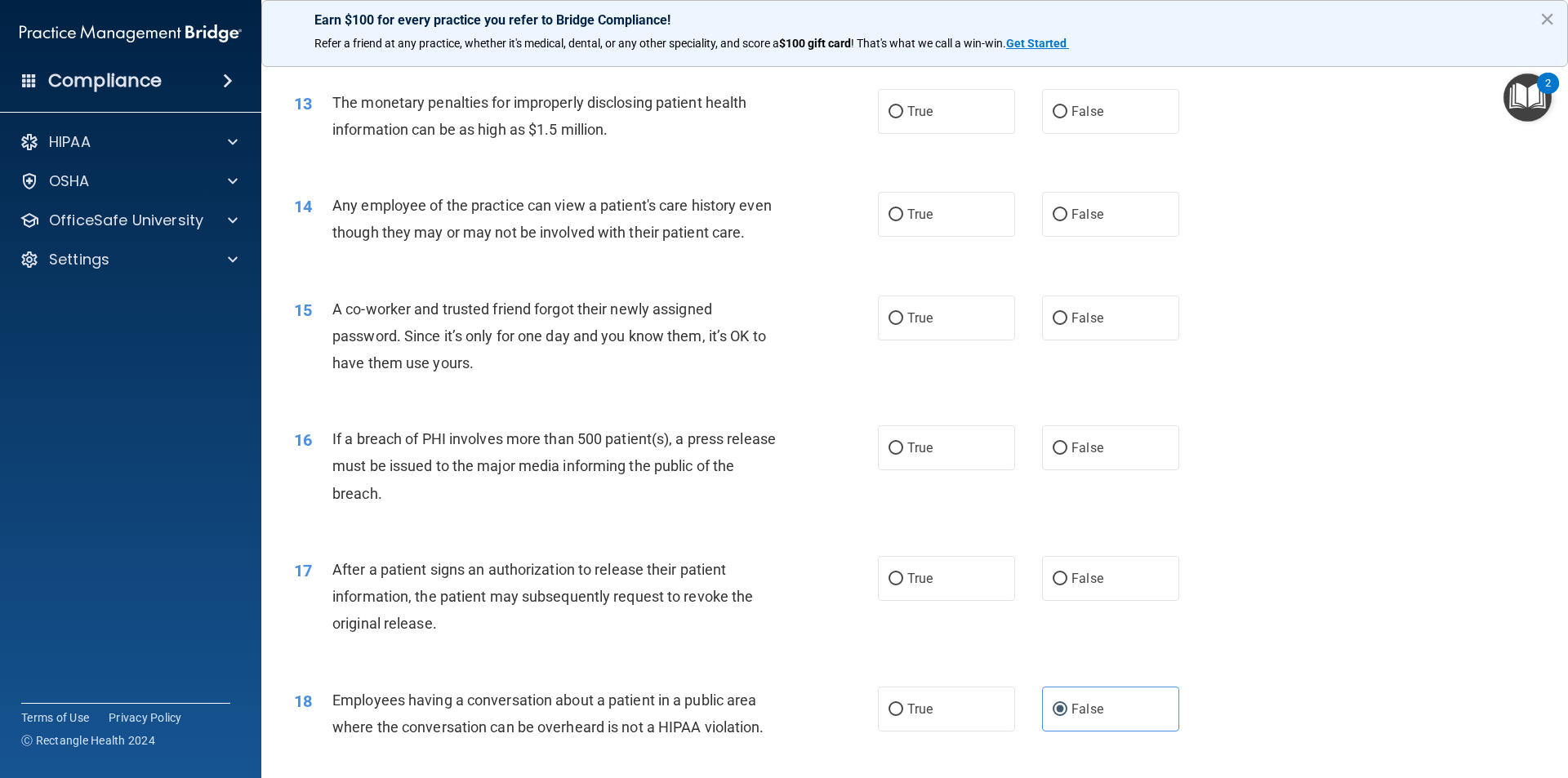
scroll to position [1456, 0]
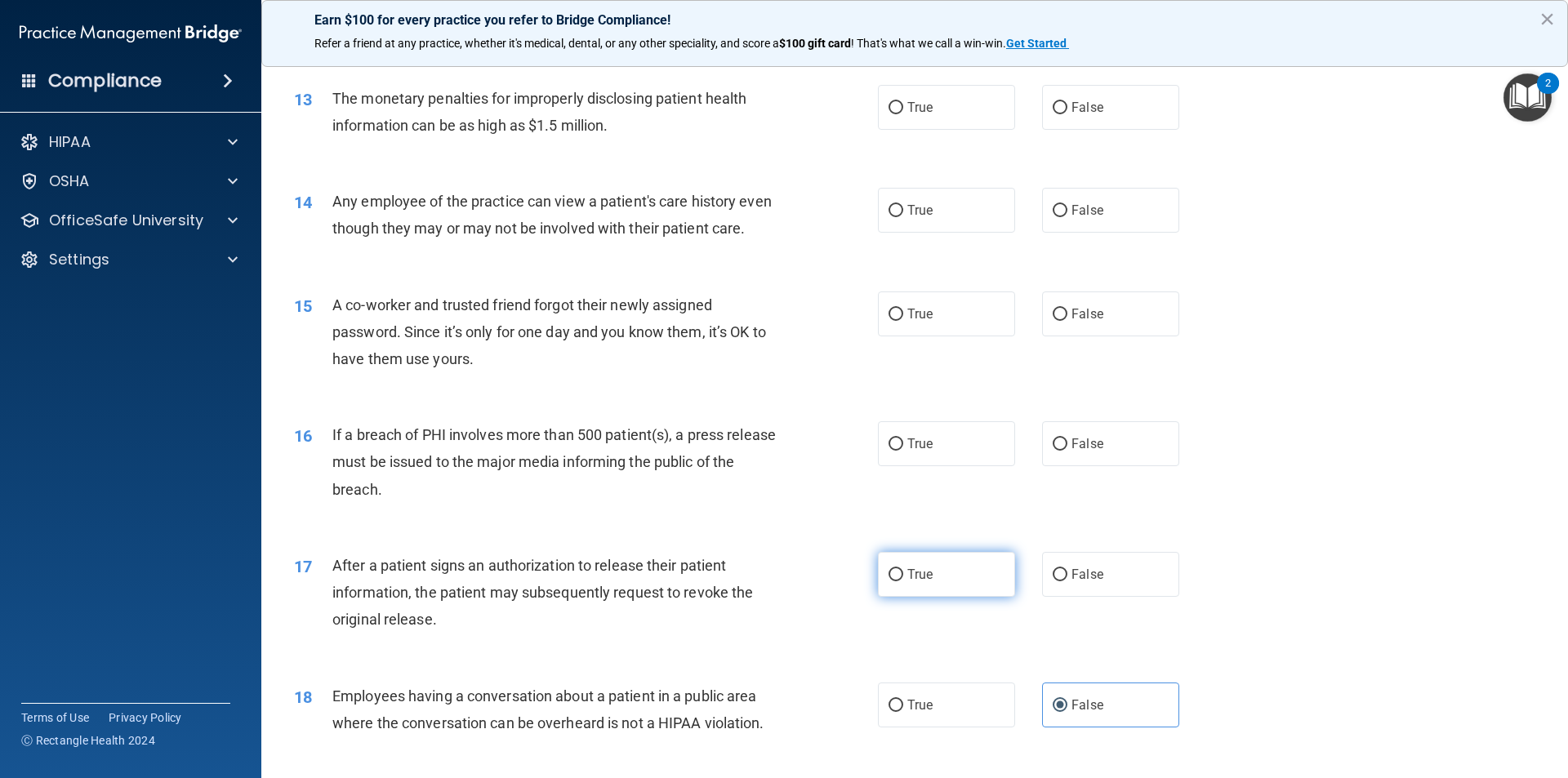
click at [963, 597] on label "True" at bounding box center [947, 575] width 138 height 45
click at [903, 582] on input "True" at bounding box center [896, 575] width 15 height 13
radio input "true"
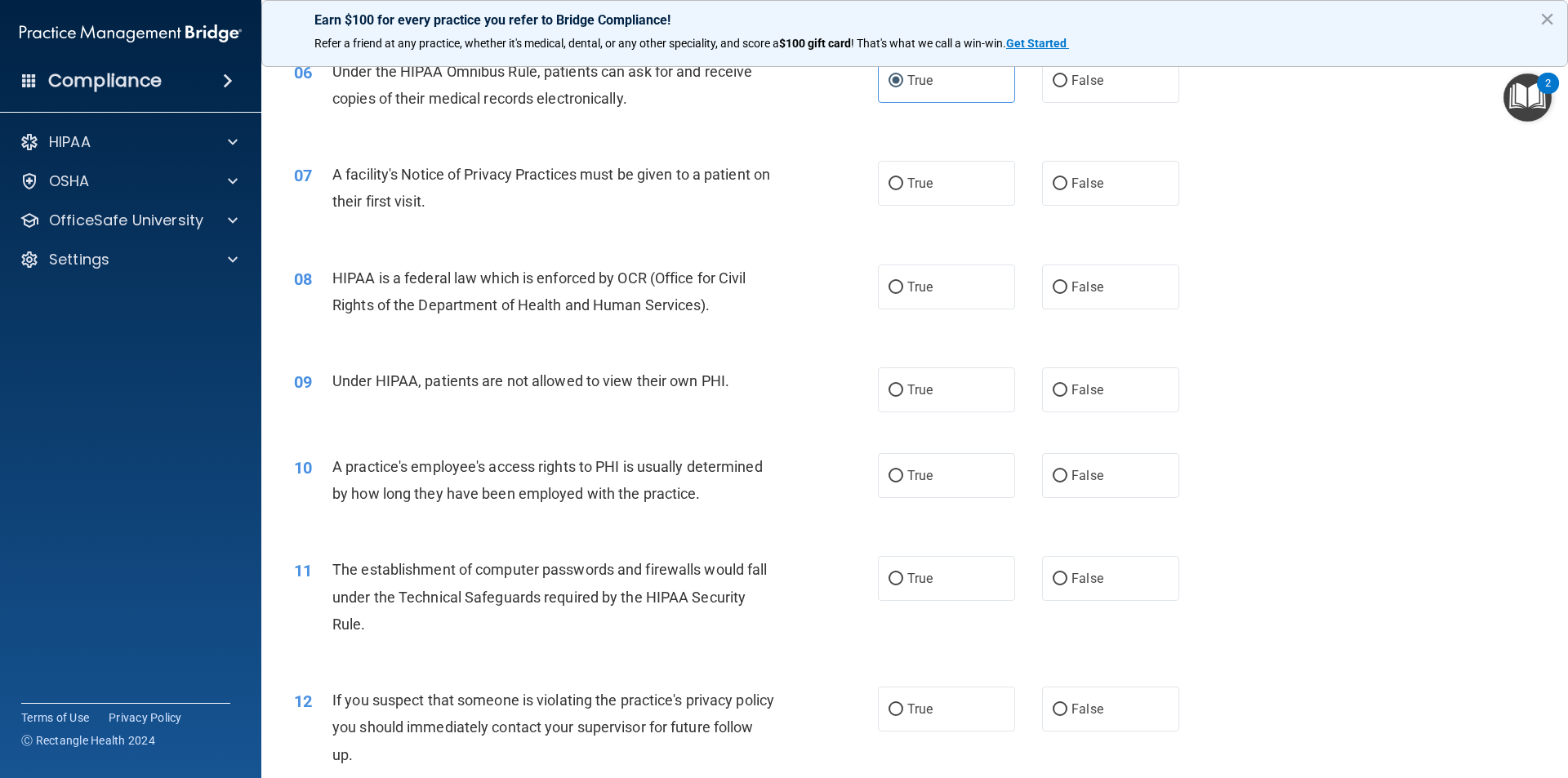
scroll to position [729, 0]
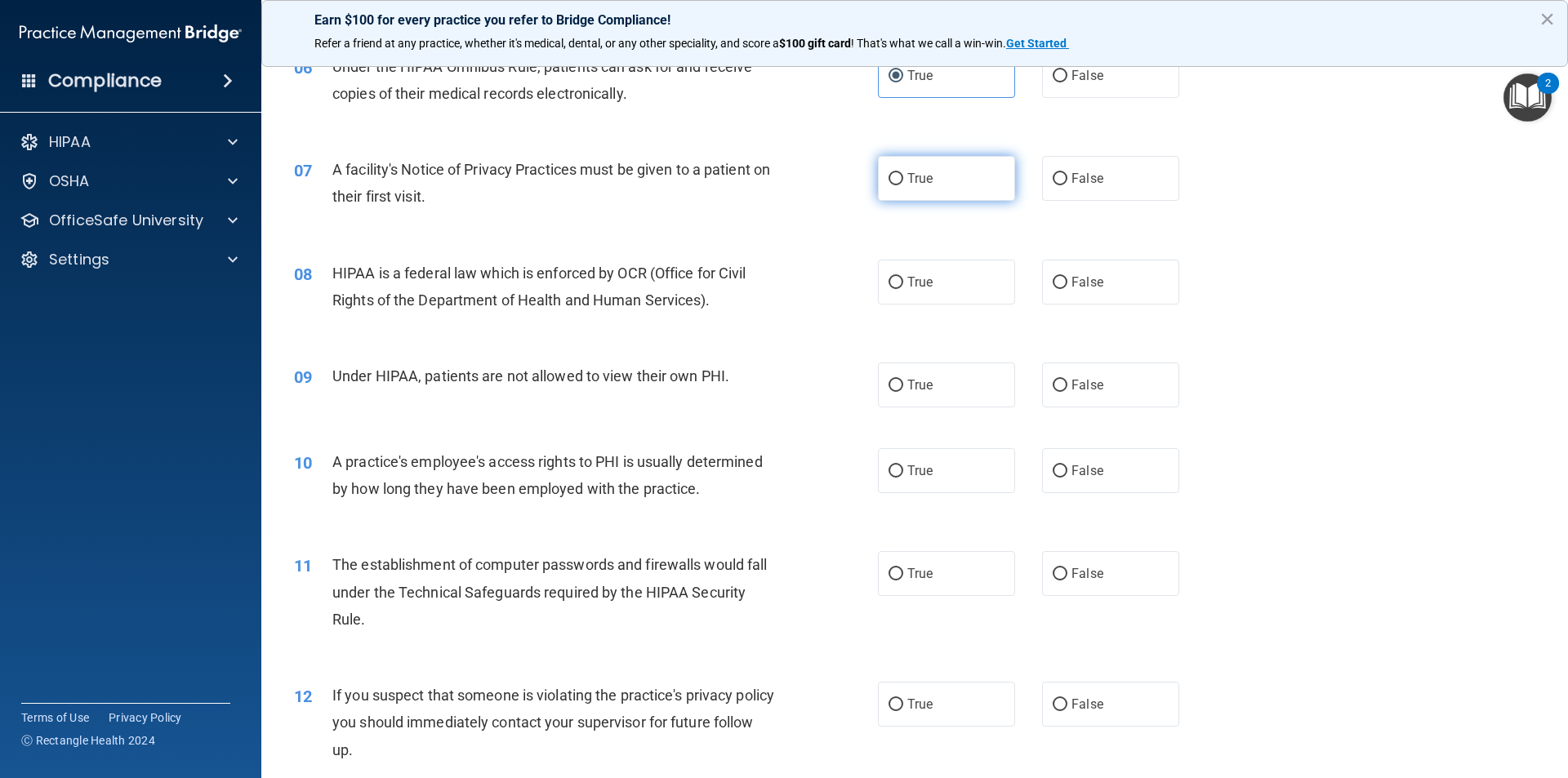
click at [912, 196] on label "True" at bounding box center [947, 179] width 138 height 45
click at [903, 185] on input "True" at bounding box center [896, 179] width 15 height 13
radio input "true"
click at [927, 288] on span "True" at bounding box center [920, 282] width 25 height 16
click at [903, 288] on input "True" at bounding box center [896, 283] width 15 height 13
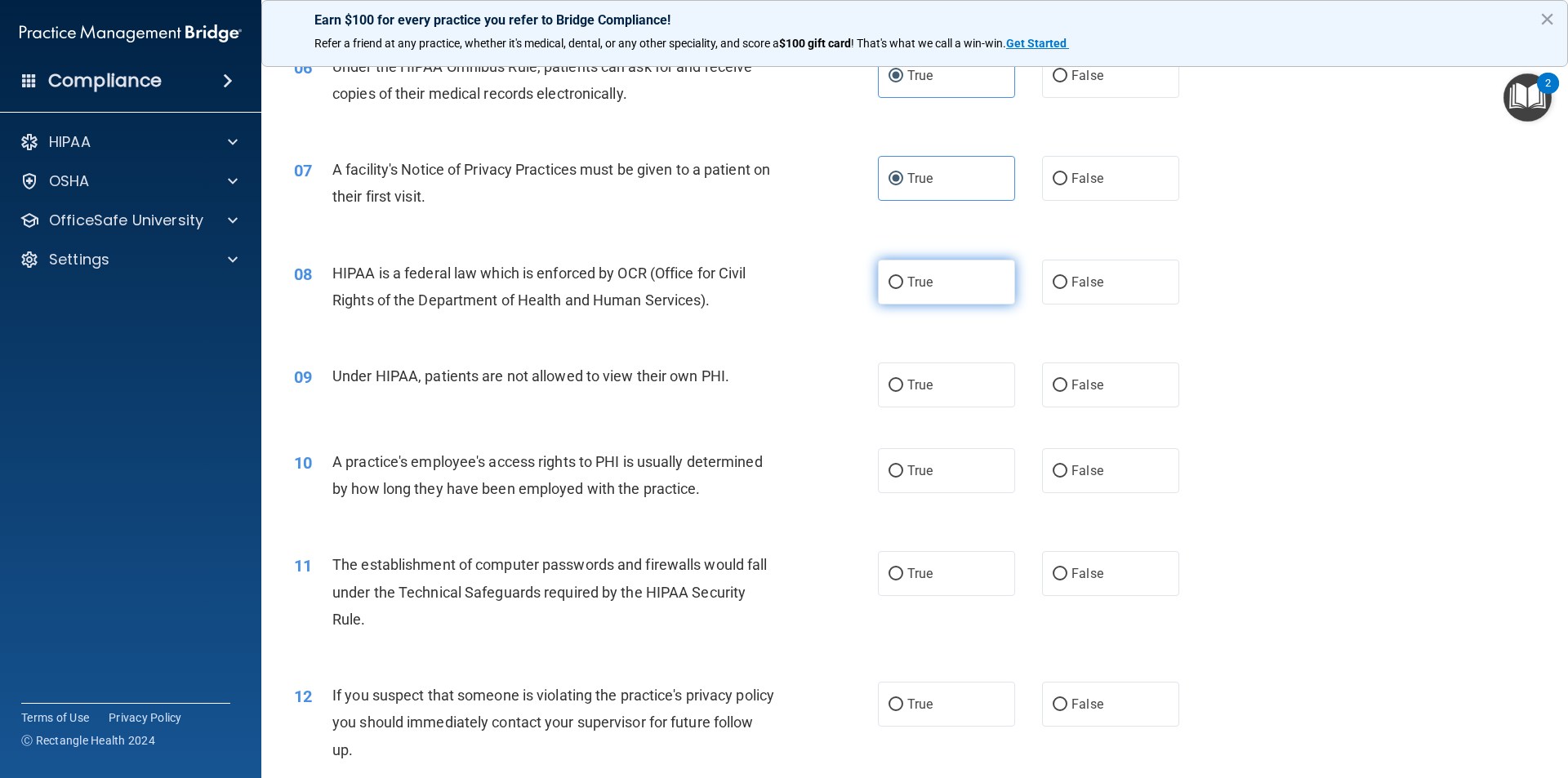
radio input "true"
click at [1079, 397] on label "False" at bounding box center [1111, 386] width 138 height 45
click at [1067, 392] on input "False" at bounding box center [1061, 386] width 15 height 13
radio input "true"
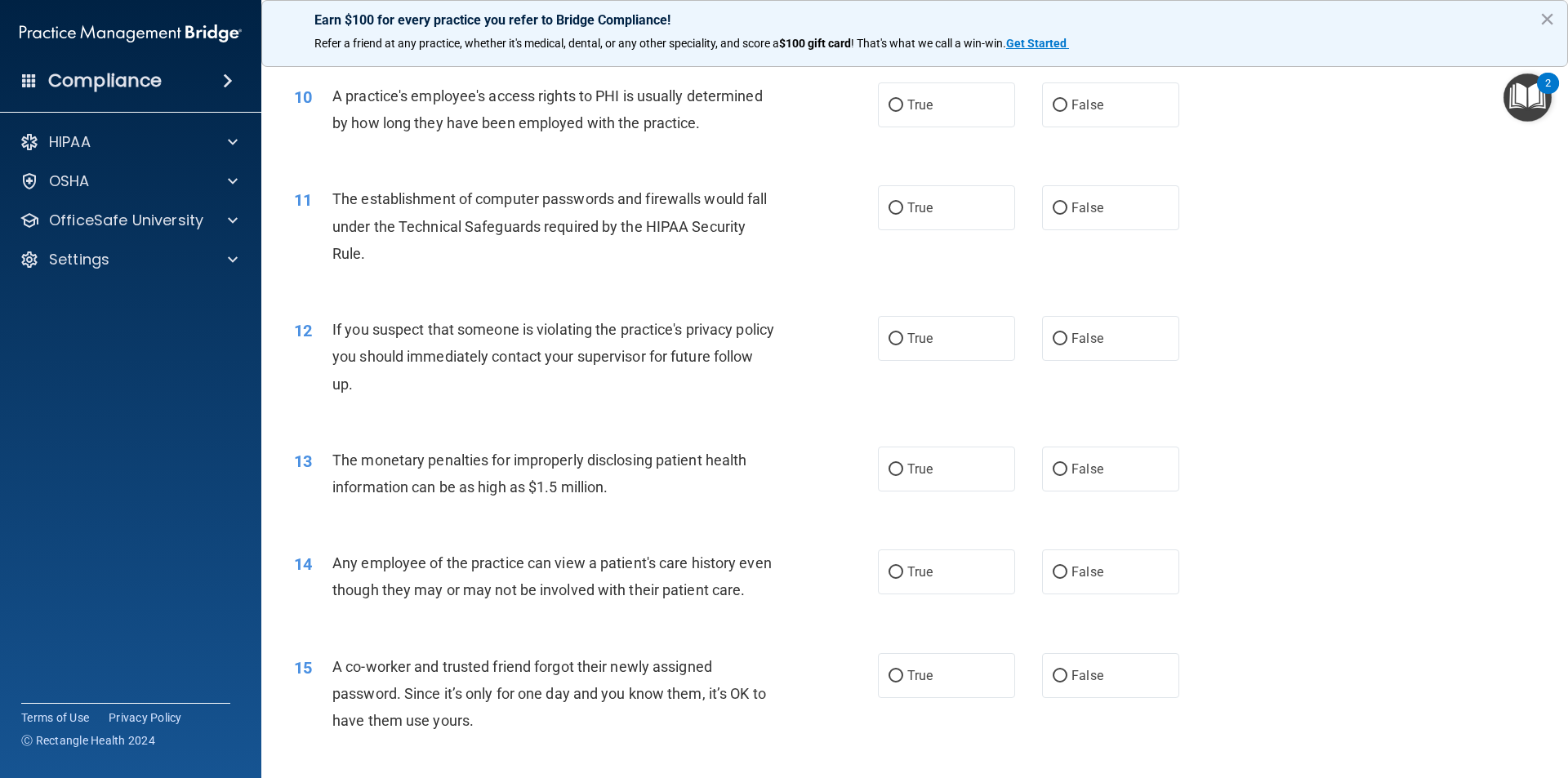
scroll to position [1067, 0]
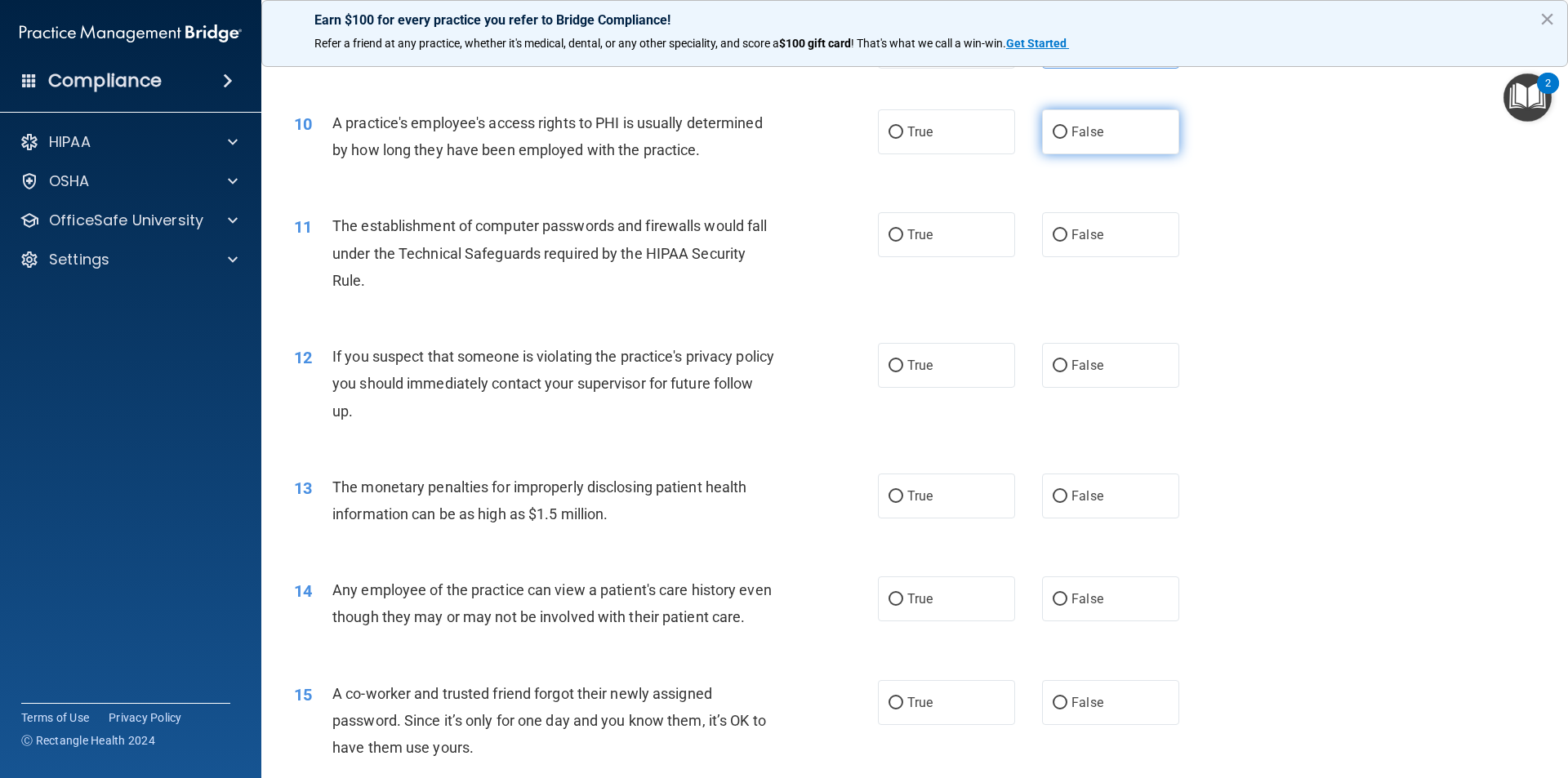
click at [1062, 125] on label "False" at bounding box center [1111, 132] width 138 height 45
click at [1062, 127] on input "False" at bounding box center [1061, 132] width 15 height 13
radio input "true"
click at [917, 242] on label "True" at bounding box center [947, 235] width 138 height 45
click at [903, 241] on input "True" at bounding box center [896, 236] width 15 height 13
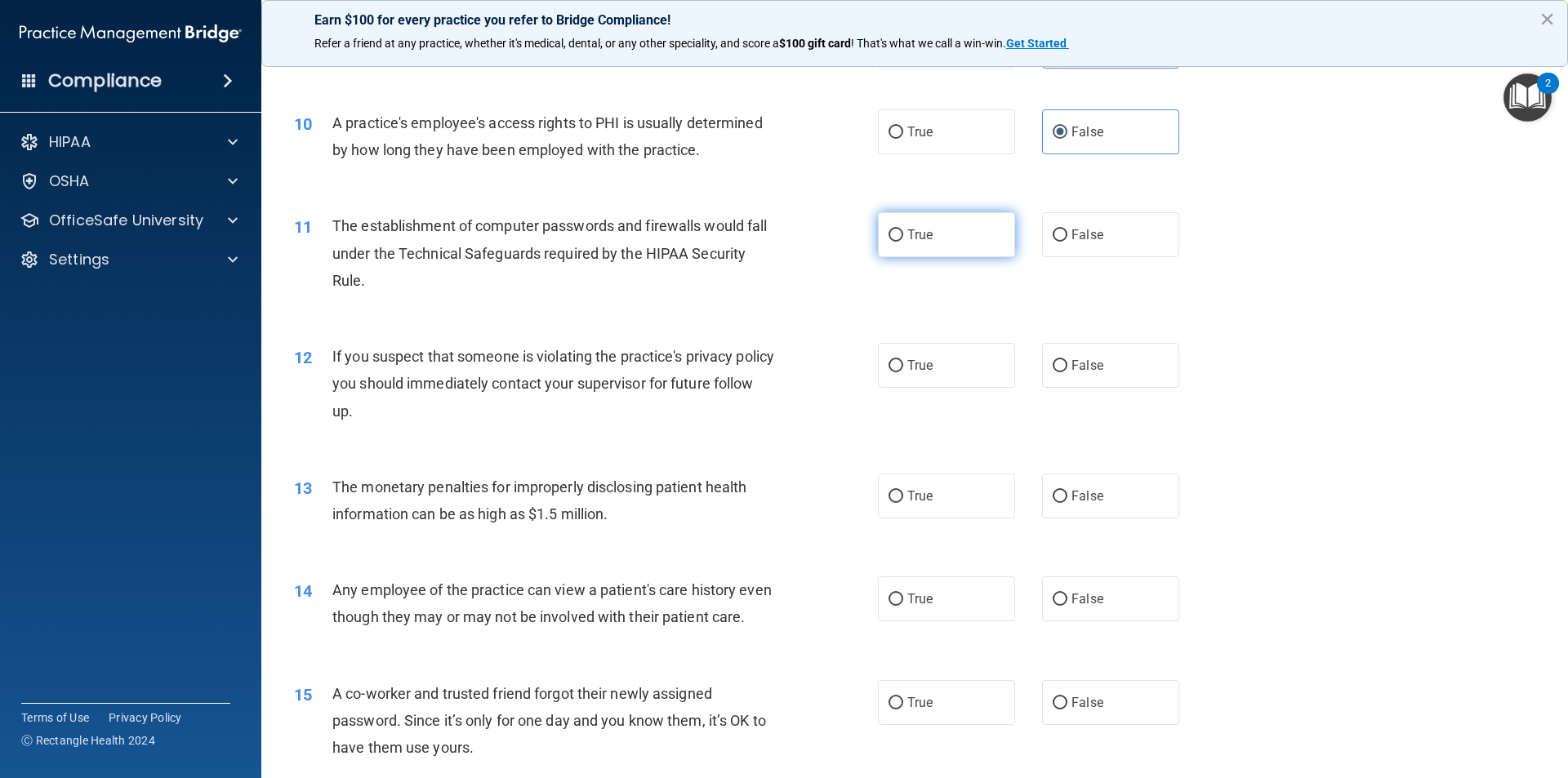
radio input "true"
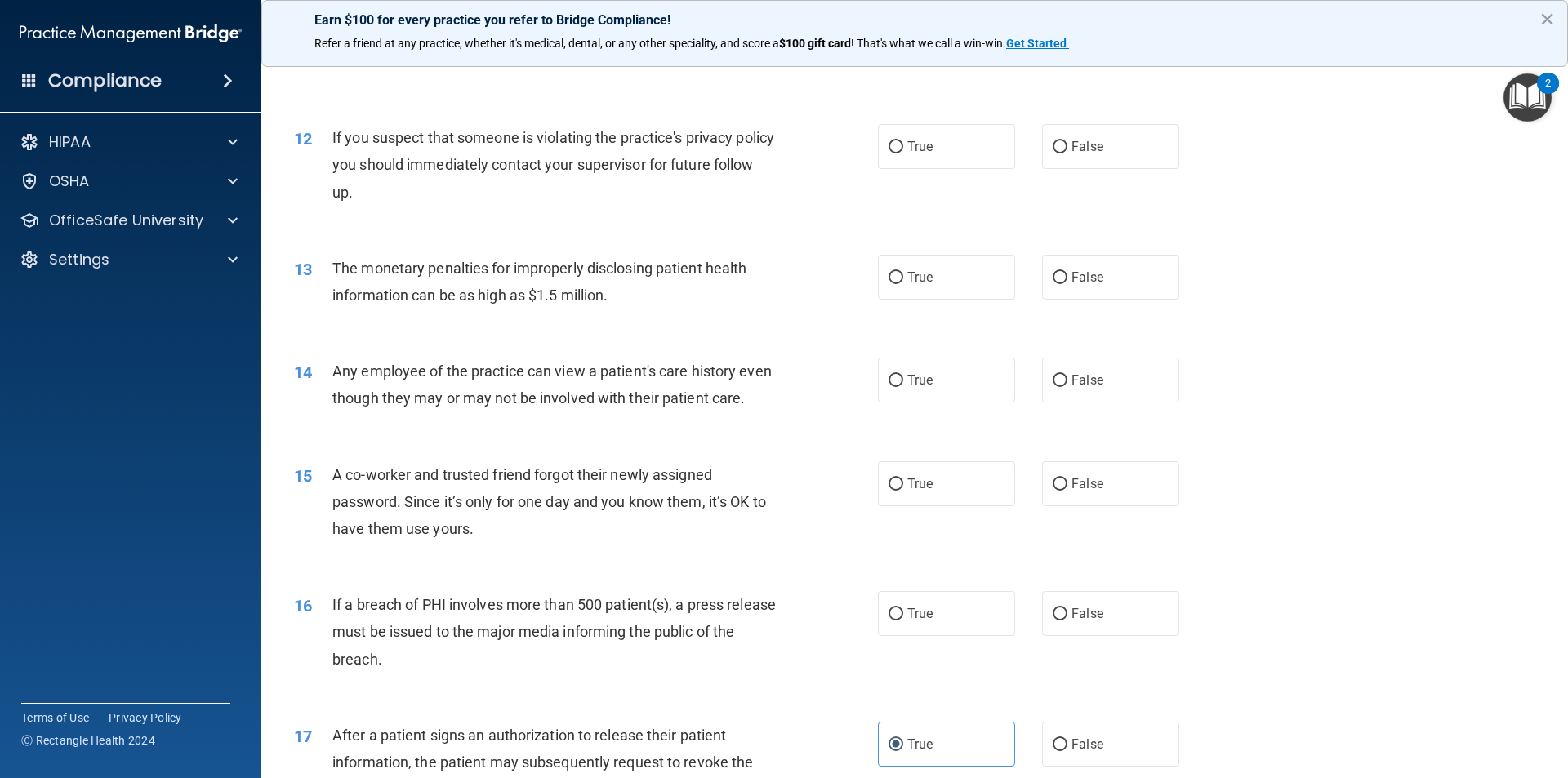
scroll to position [1327, 0]
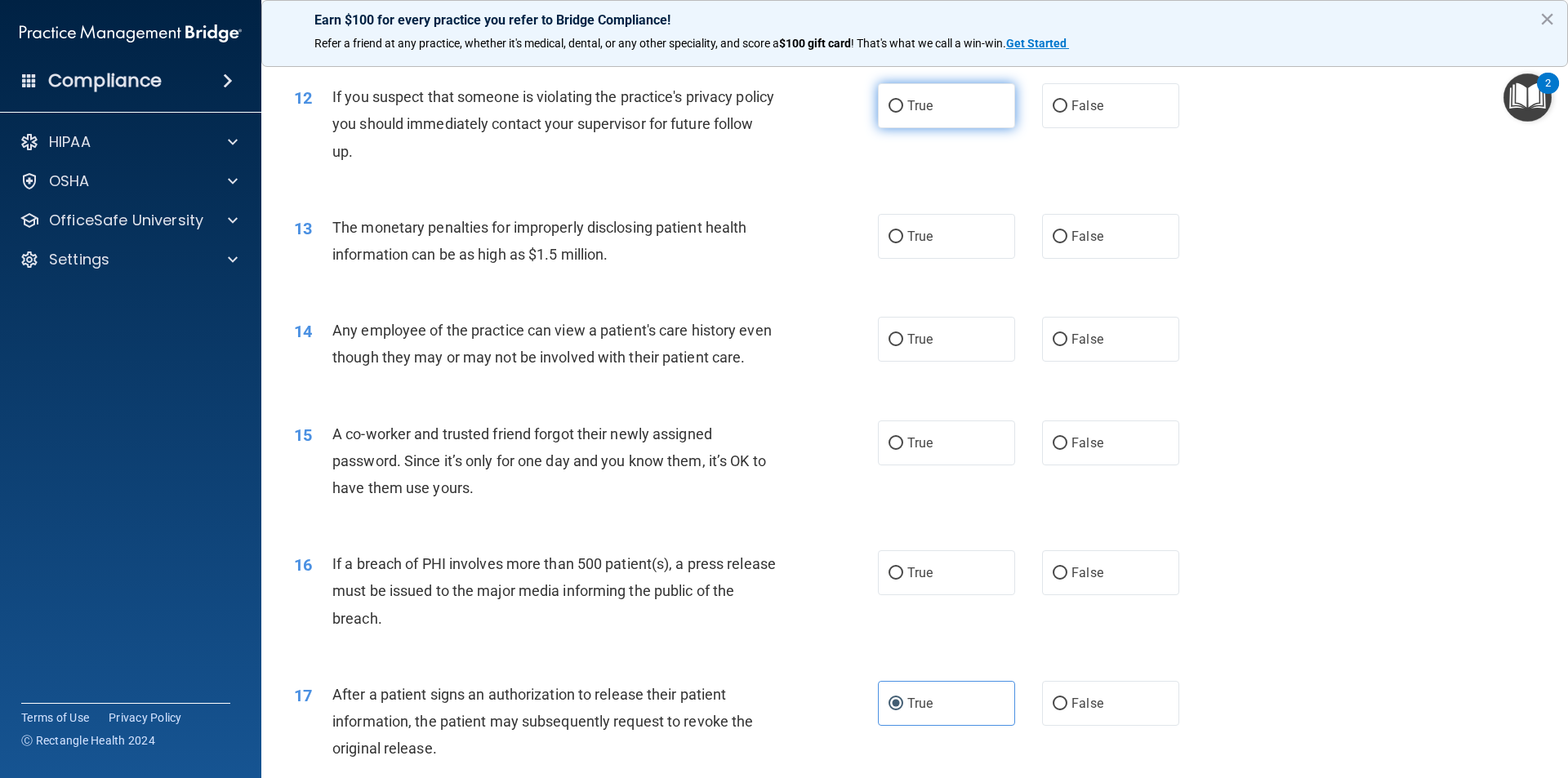
click at [918, 115] on label "True" at bounding box center [947, 106] width 138 height 45
click at [903, 112] on input "True" at bounding box center [896, 106] width 15 height 13
radio input "true"
click at [896, 241] on input "True" at bounding box center [896, 237] width 15 height 13
radio input "true"
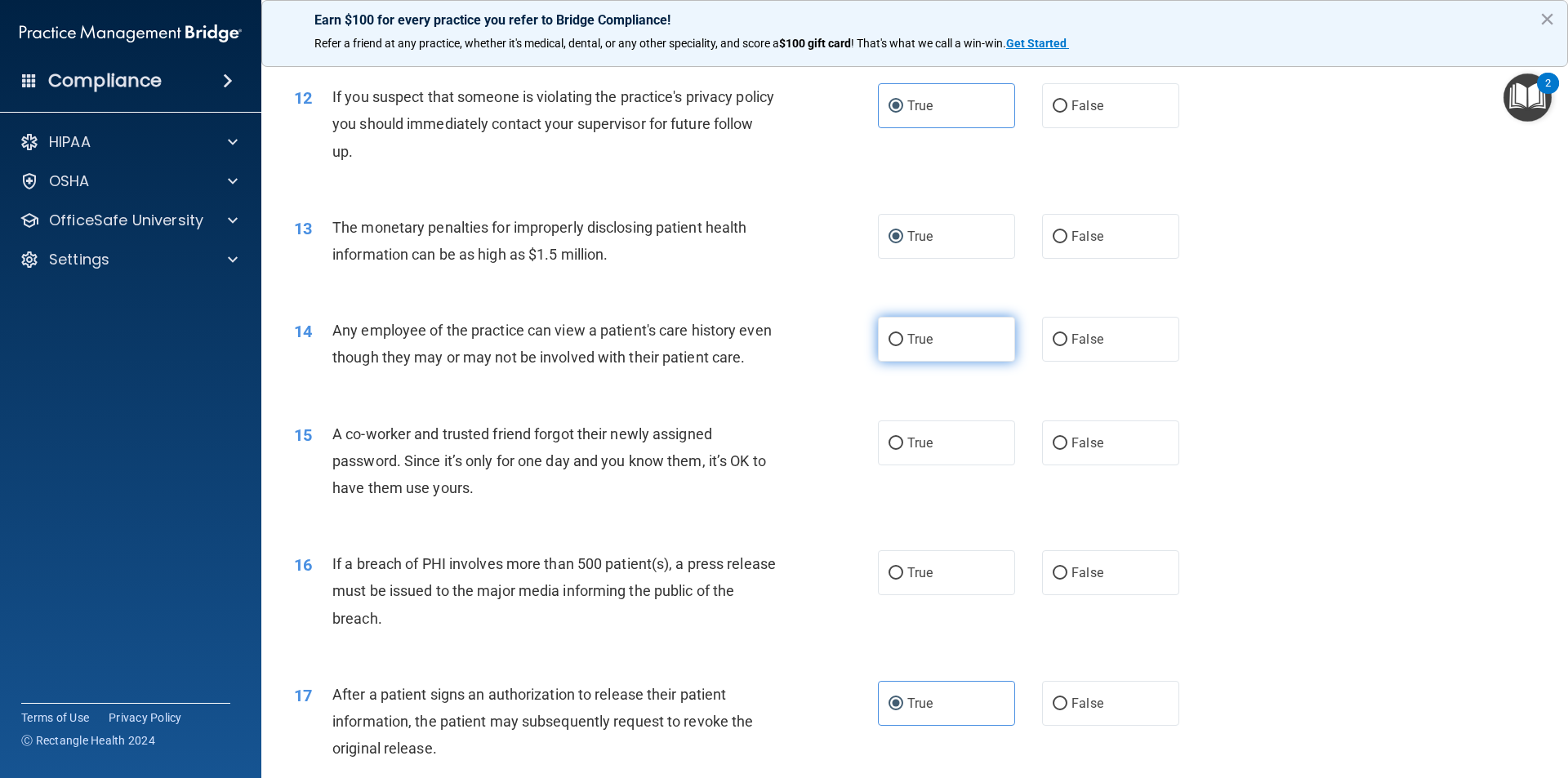
click at [931, 347] on label "True" at bounding box center [947, 340] width 138 height 45
click at [903, 346] on input "True" at bounding box center [896, 340] width 15 height 13
radio input "true"
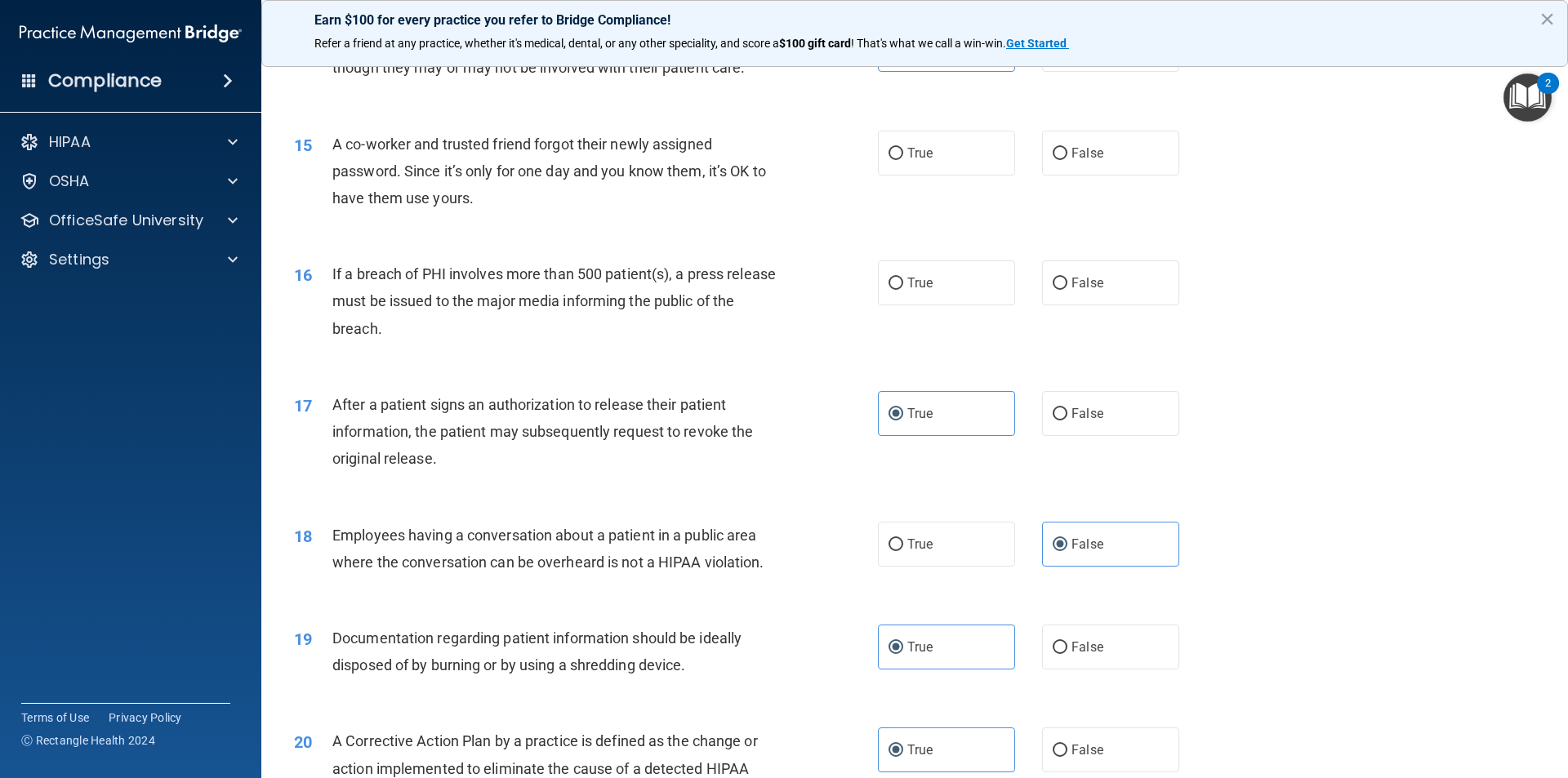
scroll to position [1626, 0]
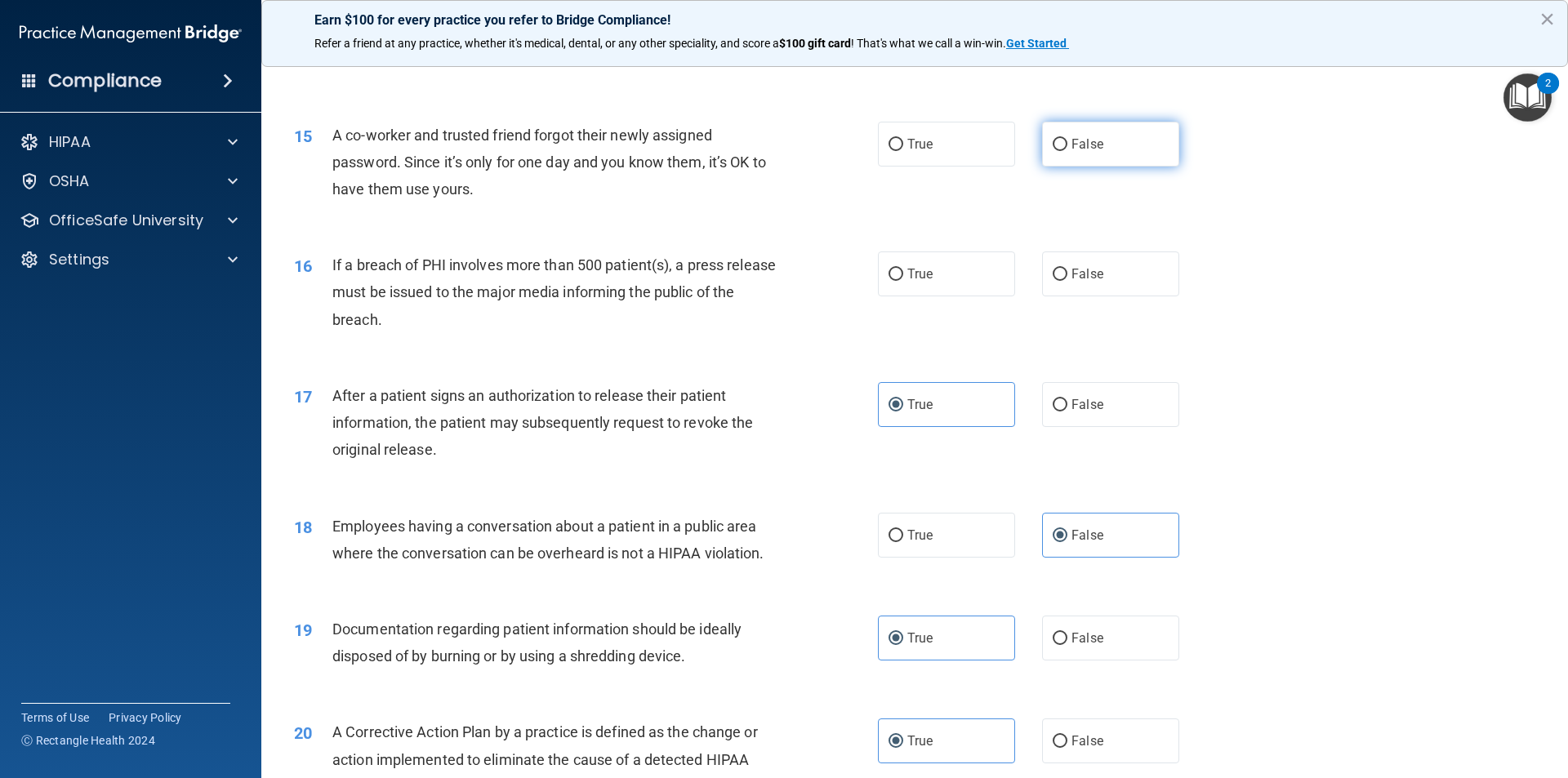
click at [1126, 167] on label "False" at bounding box center [1111, 144] width 138 height 45
click at [1067, 151] on input "False" at bounding box center [1061, 145] width 15 height 13
radio input "true"
click at [919, 282] on span "True" at bounding box center [920, 274] width 25 height 16
click at [903, 281] on input "True" at bounding box center [896, 274] width 15 height 13
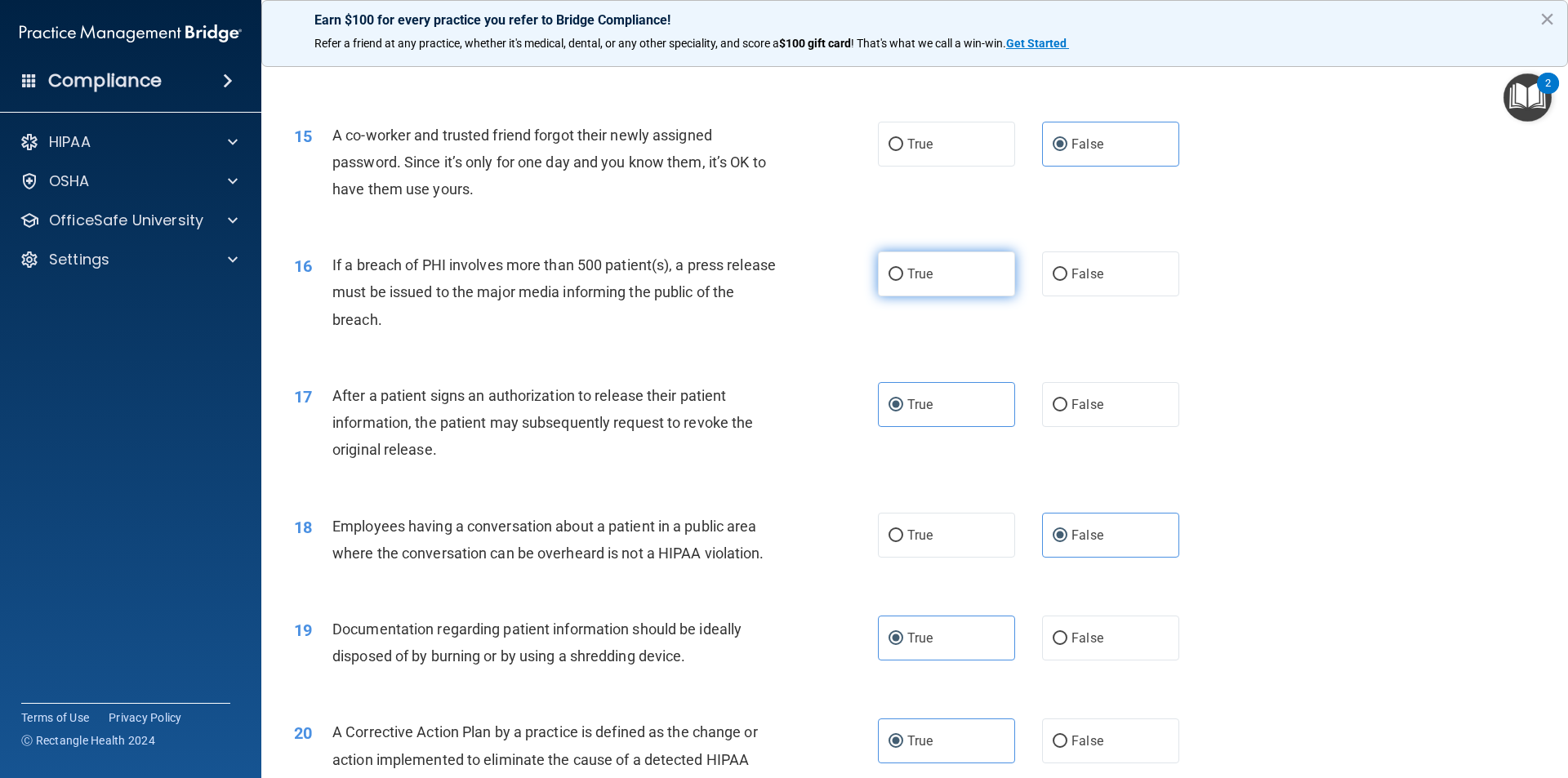
radio input "true"
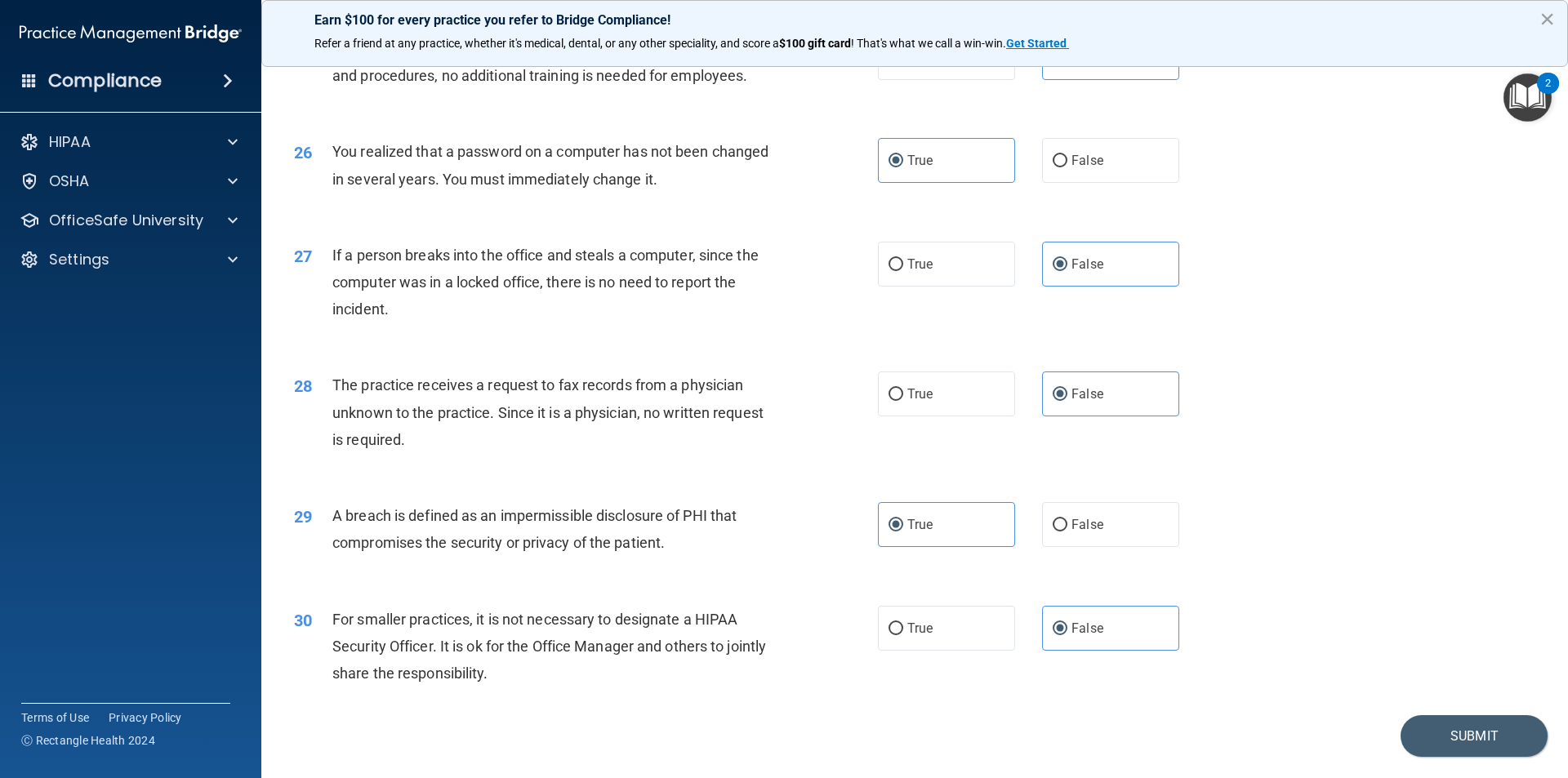
scroll to position [3087, 0]
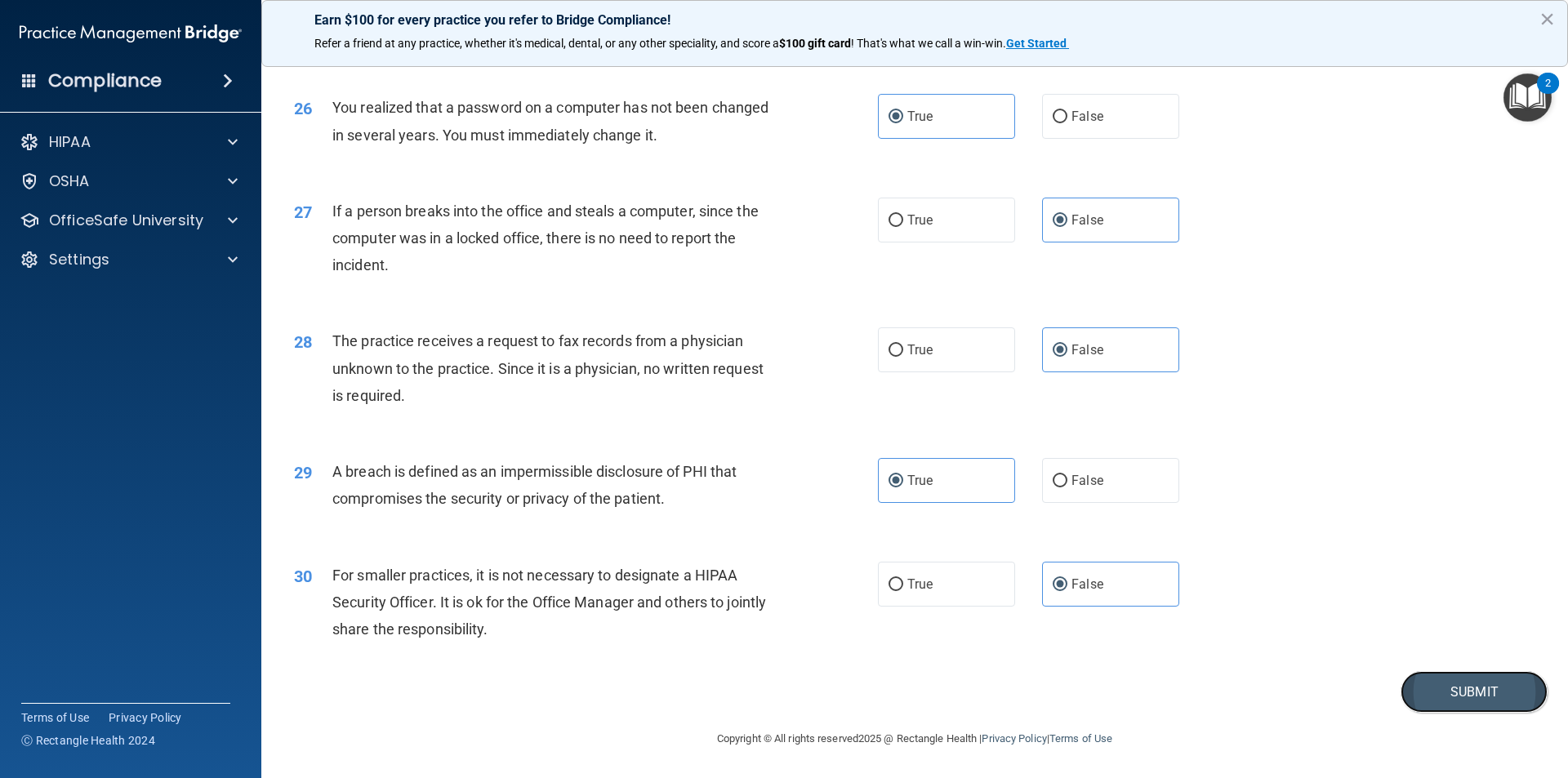
click at [1436, 683] on button "Submit" at bounding box center [1474, 692] width 147 height 42
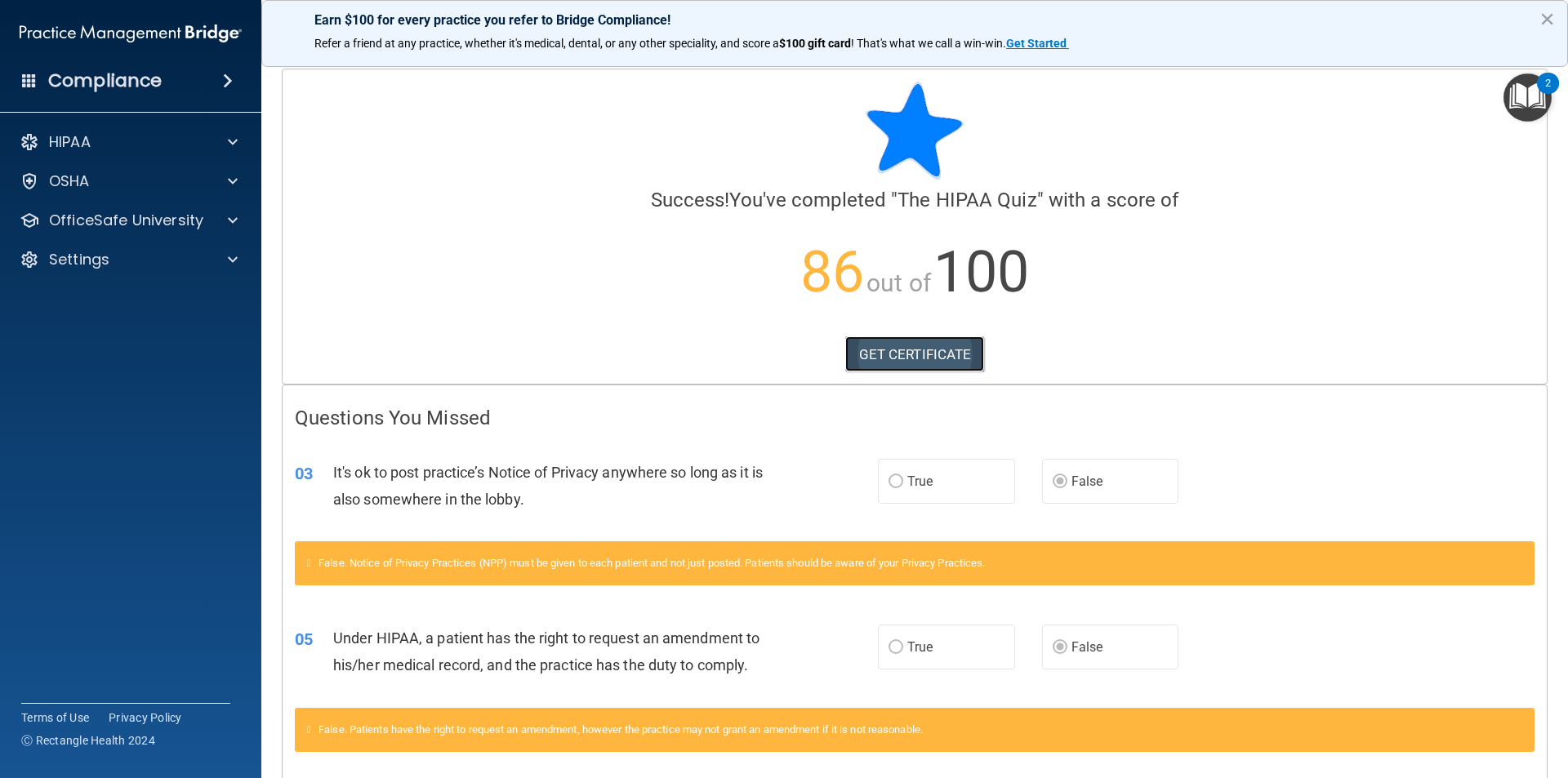
click at [937, 352] on link "GET CERTIFICATE" at bounding box center [915, 354] width 140 height 36
click at [142, 208] on div "OfficeSafe University" at bounding box center [131, 220] width 262 height 33
click at [129, 189] on div "OSHA" at bounding box center [109, 181] width 203 height 19
click at [91, 256] on p "Resources" at bounding box center [122, 259] width 223 height 16
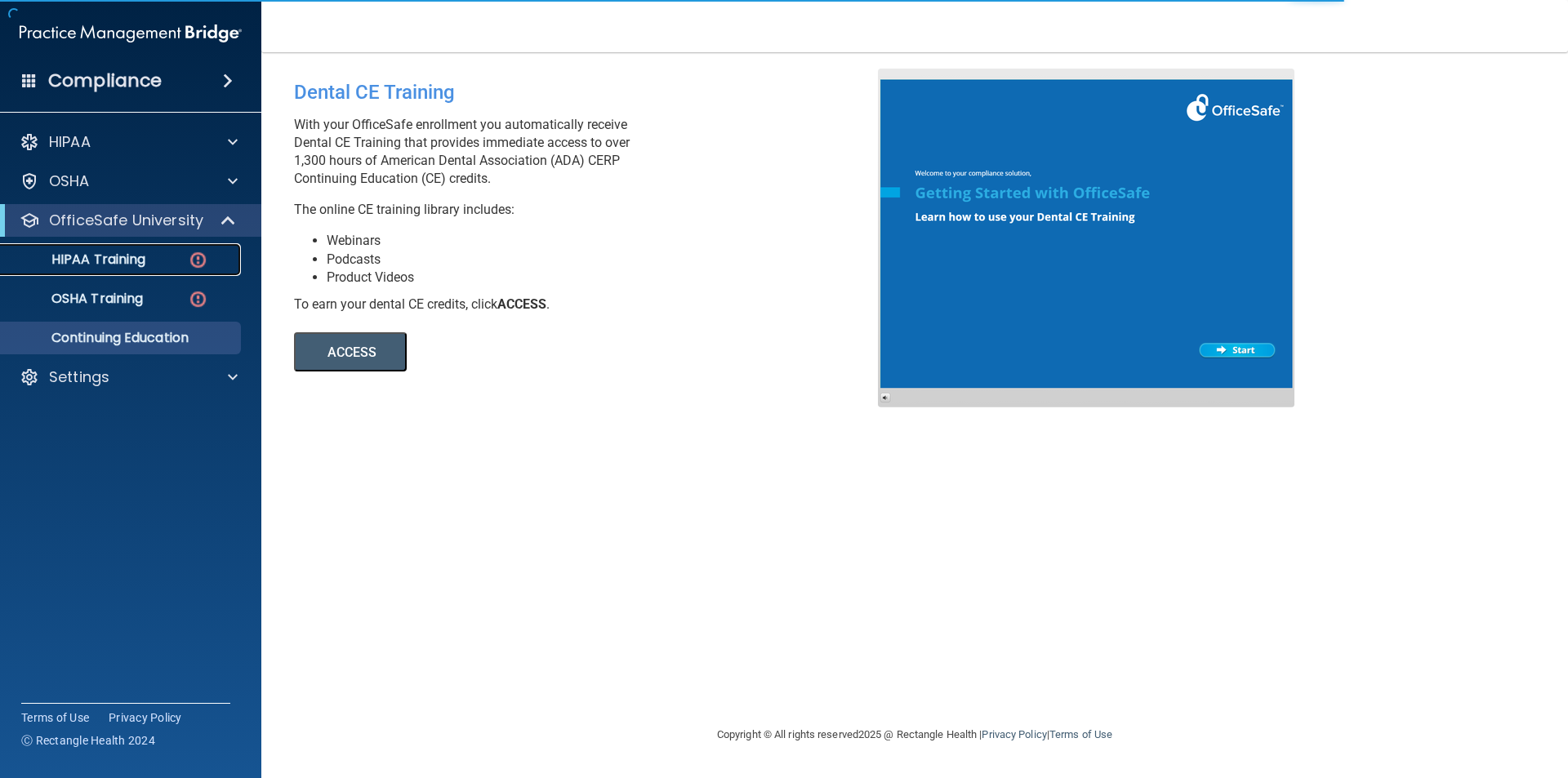
click at [142, 267] on p "HIPAA Training" at bounding box center [78, 259] width 135 height 16
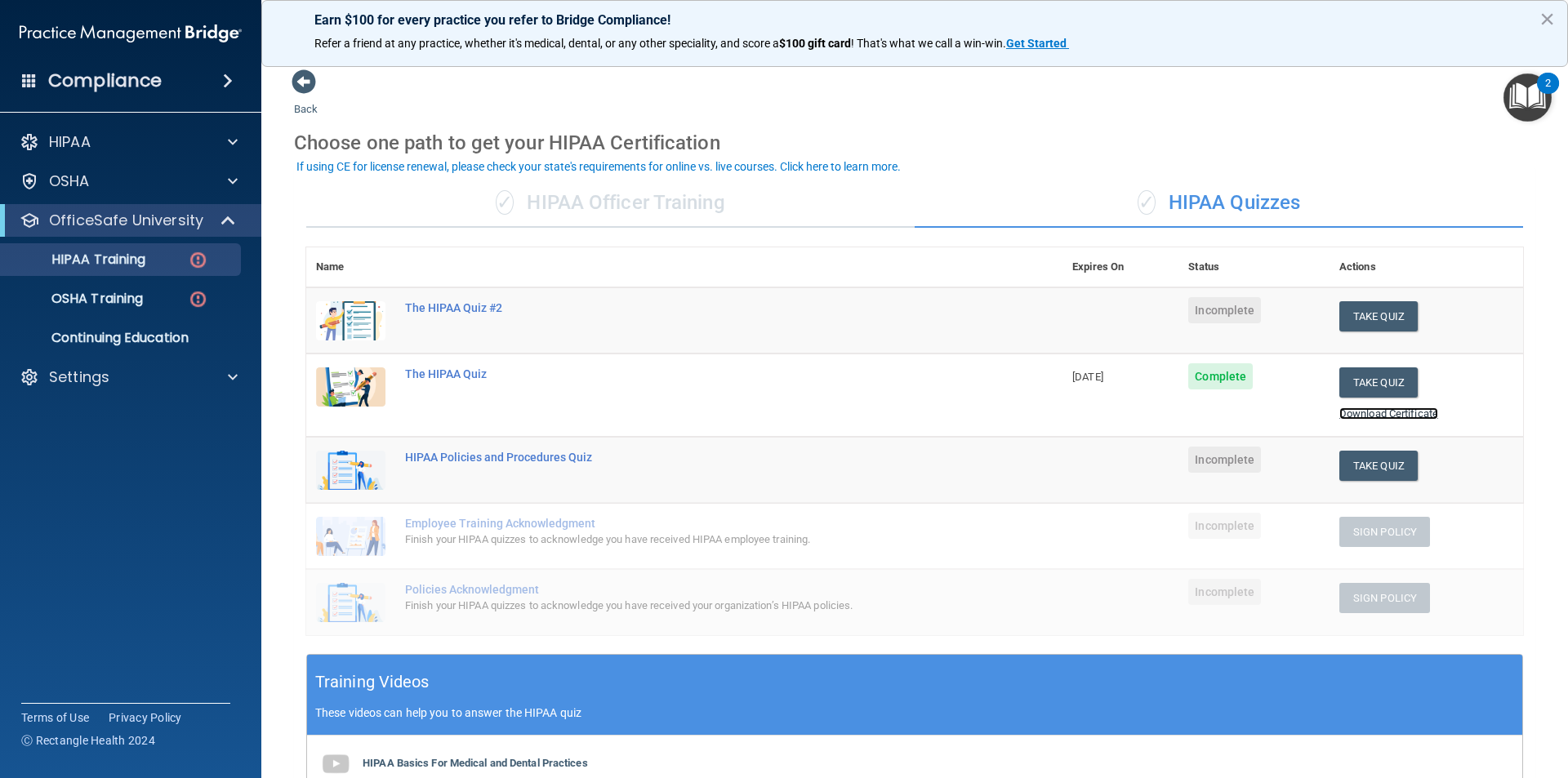
click at [1392, 410] on link "Download Certificate" at bounding box center [1389, 413] width 99 height 13
click at [1549, 21] on button "×" at bounding box center [1547, 18] width 16 height 26
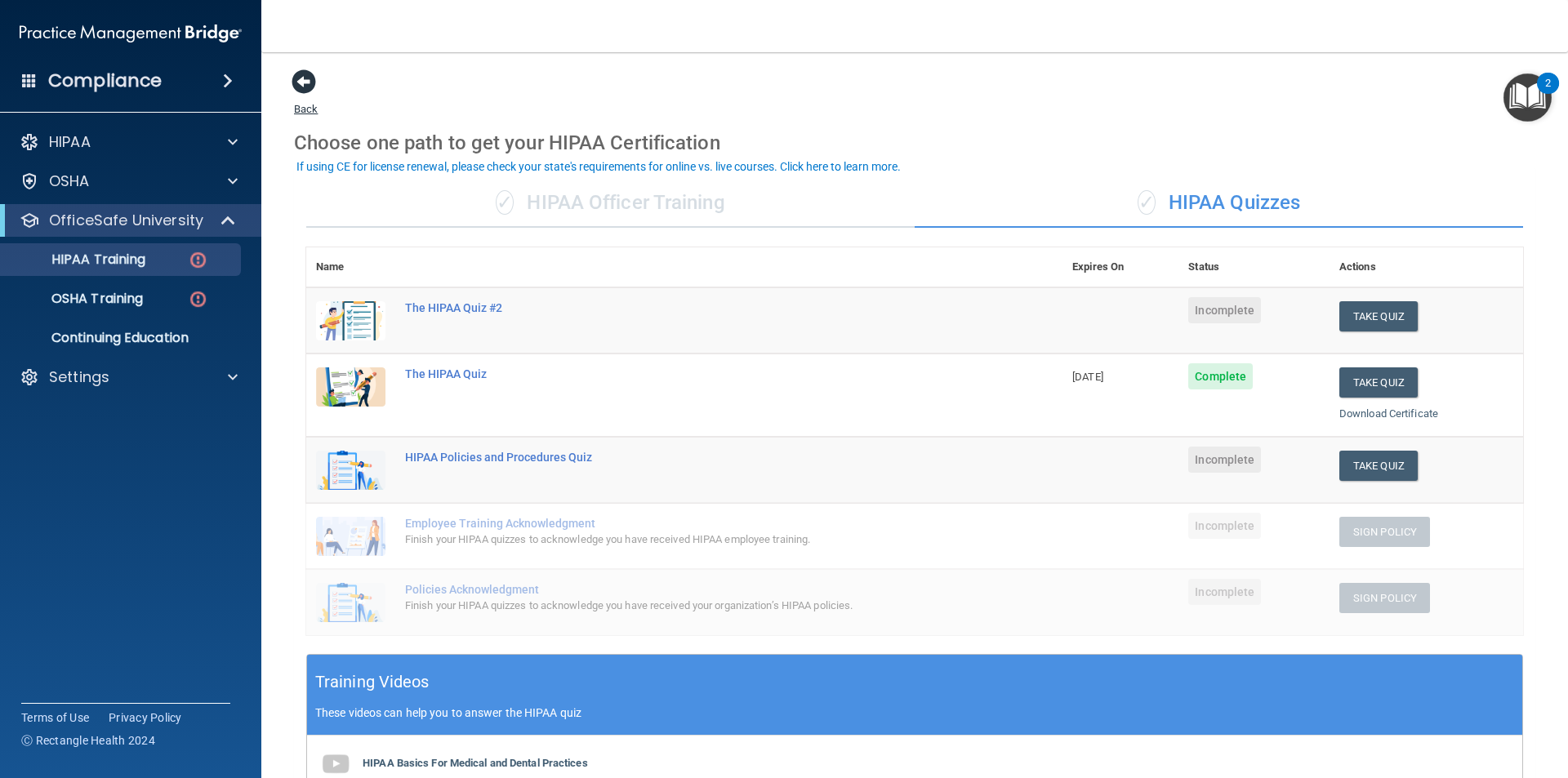
click at [298, 80] on span at bounding box center [304, 81] width 24 height 24
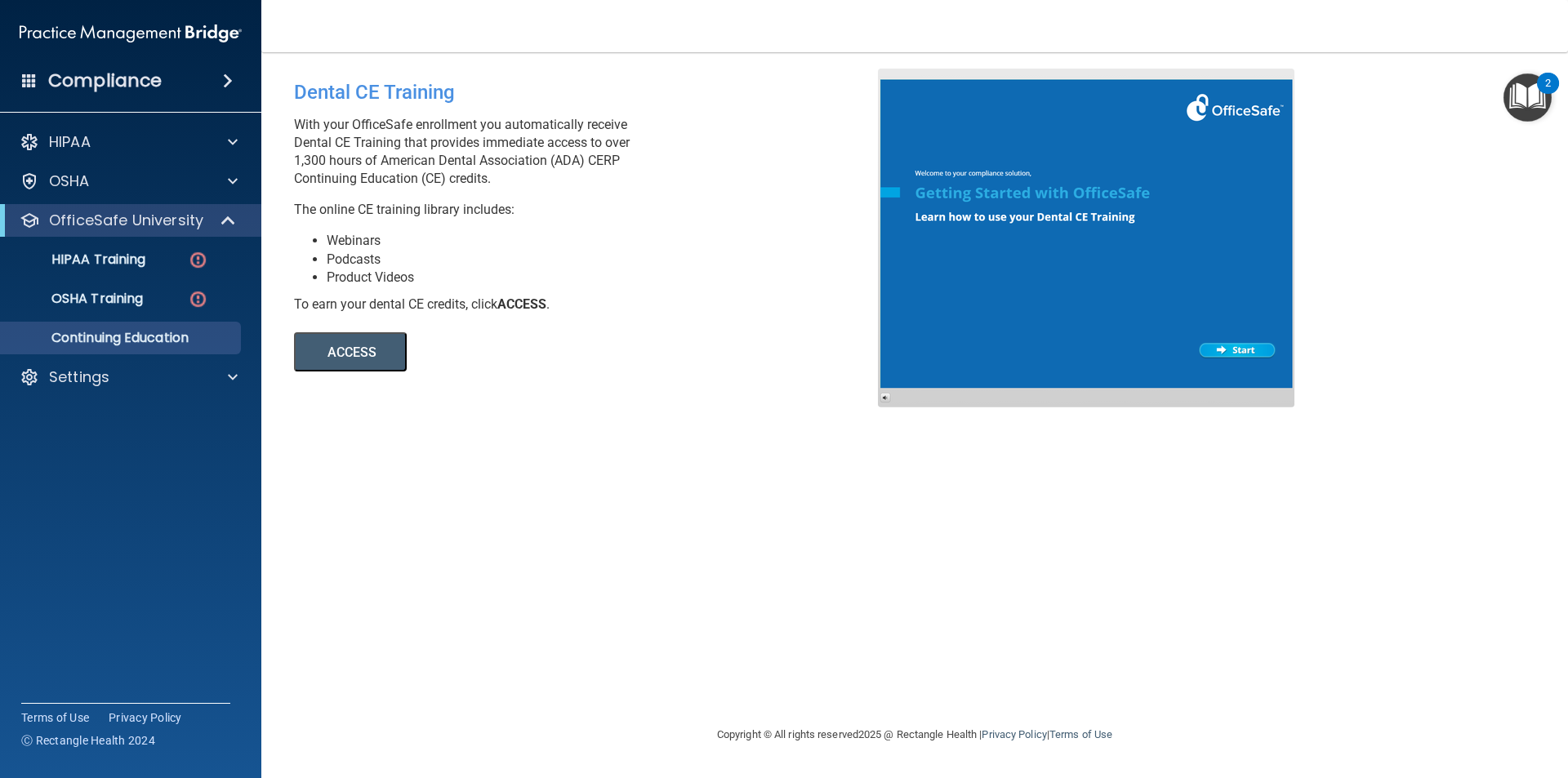
click at [120, 80] on h4 "Compliance" at bounding box center [104, 80] width 113 height 23
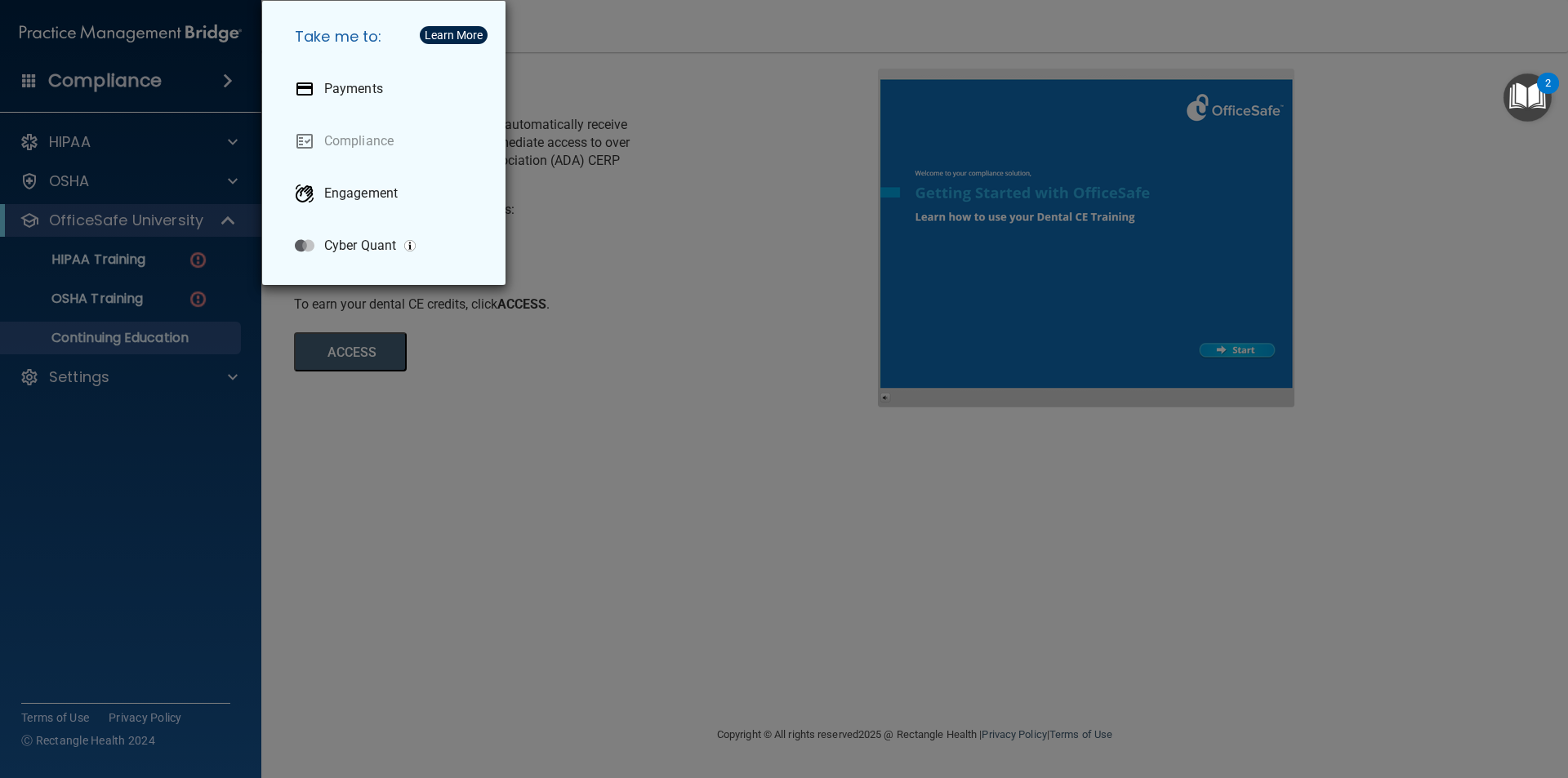
click at [326, 534] on div "Take me to: Payments Compliance Engagement Cyber Quant" at bounding box center [784, 389] width 1568 height 778
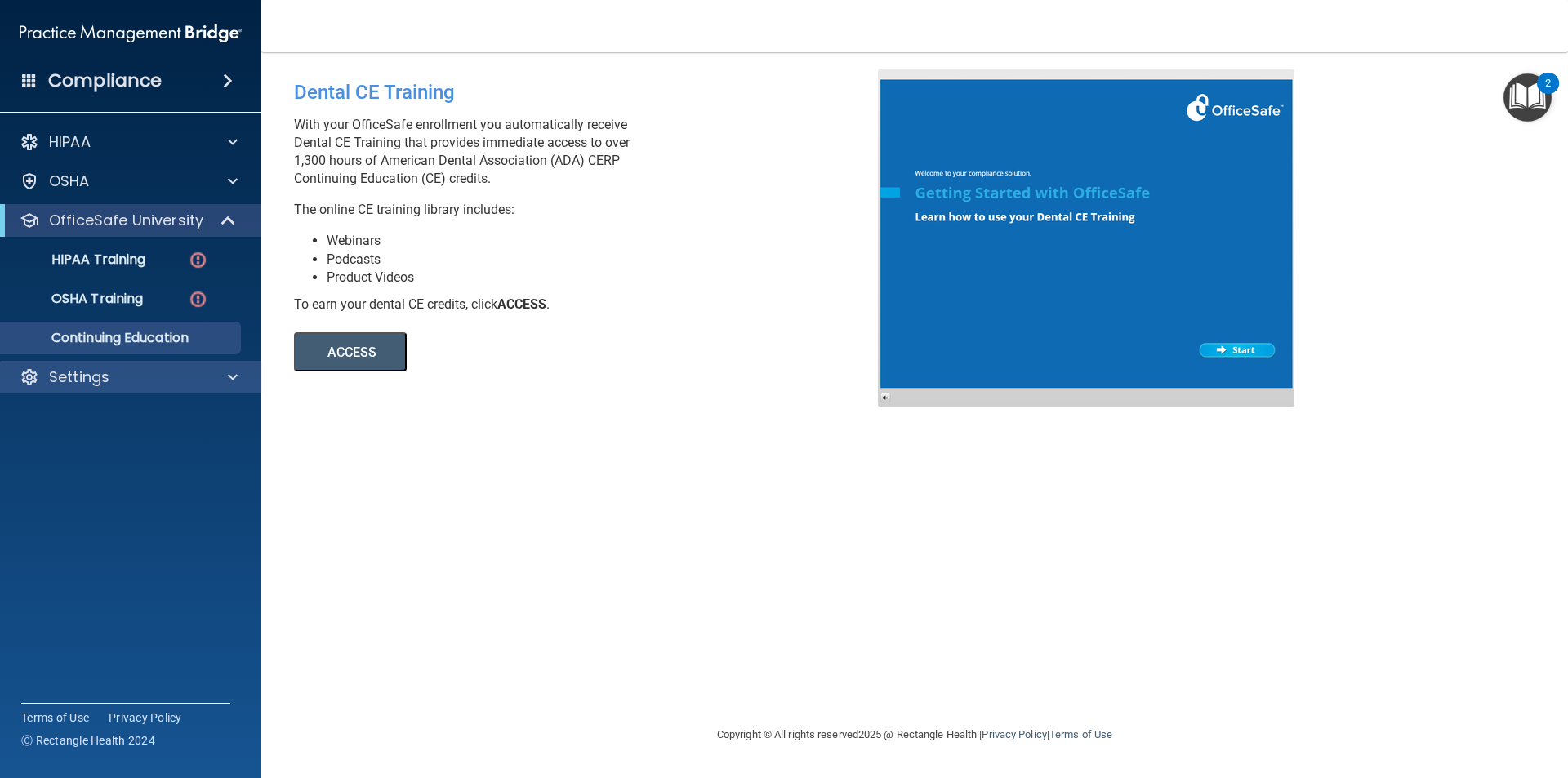
click at [136, 364] on div "HIPAA Documents and Policies Report an Incident Business Associates Emergency P…" at bounding box center [131, 262] width 262 height 288
click at [135, 370] on div "Settings" at bounding box center [109, 376] width 203 height 19
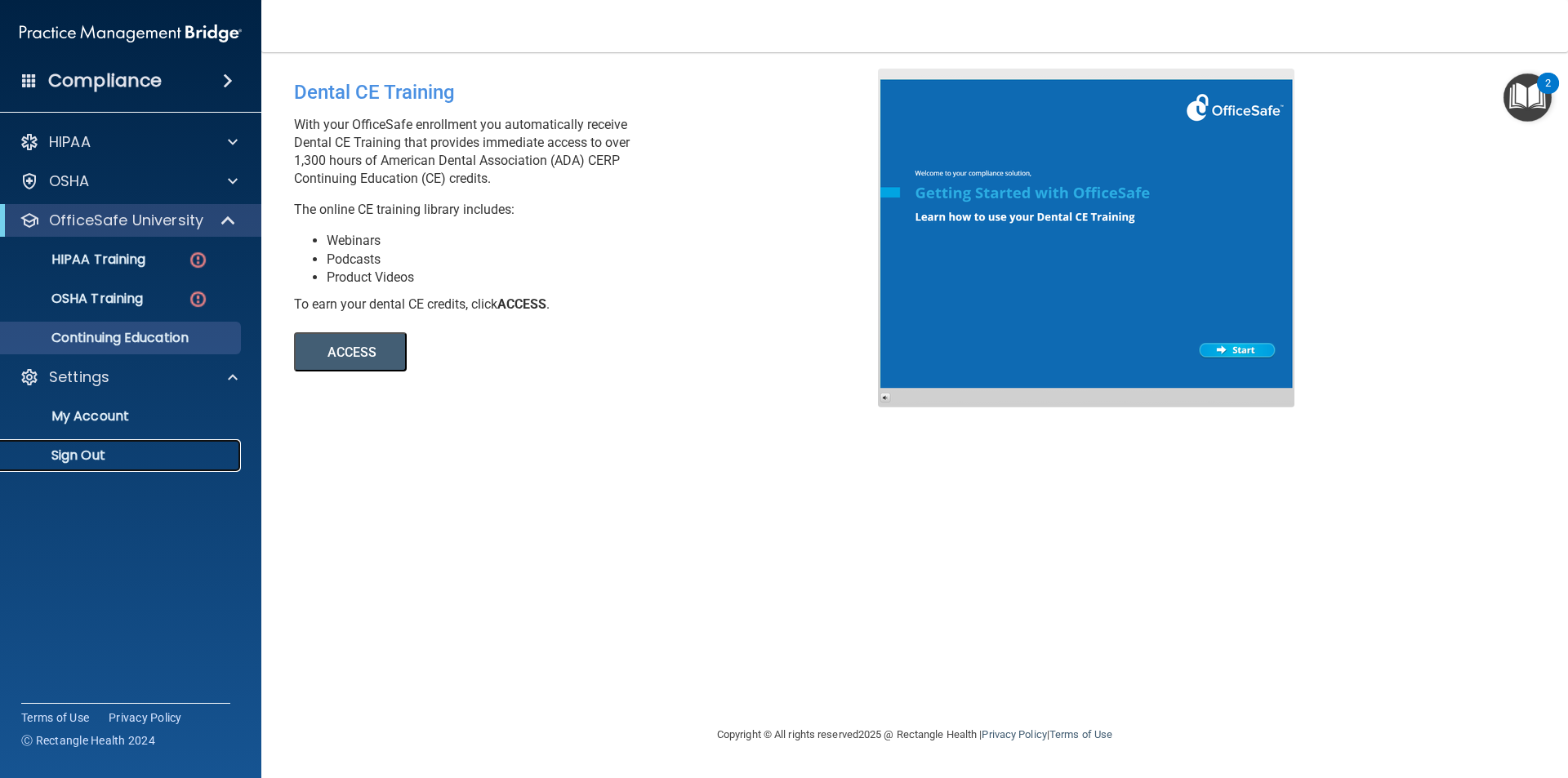
click at [119, 447] on link "Sign Out" at bounding box center [112, 455] width 257 height 33
